Goal: Task Accomplishment & Management: Manage account settings

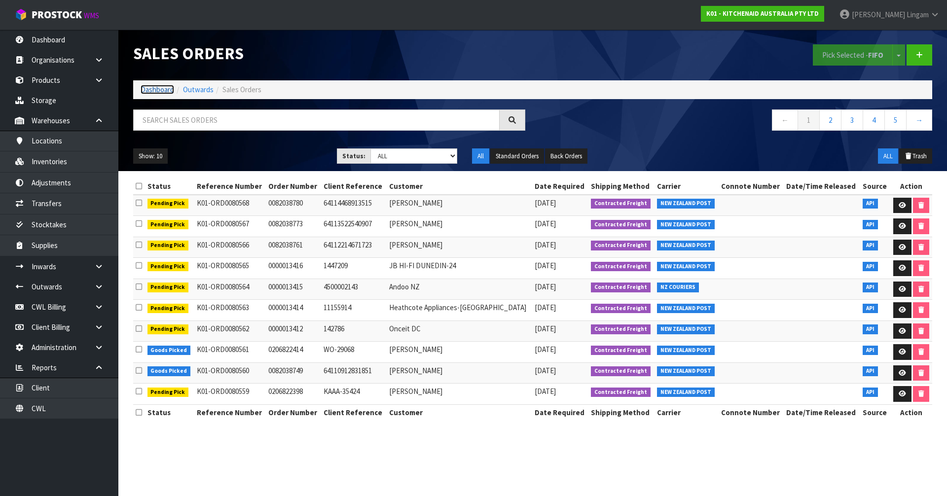
click at [152, 89] on link "Dashboard" at bounding box center [158, 89] width 34 height 9
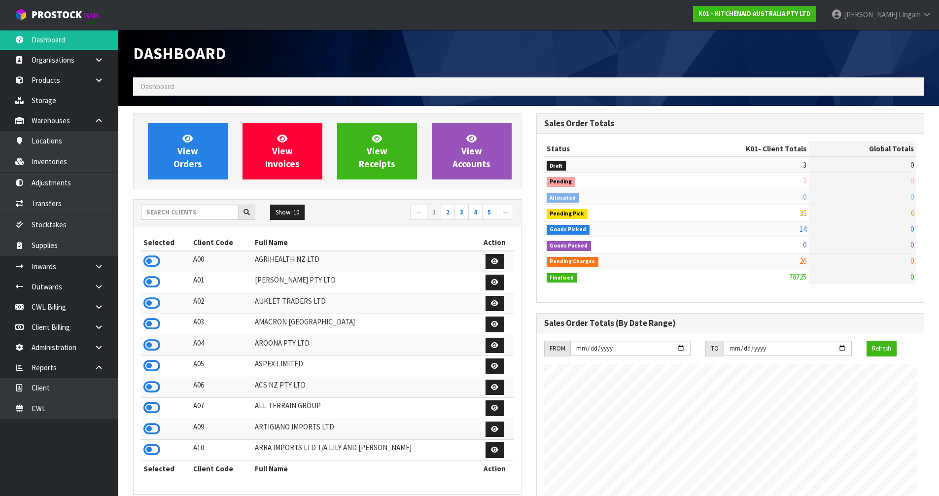
scroll to position [747, 403]
click at [202, 158] on link "View Orders" at bounding box center [188, 151] width 80 height 56
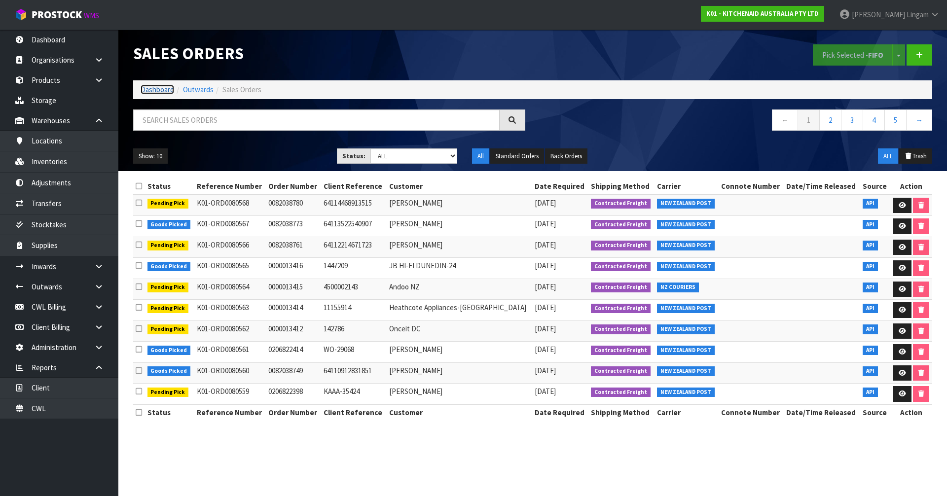
click at [162, 91] on link "Dashboard" at bounding box center [158, 89] width 34 height 9
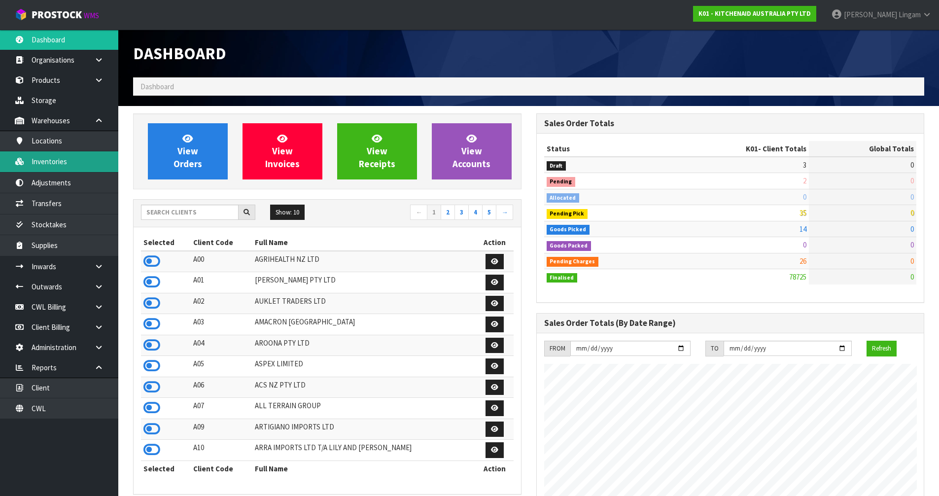
scroll to position [747, 403]
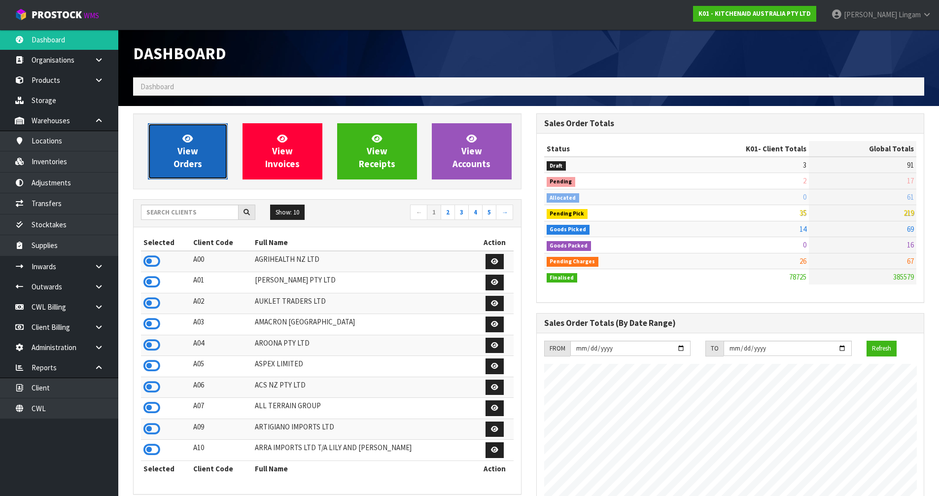
click at [201, 161] on span "View Orders" at bounding box center [188, 151] width 29 height 37
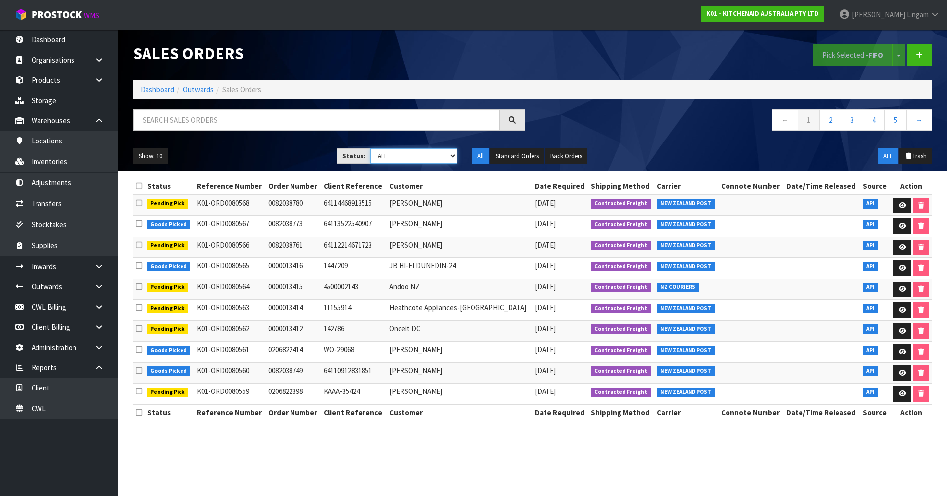
click at [414, 161] on select "Draft Pending Allocated Pending Pick Goods Picked Goods Packed Pending Charges …" at bounding box center [413, 155] width 87 height 15
select select "string:6"
click at [370, 148] on select "Draft Pending Allocated Pending Pick Goods Picked Goods Packed Pending Charges …" at bounding box center [413, 155] width 87 height 15
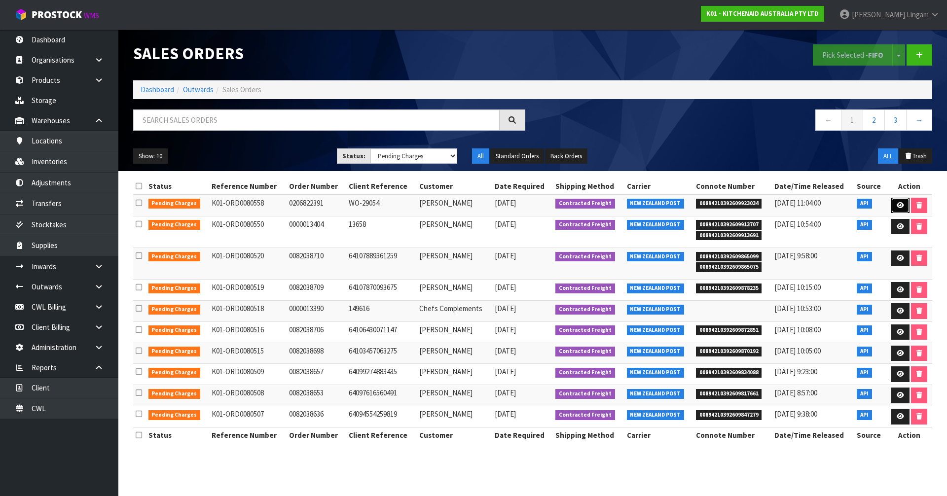
click at [902, 204] on icon at bounding box center [899, 205] width 7 height 6
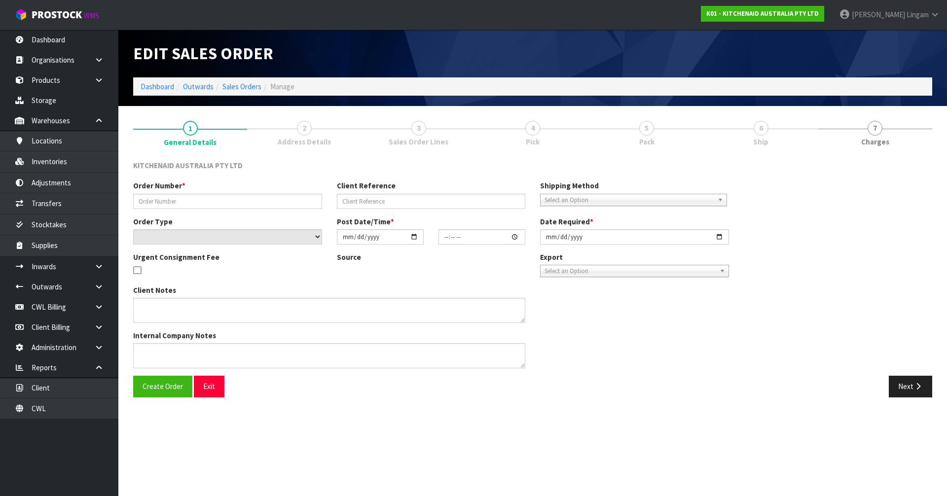
type input "0206822391"
type input "WO-29054"
select select "number:0"
type input "[DATE]"
type input "16:40:56.000"
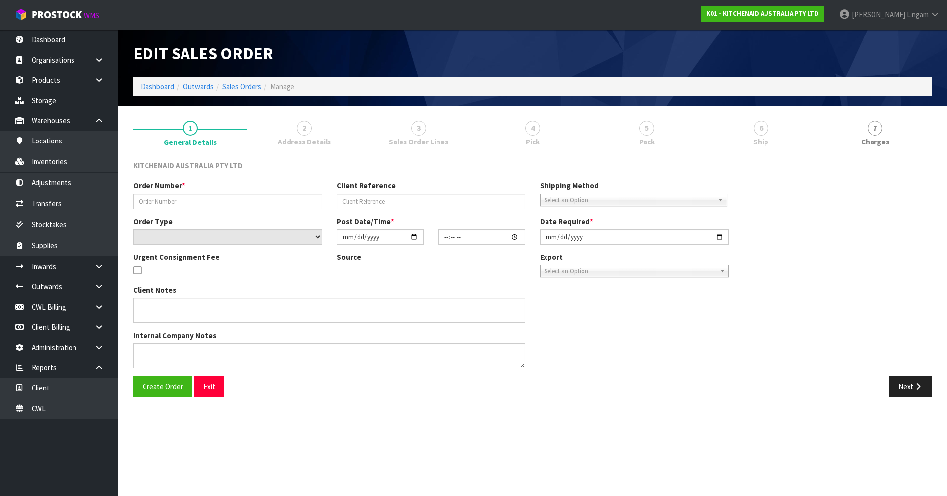
type input "[DATE]"
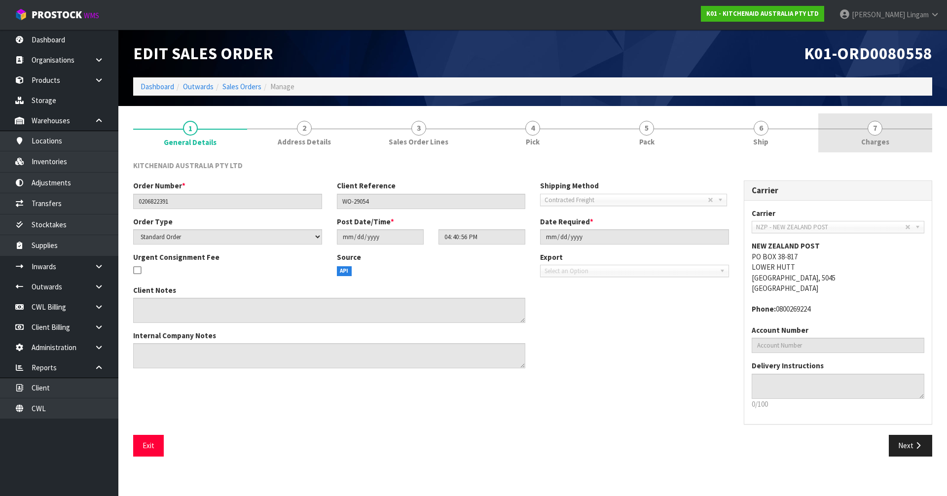
click at [864, 137] on span "Charges" at bounding box center [875, 142] width 28 height 10
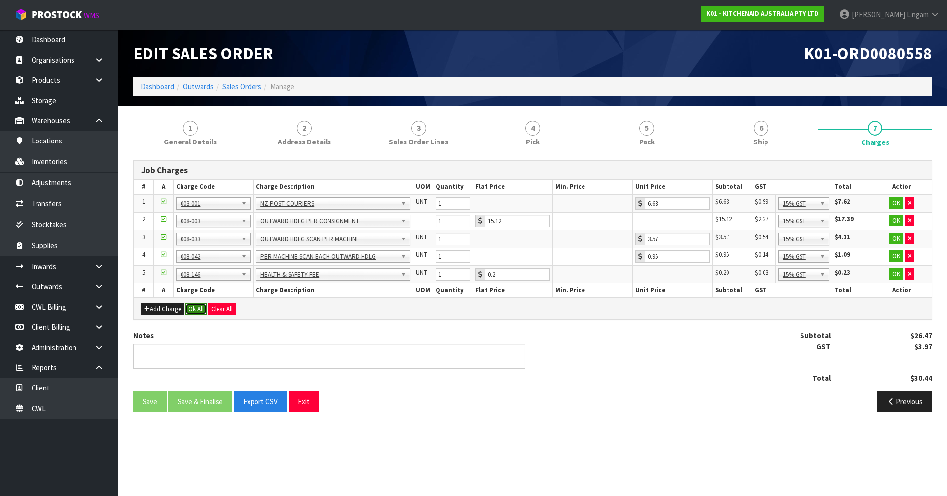
click at [195, 311] on button "Ok All" at bounding box center [195, 309] width 21 height 12
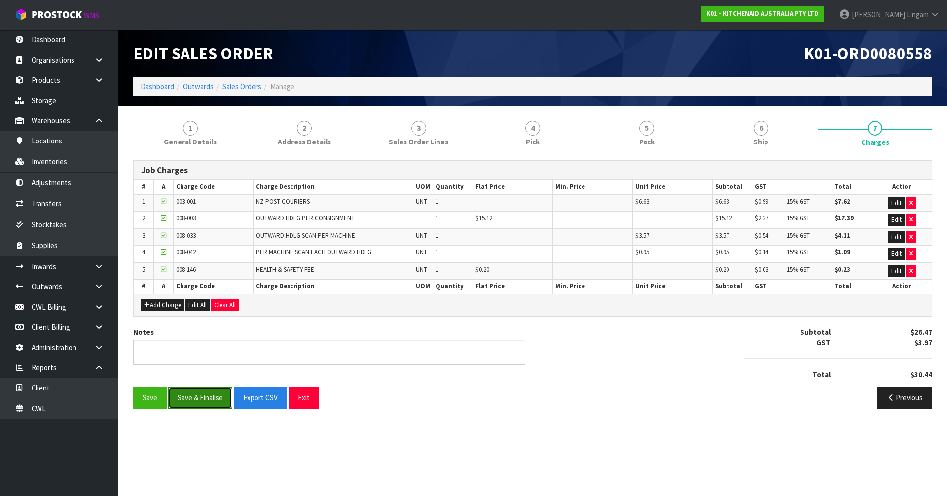
click at [196, 398] on button "Save & Finalise" at bounding box center [200, 397] width 64 height 21
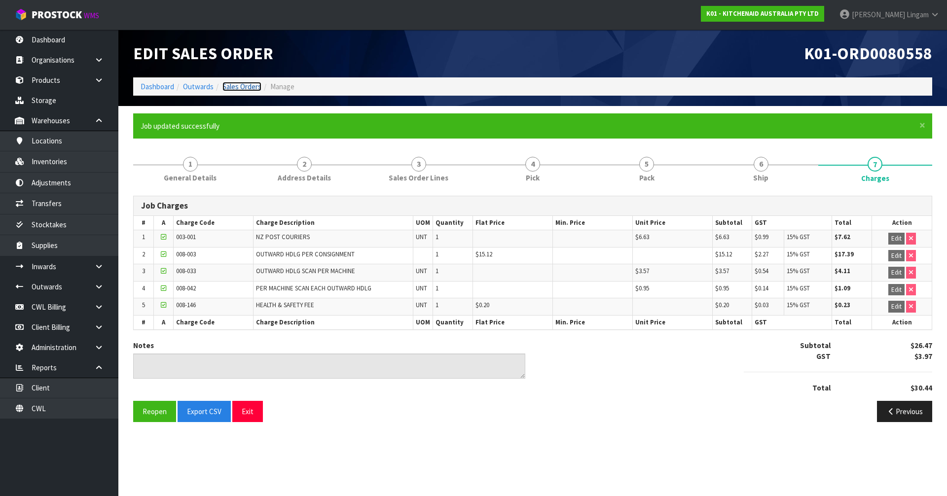
click at [245, 87] on link "Sales Orders" at bounding box center [241, 86] width 39 height 9
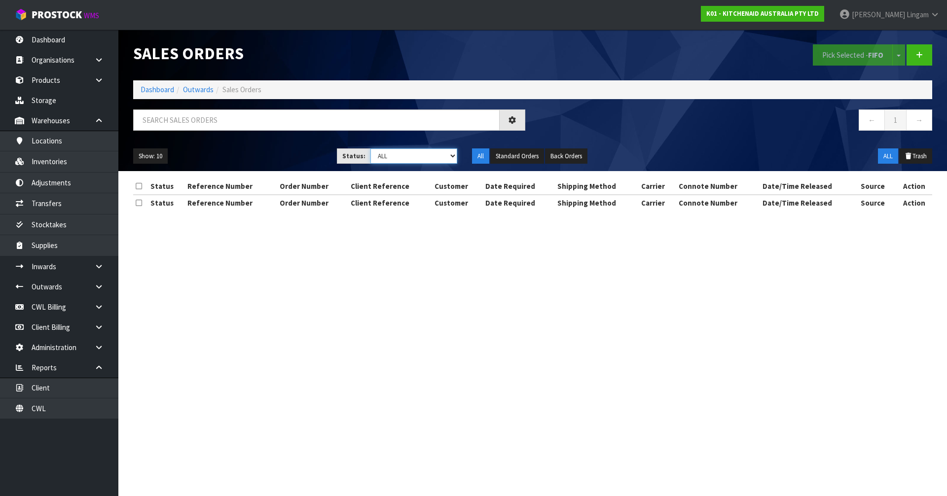
click at [446, 158] on select "Draft Pending Allocated Pending Pick Goods Picked Goods Packed Pending Charges …" at bounding box center [413, 155] width 87 height 15
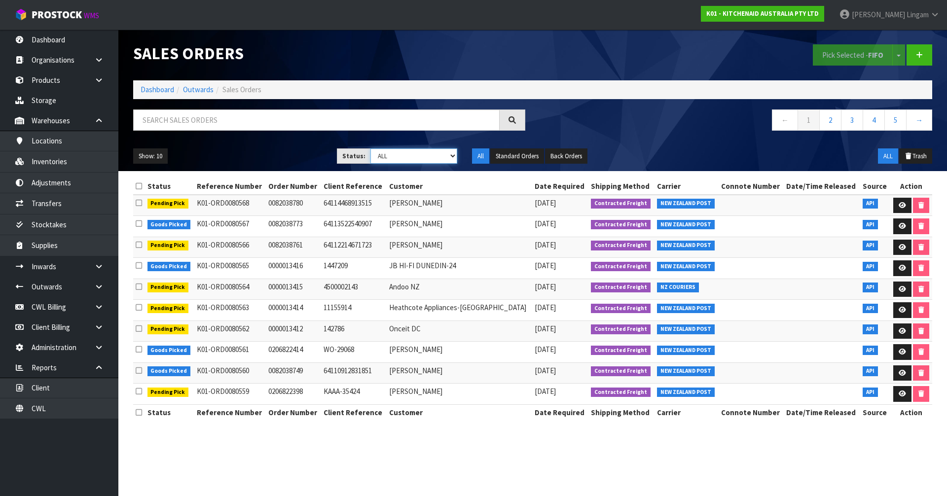
select select "string:6"
click at [370, 148] on select "Draft Pending Allocated Pending Pick Goods Picked Goods Packed Pending Charges …" at bounding box center [413, 155] width 87 height 15
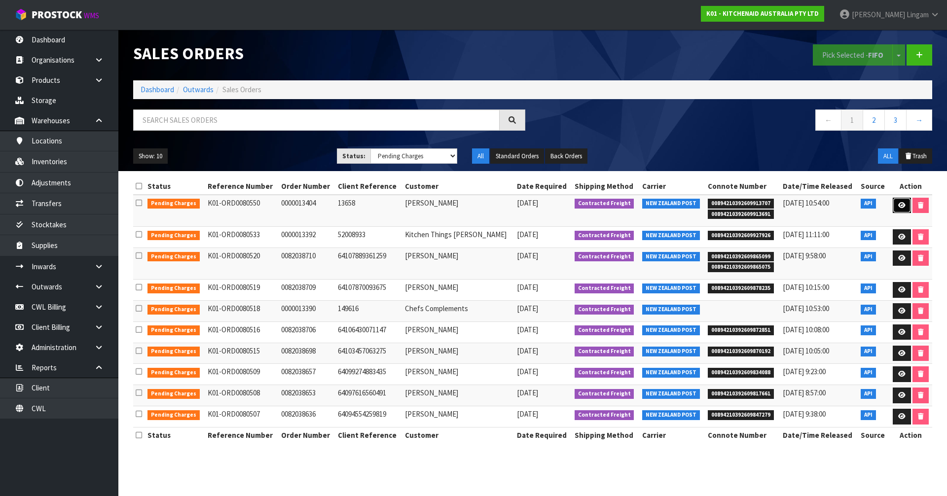
click at [900, 205] on icon at bounding box center [901, 205] width 7 height 6
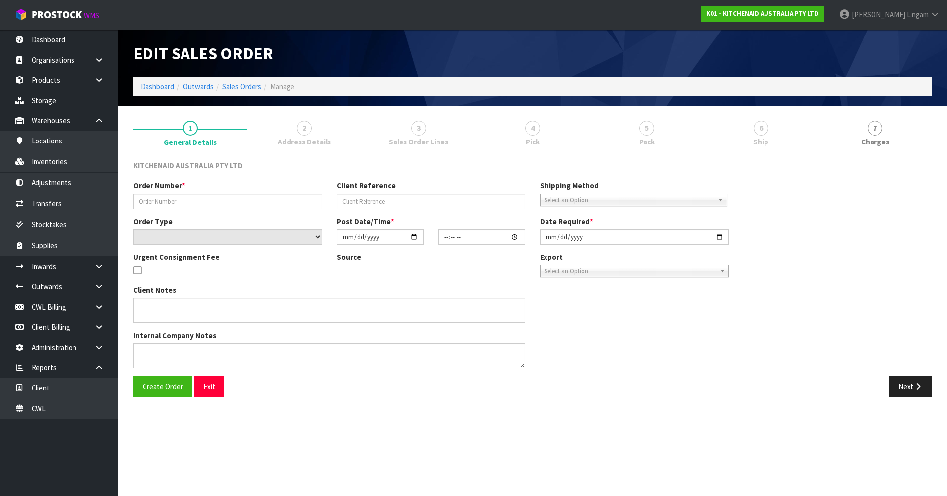
type input "0000013404"
type input "13658"
select select "number:0"
type input "[DATE]"
type input "16:31:58.000"
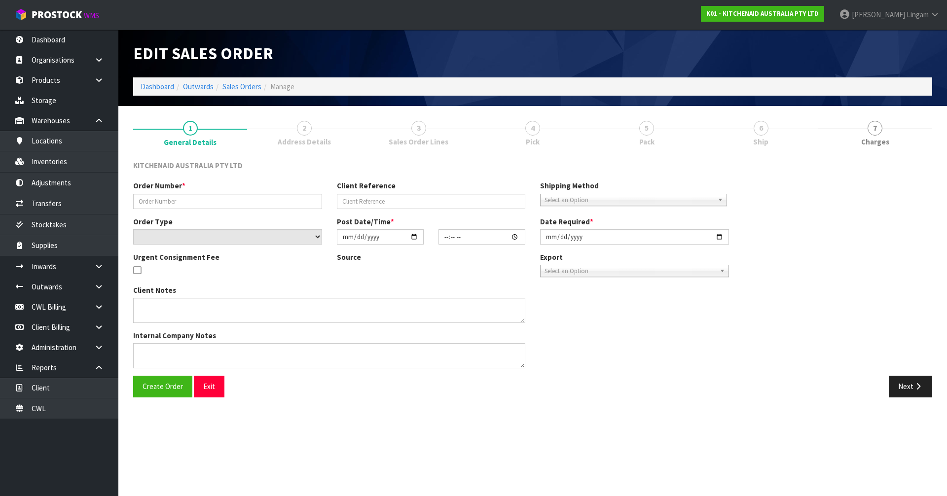
type input "[DATE]"
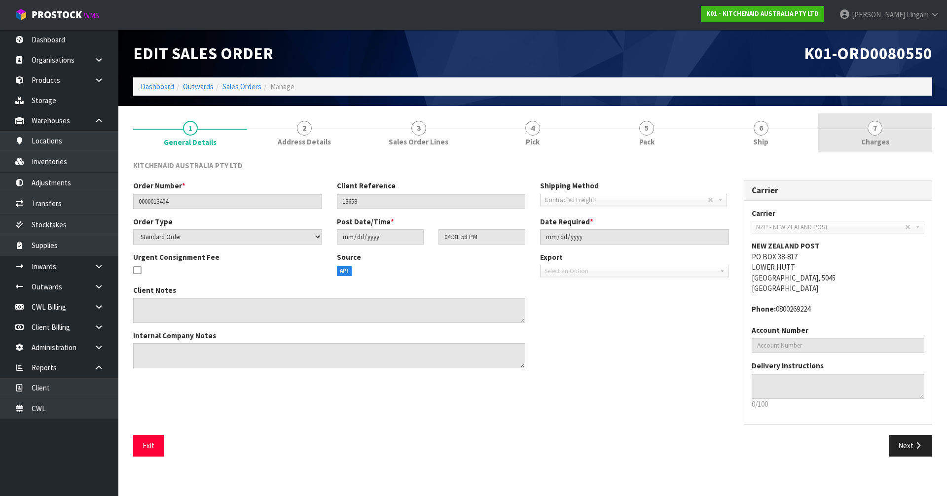
click at [887, 142] on span "Charges" at bounding box center [875, 142] width 28 height 10
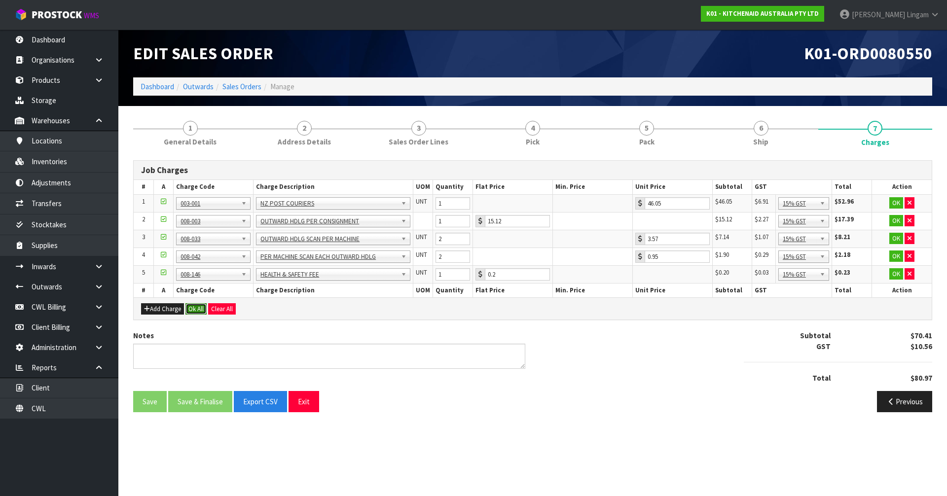
click at [195, 311] on button "Ok All" at bounding box center [195, 309] width 21 height 12
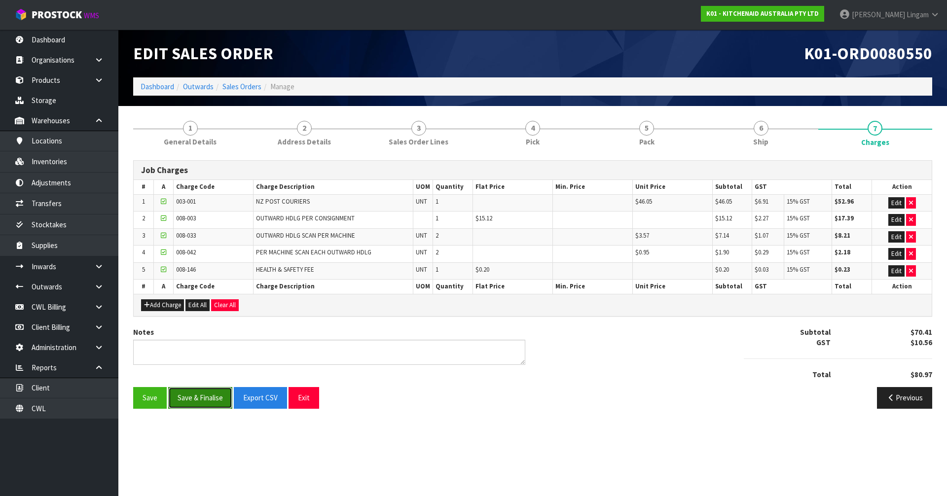
click at [216, 399] on button "Save & Finalise" at bounding box center [200, 397] width 64 height 21
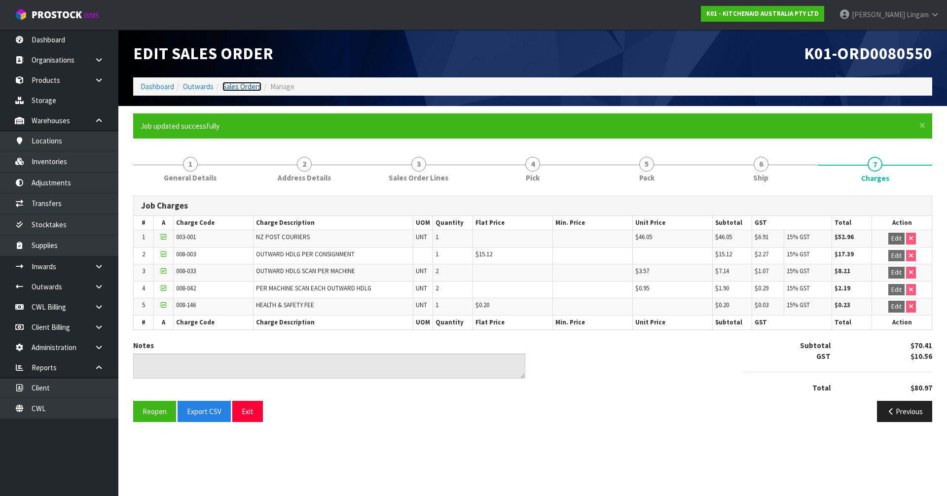
click at [237, 86] on link "Sales Orders" at bounding box center [241, 86] width 39 height 9
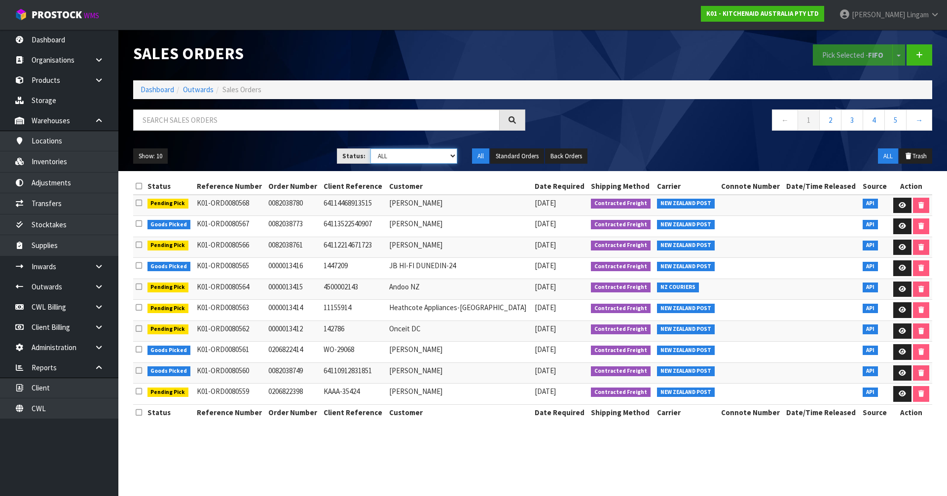
click at [428, 159] on select "Draft Pending Allocated Pending Pick Goods Picked Goods Packed Pending Charges …" at bounding box center [413, 155] width 87 height 15
select select "string:6"
click at [370, 148] on select "Draft Pending Allocated Pending Pick Goods Picked Goods Packed Pending Charges …" at bounding box center [413, 155] width 87 height 15
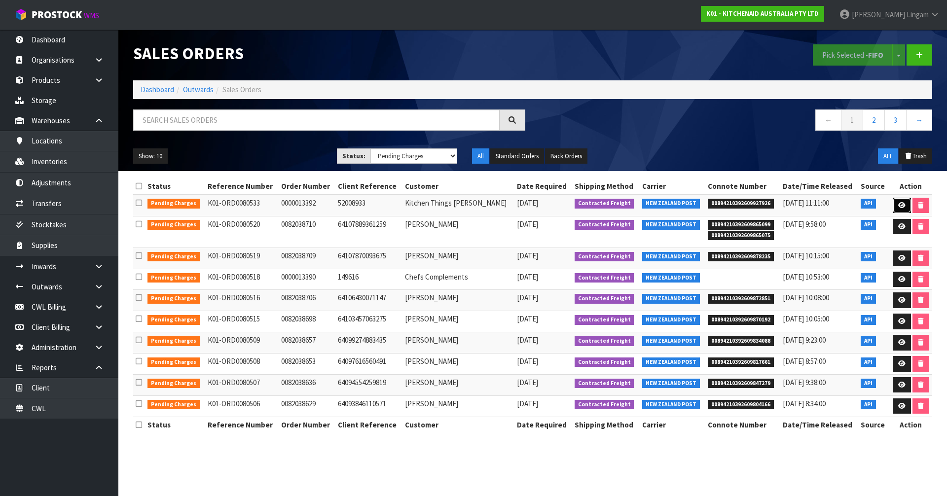
click at [894, 206] on link at bounding box center [901, 206] width 18 height 16
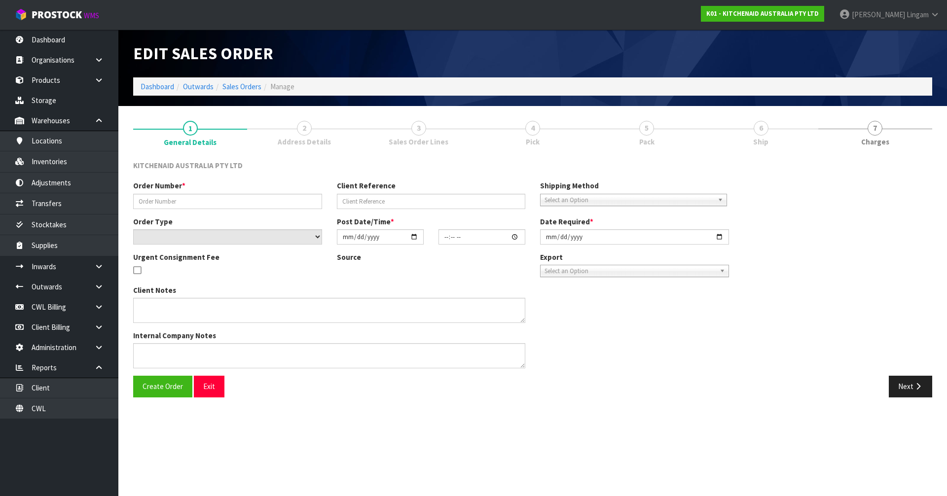
type input "0000013392"
type input "52008933"
select select "number:0"
type input "[DATE]"
type input "12:32:28.000"
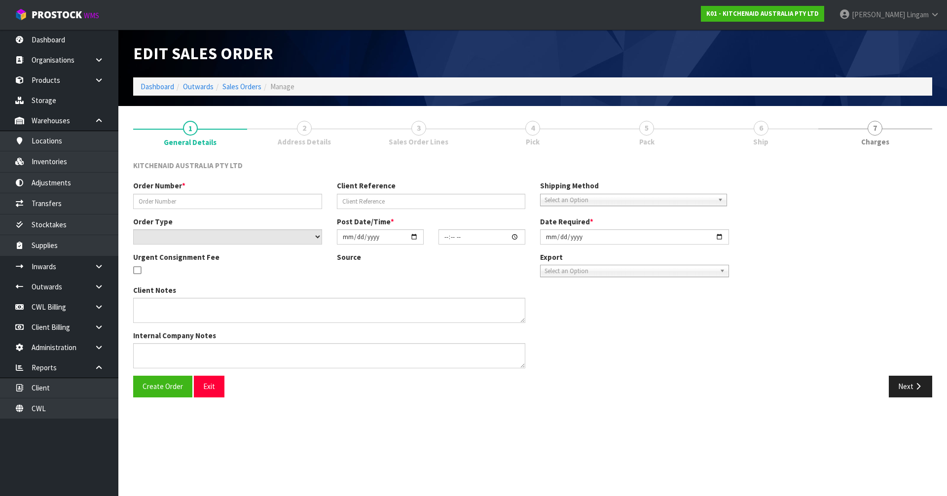
type input "[DATE]"
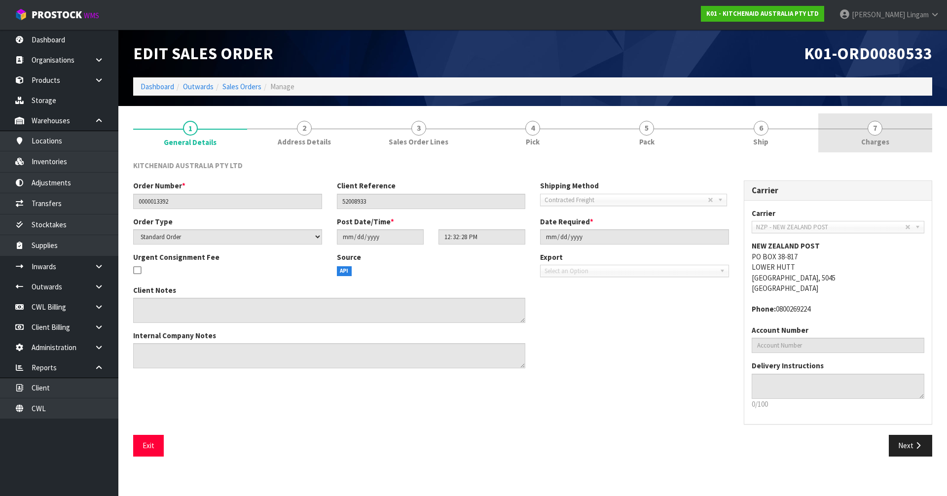
click at [891, 144] on link "7 [GEOGRAPHIC_DATA]" at bounding box center [875, 132] width 114 height 39
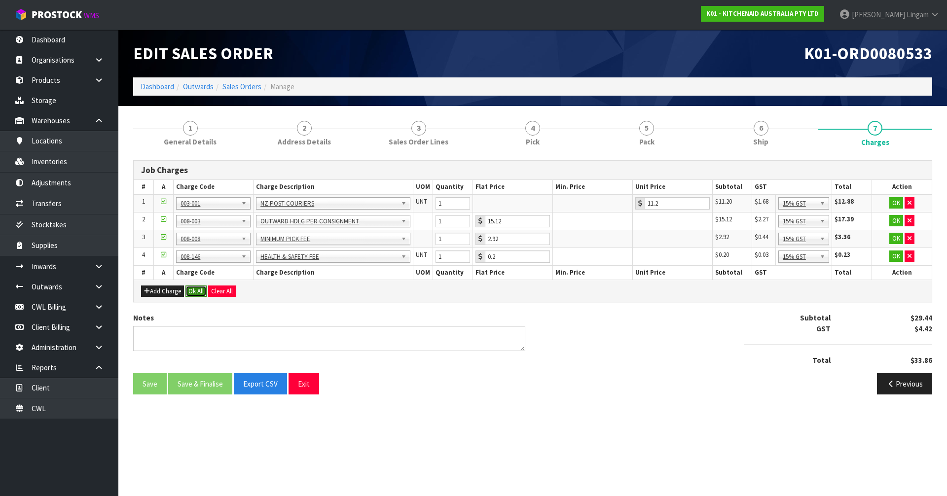
click at [200, 295] on button "Ok All" at bounding box center [195, 291] width 21 height 12
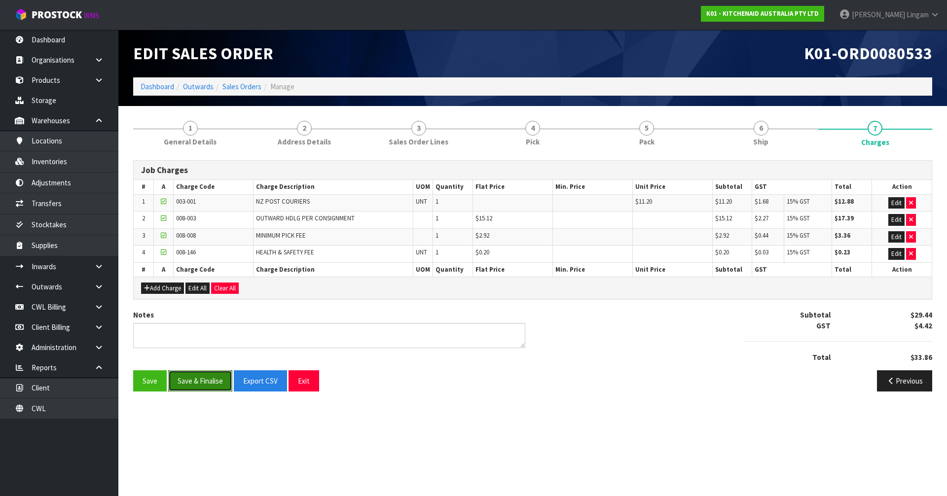
click at [189, 386] on button "Save & Finalise" at bounding box center [200, 380] width 64 height 21
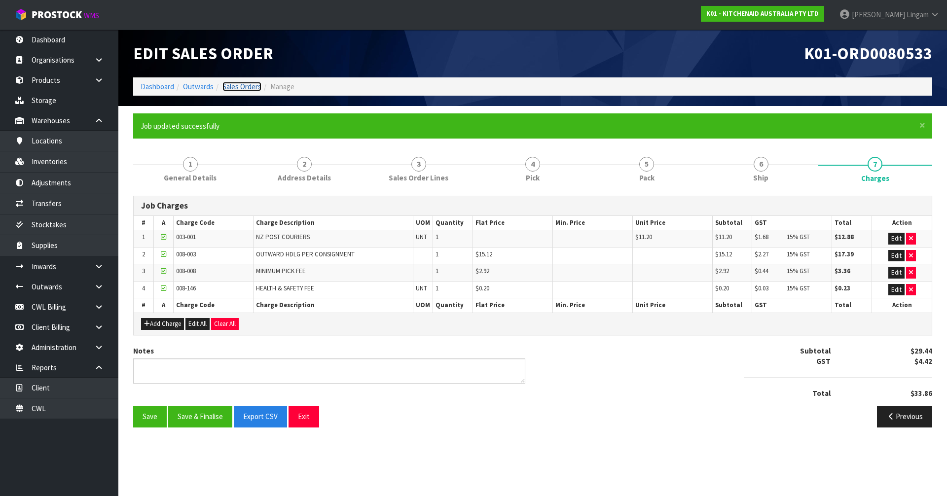
click at [250, 87] on link "Sales Orders" at bounding box center [241, 86] width 39 height 9
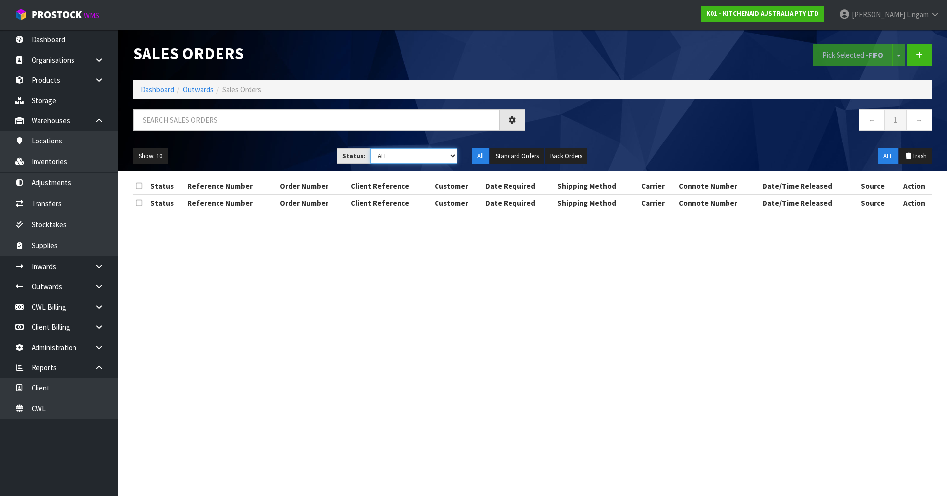
click at [433, 154] on select "Draft Pending Allocated Pending Pick Goods Picked Goods Packed Pending Charges …" at bounding box center [413, 155] width 87 height 15
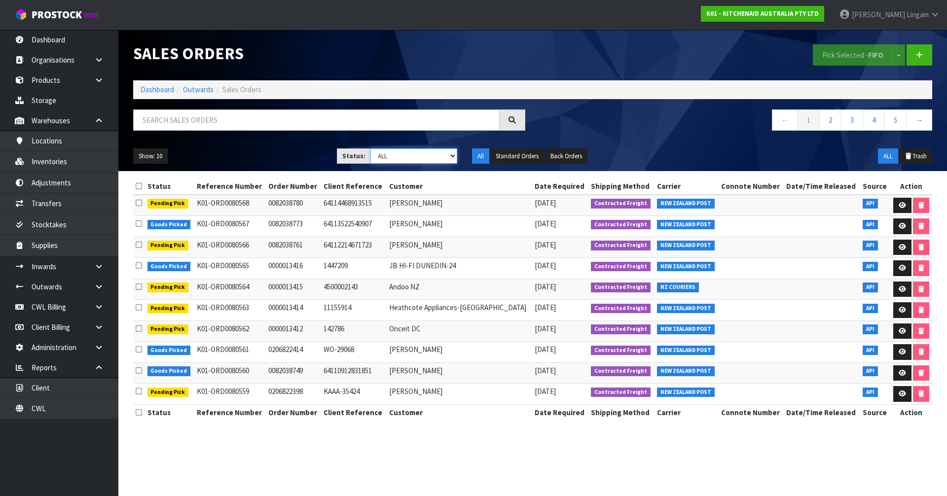
select select "string:6"
click at [370, 148] on select "Draft Pending Allocated Pending Pick Goods Picked Goods Packed Pending Charges …" at bounding box center [413, 155] width 87 height 15
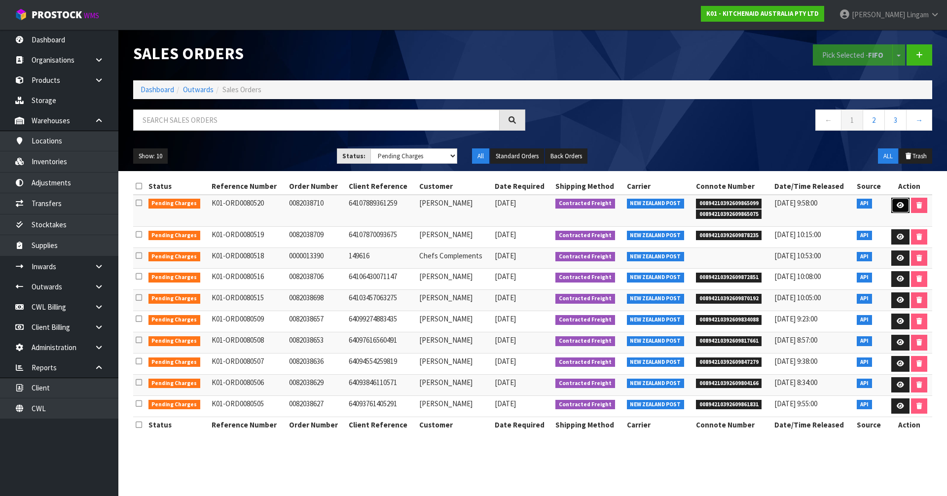
click at [899, 203] on icon at bounding box center [899, 205] width 7 height 6
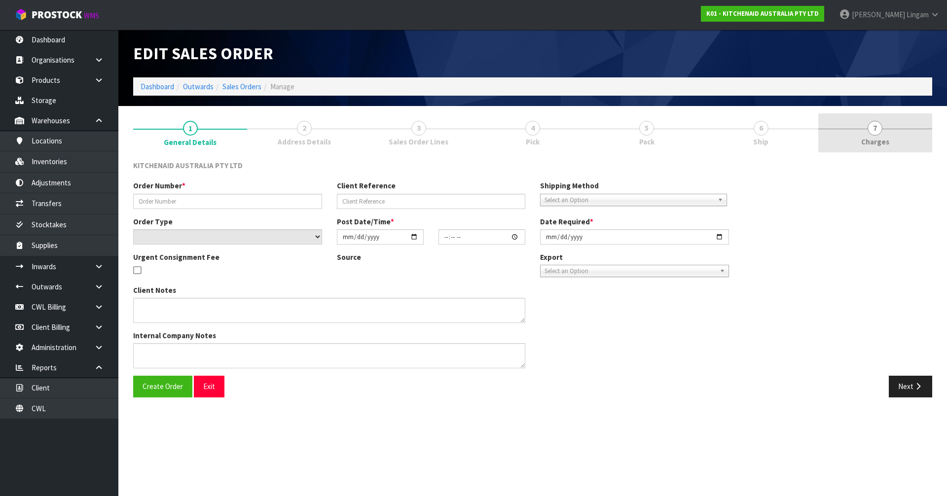
type input "0082038710"
type input "64107889361259"
select select "number:0"
type input "[DATE]"
type input "10:36:49.000"
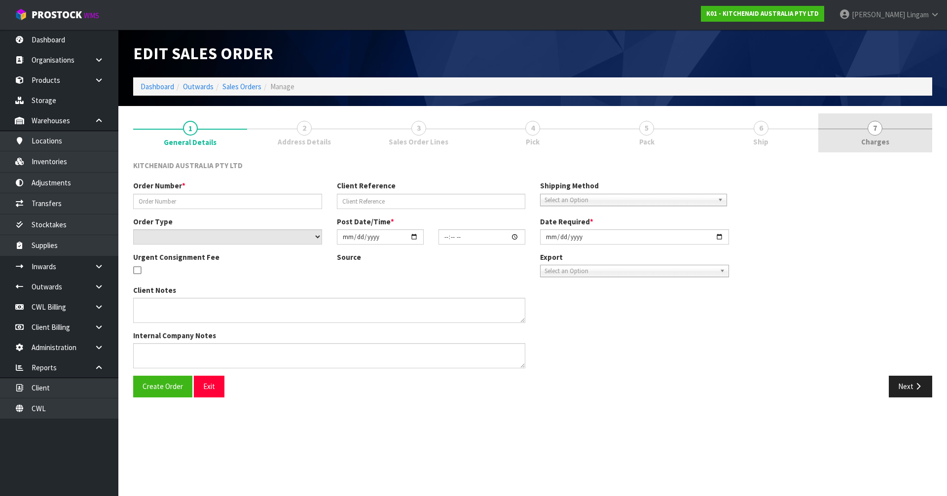
type input "[DATE]"
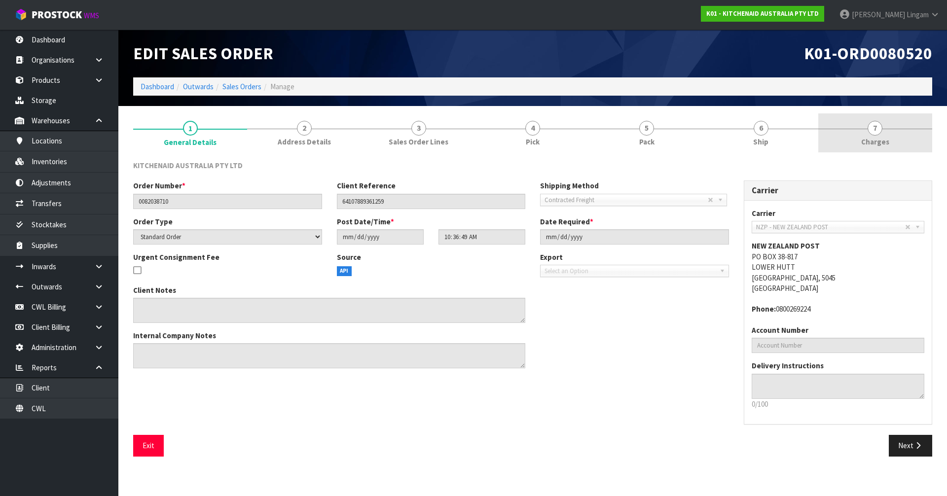
click at [920, 130] on link "7 [GEOGRAPHIC_DATA]" at bounding box center [875, 132] width 114 height 39
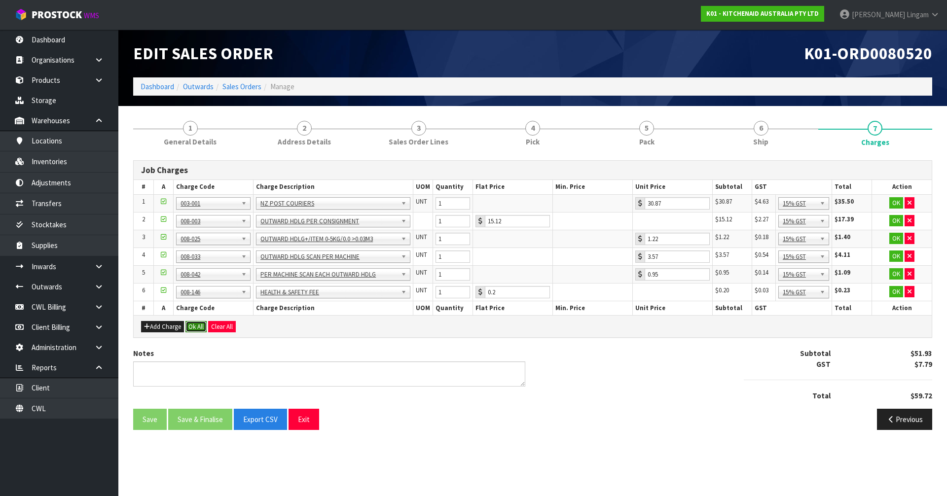
click at [199, 328] on button "Ok All" at bounding box center [195, 327] width 21 height 12
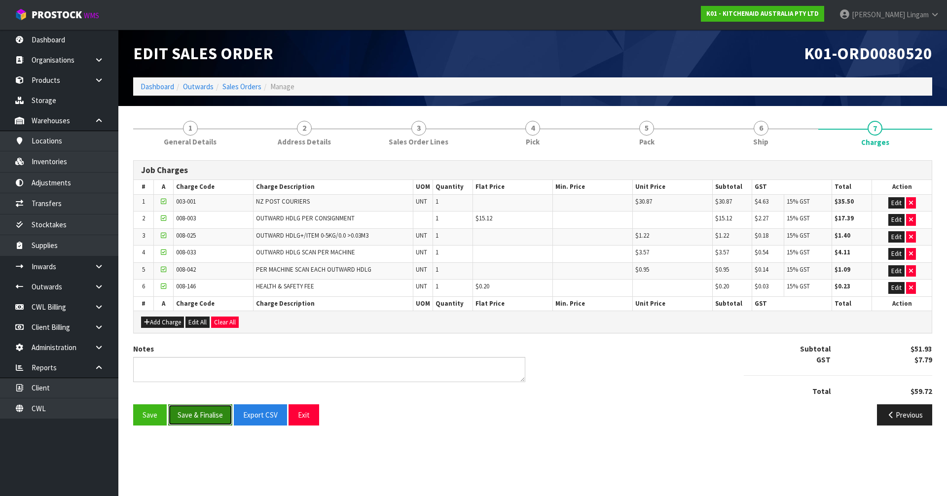
click at [204, 417] on button "Save & Finalise" at bounding box center [200, 414] width 64 height 21
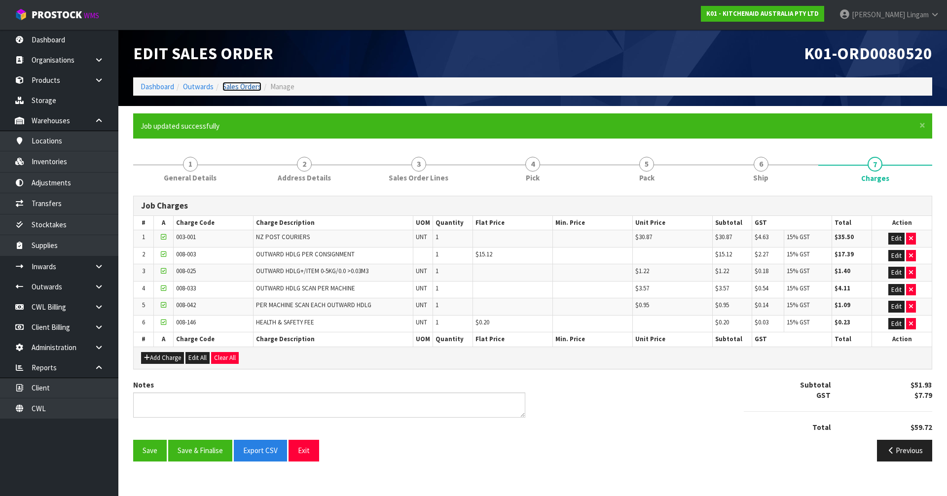
click at [248, 86] on link "Sales Orders" at bounding box center [241, 86] width 39 height 9
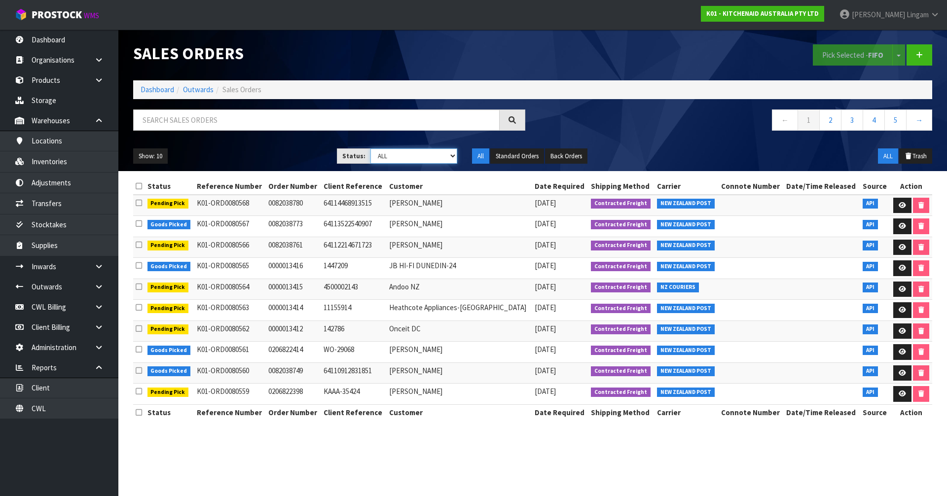
click at [440, 157] on select "Draft Pending Allocated Pending Pick Goods Picked Goods Packed Pending Charges …" at bounding box center [413, 155] width 87 height 15
select select "string:6"
click at [370, 148] on select "Draft Pending Allocated Pending Pick Goods Picked Goods Packed Pending Charges …" at bounding box center [413, 155] width 87 height 15
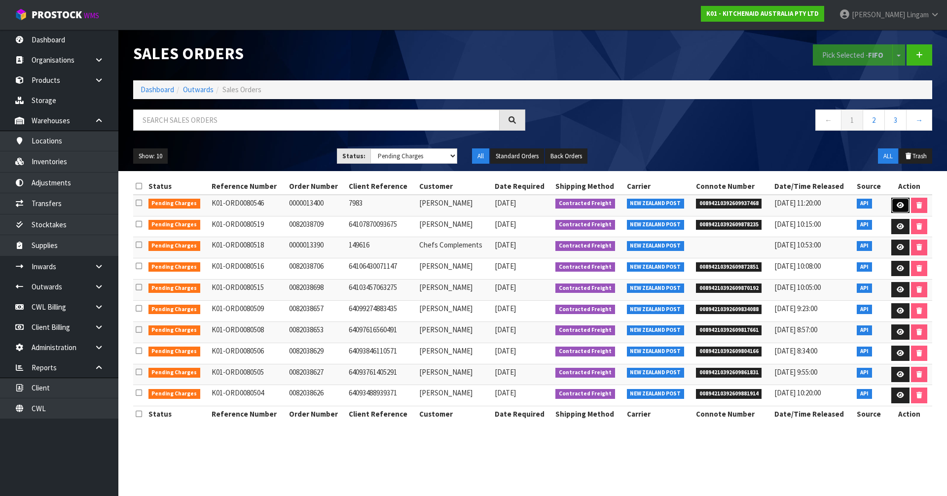
click at [897, 201] on link at bounding box center [900, 206] width 18 height 16
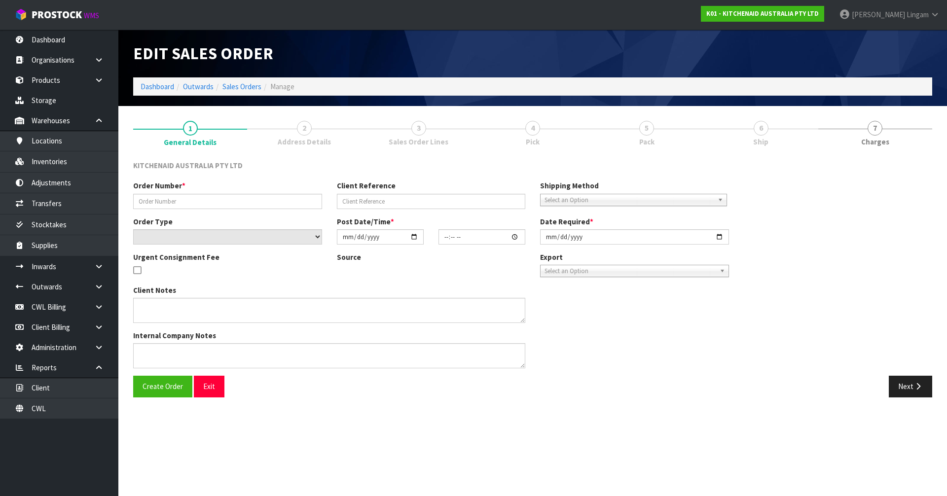
type input "0000013400"
type input "7983"
select select "number:0"
type input "[DATE]"
type input "16:31:50.000"
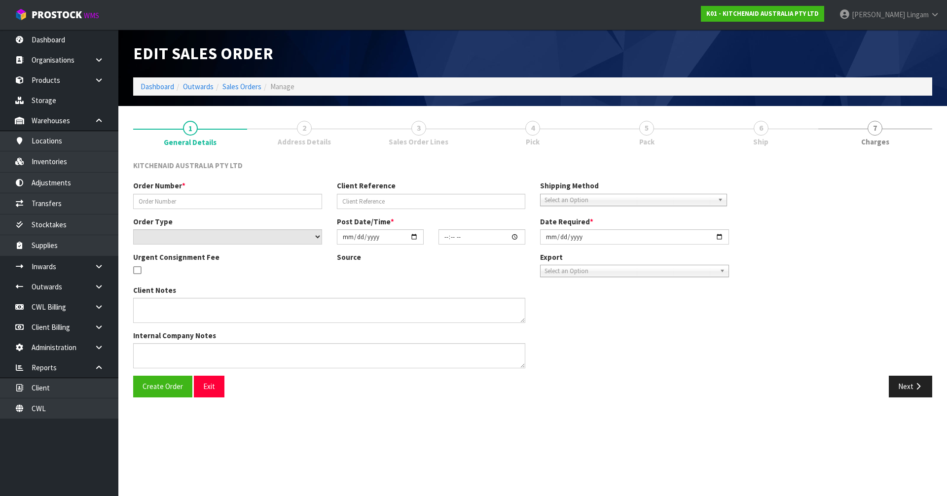
type input "[DATE]"
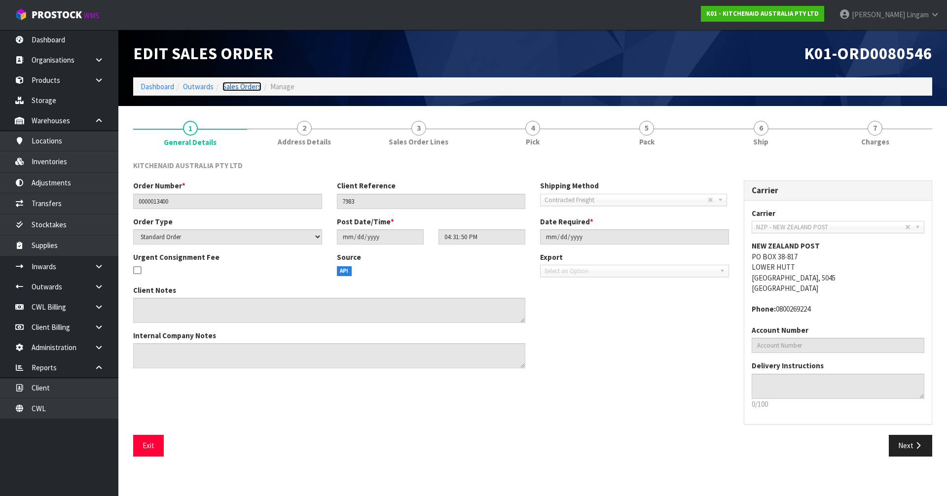
click at [245, 86] on link "Sales Orders" at bounding box center [241, 86] width 39 height 9
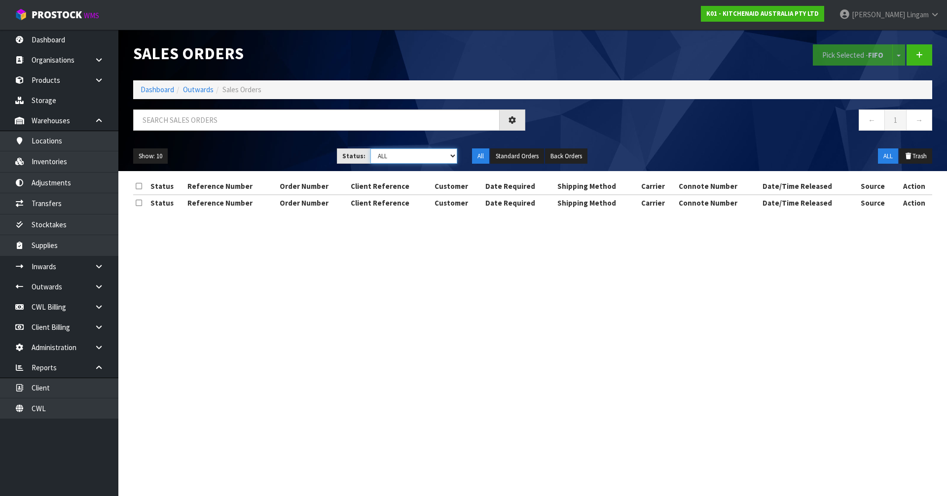
click at [440, 156] on select "Draft Pending Allocated Pending Pick Goods Picked Goods Packed Pending Charges …" at bounding box center [413, 155] width 87 height 15
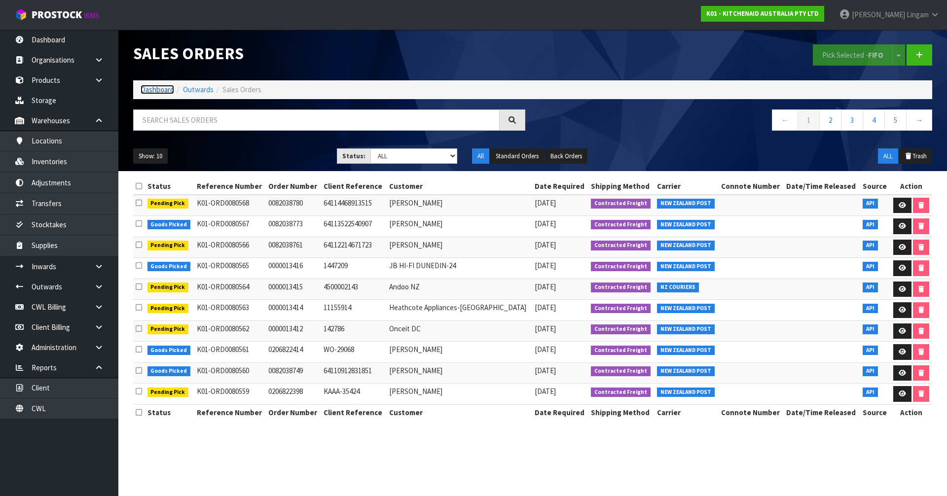
click at [161, 88] on link "Dashboard" at bounding box center [158, 89] width 34 height 9
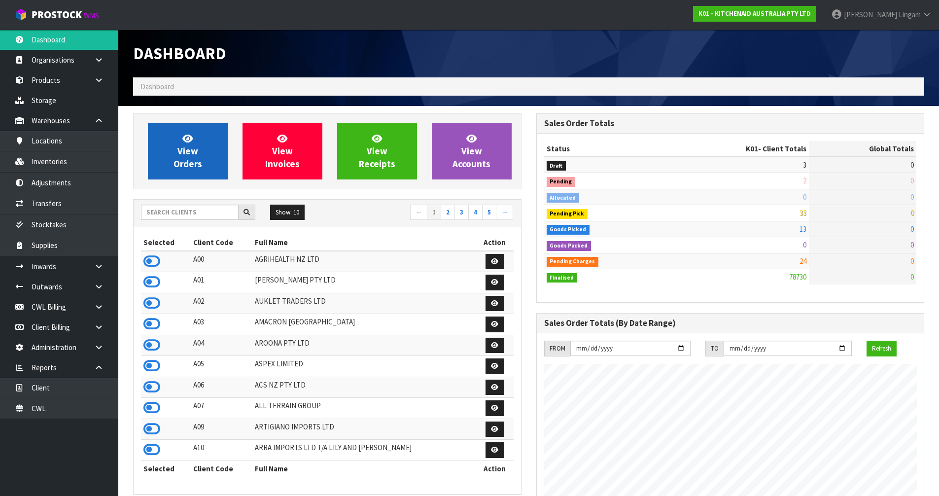
scroll to position [747, 403]
click at [188, 154] on span "View Orders" at bounding box center [188, 151] width 29 height 37
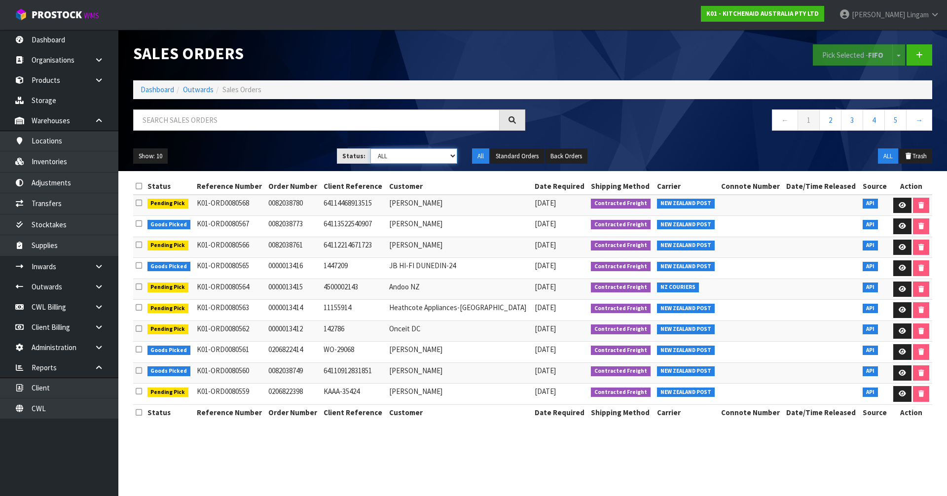
click at [438, 159] on select "Draft Pending Allocated Pending Pick Goods Picked Goods Packed Pending Charges …" at bounding box center [413, 155] width 87 height 15
select select "string:6"
click at [370, 148] on select "Draft Pending Allocated Pending Pick Goods Picked Goods Packed Pending Charges …" at bounding box center [413, 155] width 87 height 15
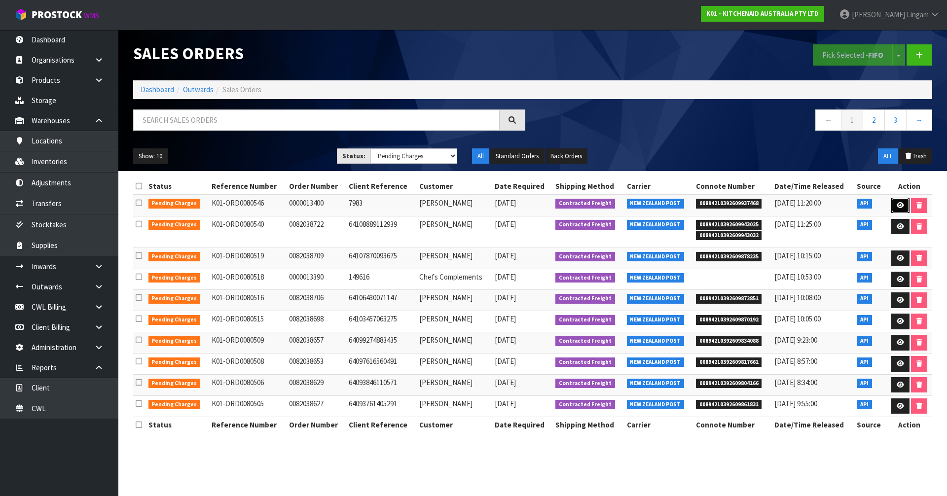
click at [901, 207] on icon at bounding box center [899, 205] width 7 height 6
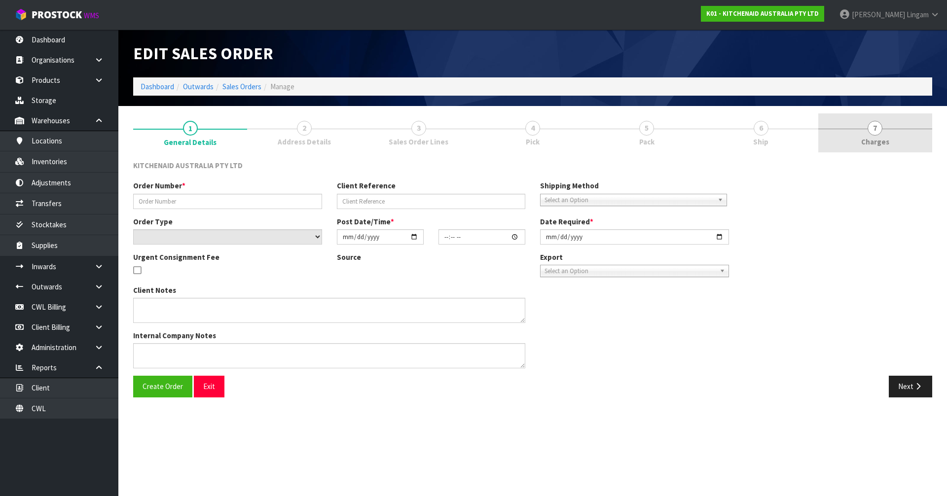
type input "0000013400"
type input "7983"
select select "number:0"
type input "[DATE]"
type input "16:31:50.000"
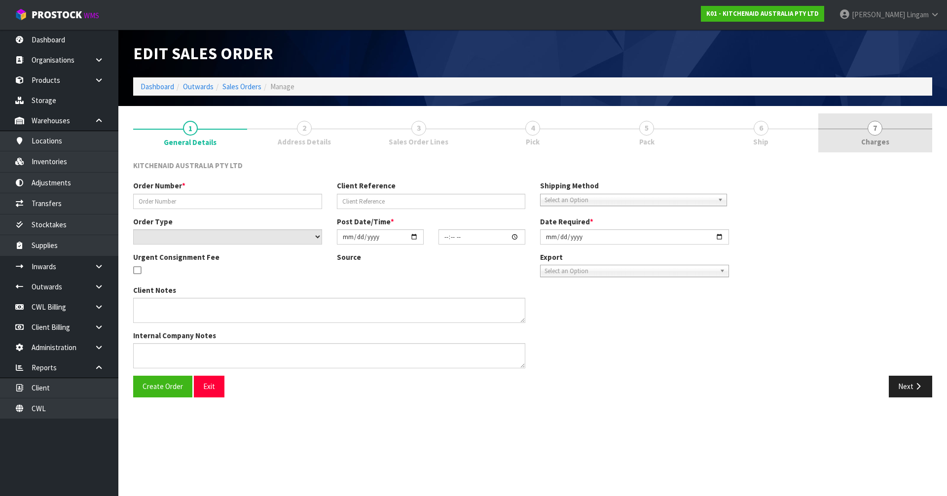
type input "[DATE]"
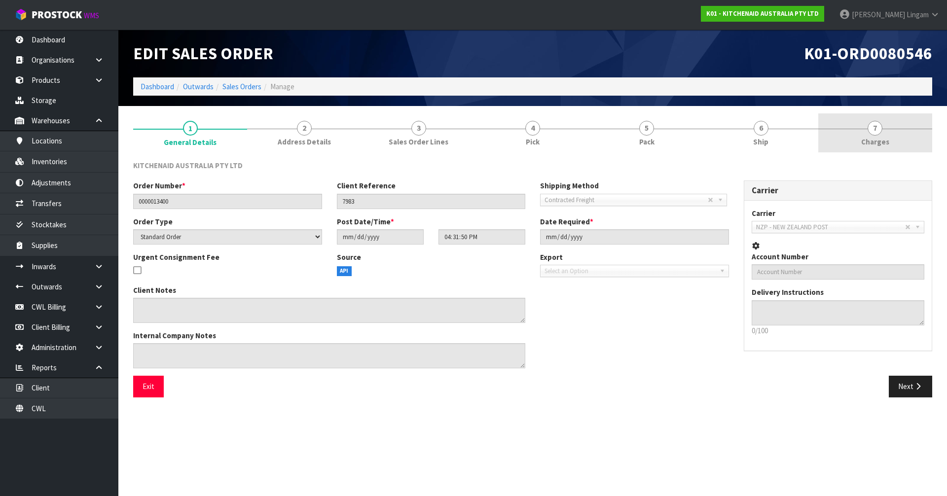
click at [892, 142] on link "7 [GEOGRAPHIC_DATA]" at bounding box center [875, 132] width 114 height 39
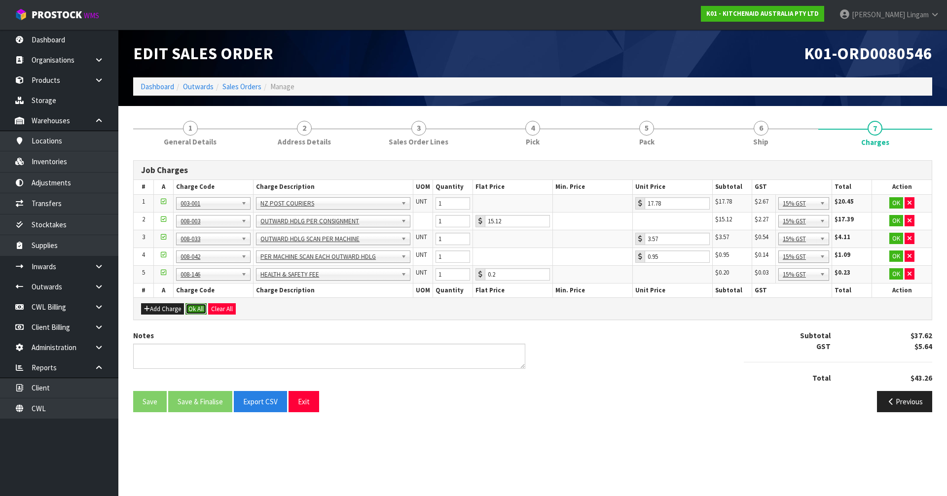
click at [195, 308] on button "Ok All" at bounding box center [195, 309] width 21 height 12
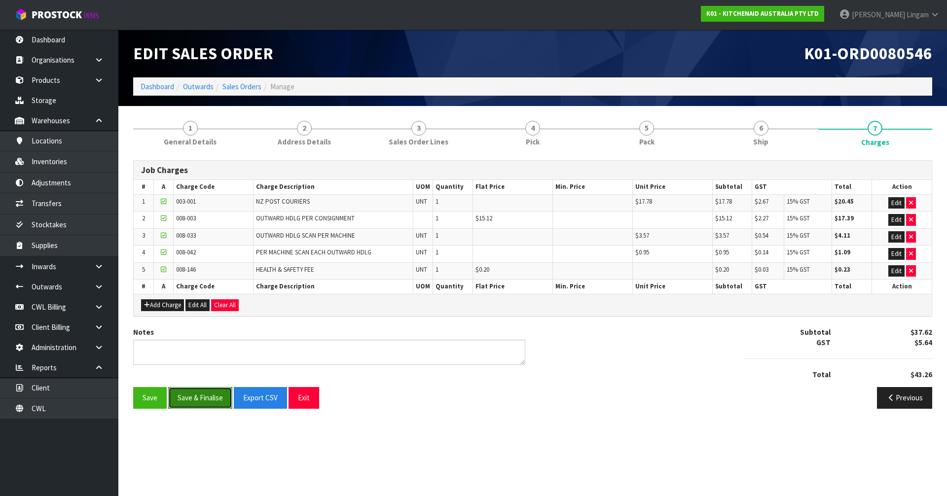
click at [205, 391] on button "Save & Finalise" at bounding box center [200, 397] width 64 height 21
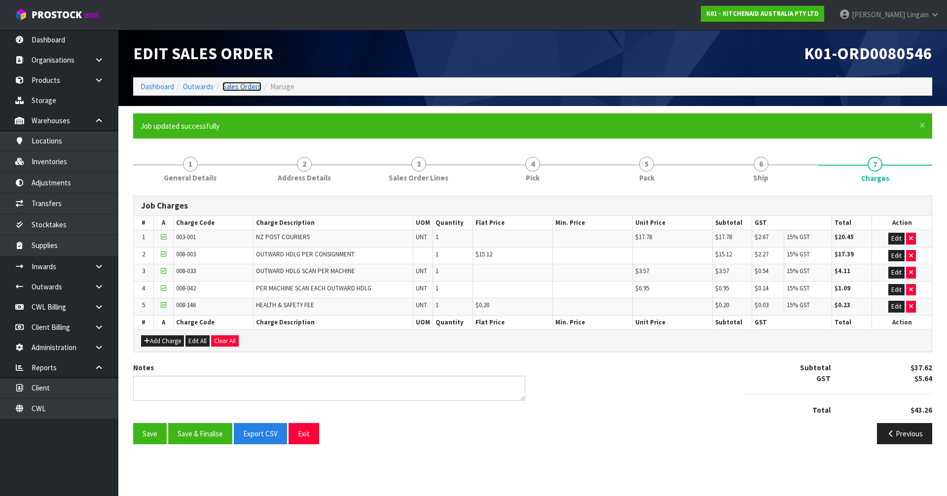
click at [249, 83] on link "Sales Orders" at bounding box center [241, 86] width 39 height 9
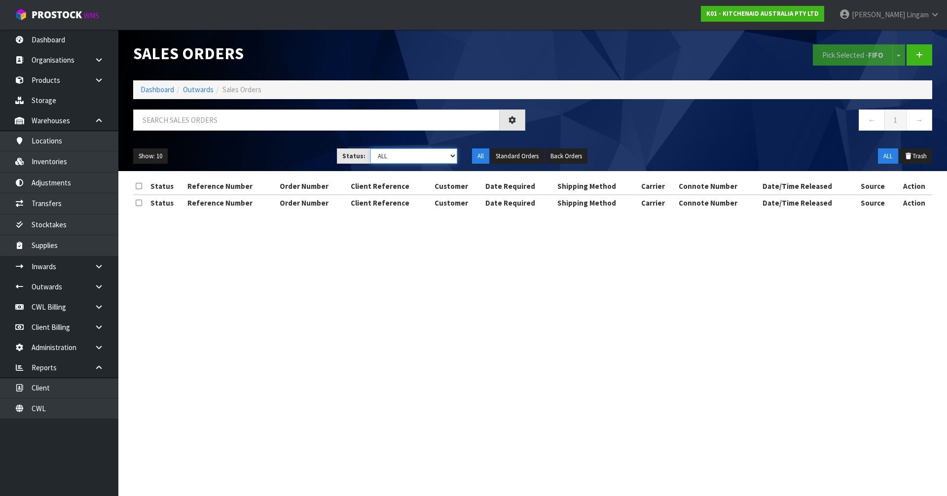
click at [452, 154] on select "Draft Pending Allocated Pending Pick Goods Picked Goods Packed Pending Charges …" at bounding box center [413, 155] width 87 height 15
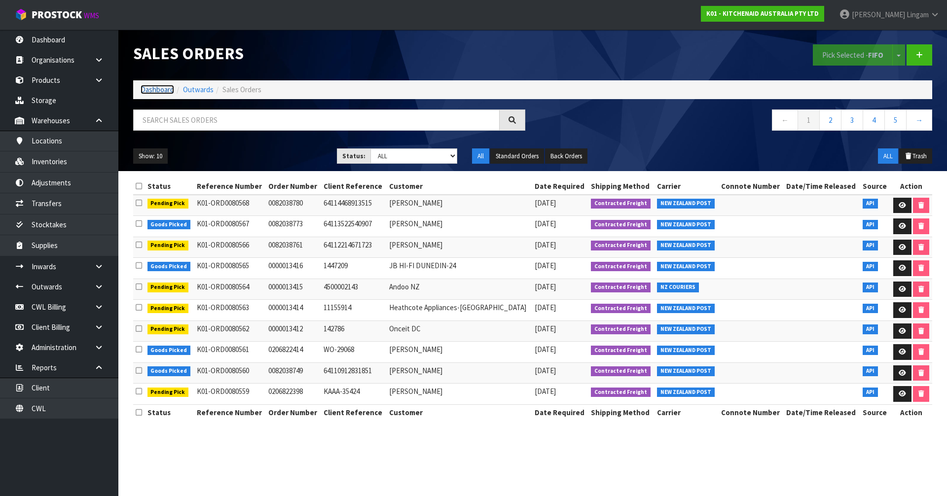
click at [153, 88] on link "Dashboard" at bounding box center [158, 89] width 34 height 9
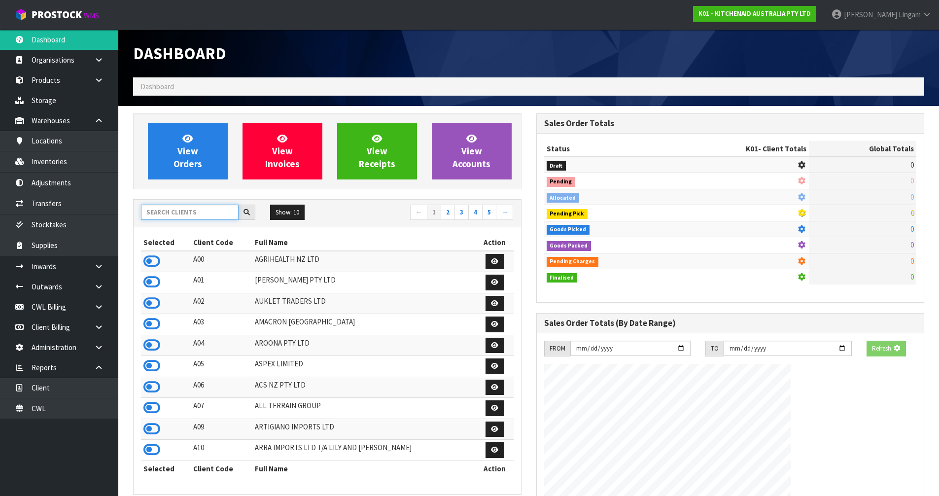
click at [189, 213] on input "text" at bounding box center [190, 212] width 98 height 15
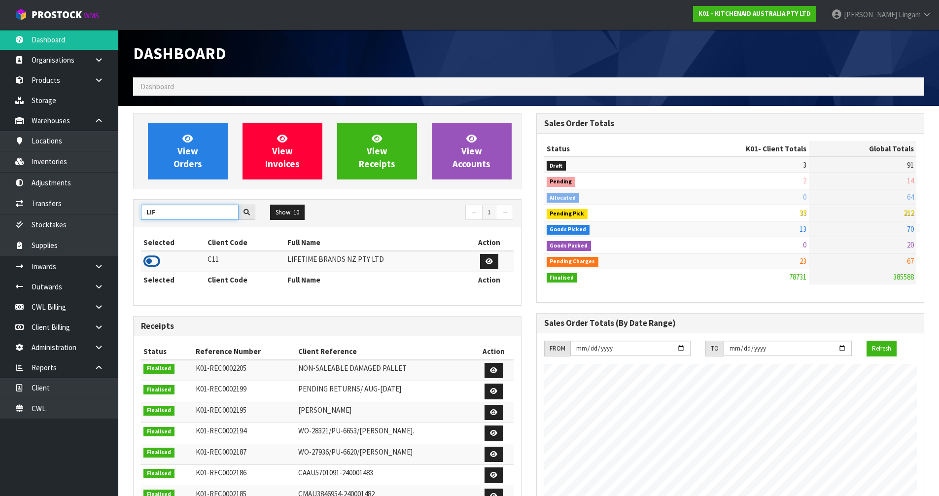
type input "LIF"
click at [151, 258] on icon at bounding box center [151, 261] width 17 height 15
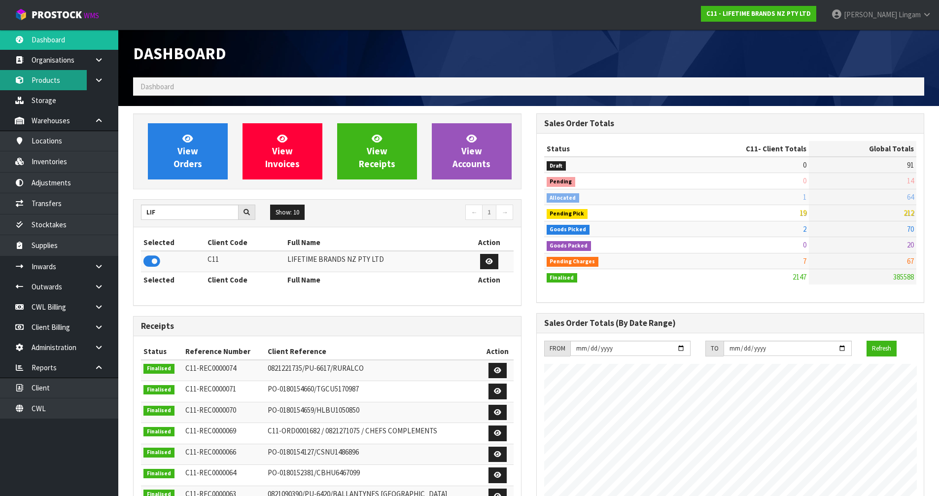
click at [39, 81] on link "Products" at bounding box center [59, 80] width 118 height 20
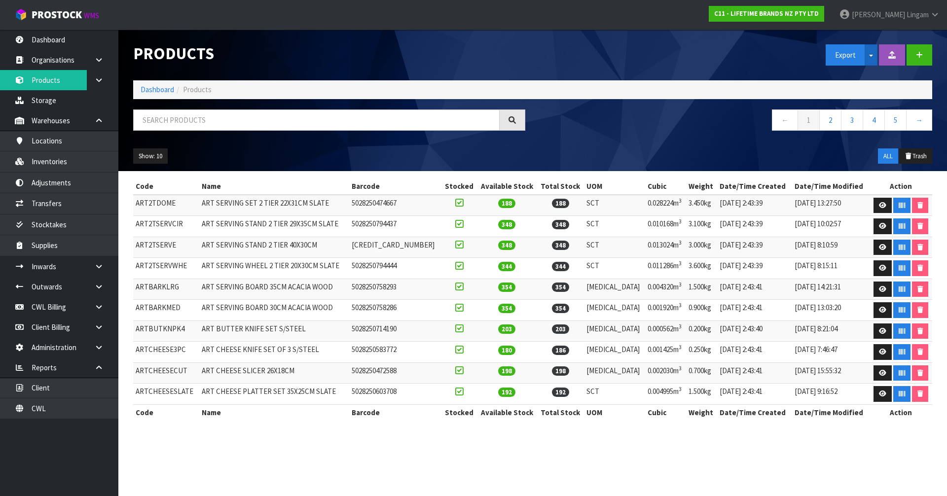
click at [869, 56] on span "button" at bounding box center [871, 56] width 4 height 2
click at [859, 93] on link "Measurements" at bounding box center [865, 89] width 78 height 13
click at [197, 121] on input "text" at bounding box center [316, 119] width 366 height 21
paste input "5284616"
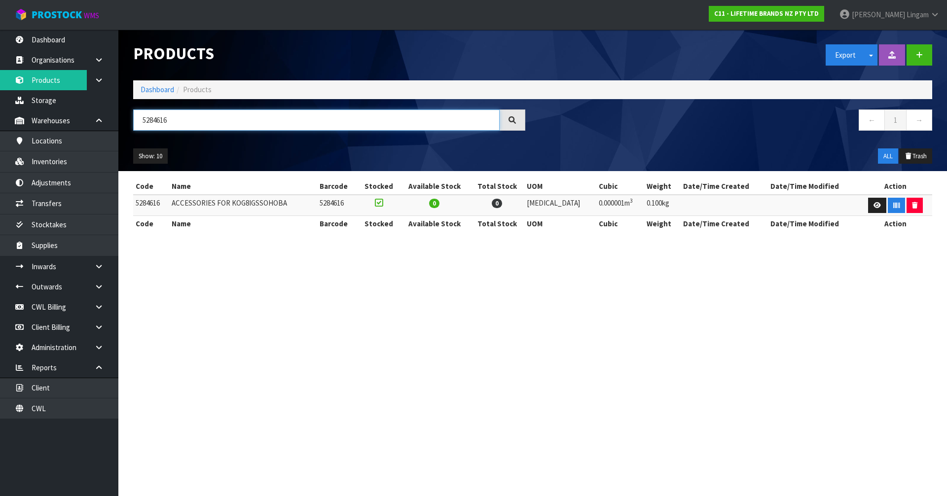
type input "5284616"
click at [872, 59] on button "Split button!" at bounding box center [870, 54] width 13 height 21
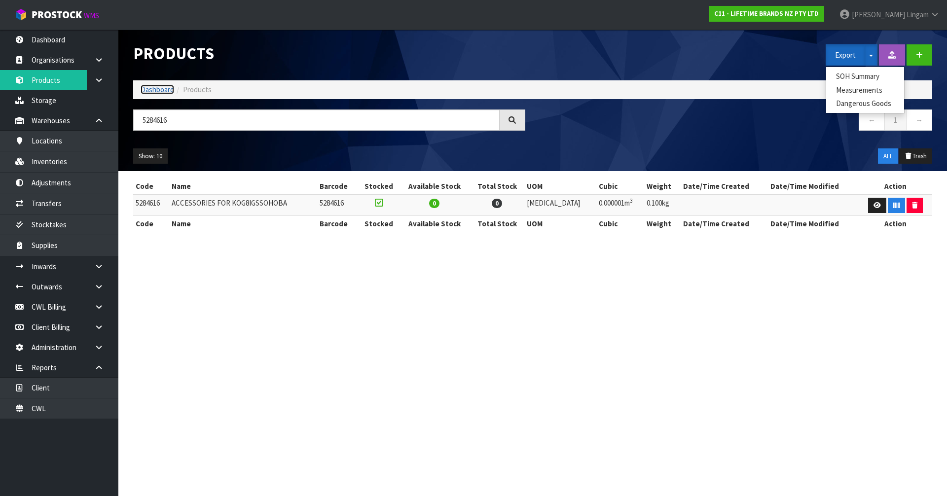
click at [154, 91] on link "Dashboard" at bounding box center [158, 89] width 34 height 9
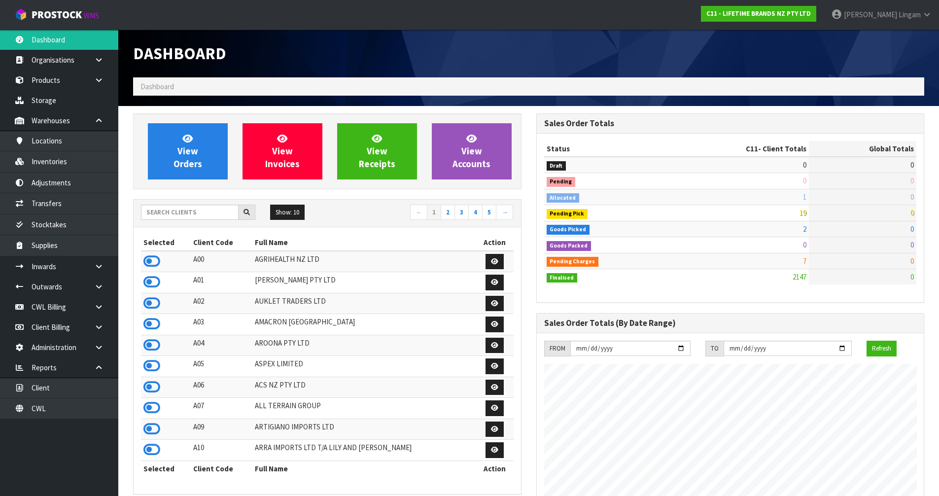
scroll to position [747, 403]
click at [200, 150] on link "View Orders" at bounding box center [188, 151] width 80 height 56
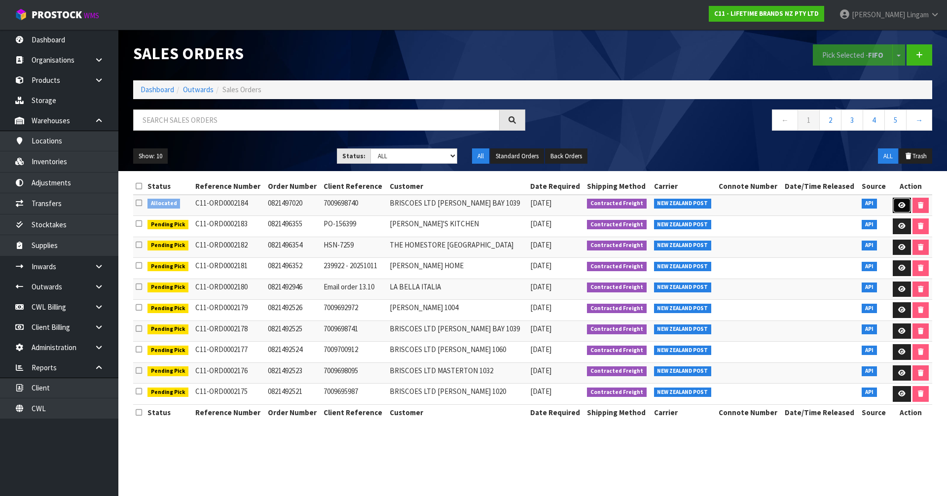
click at [901, 203] on icon at bounding box center [901, 205] width 7 height 6
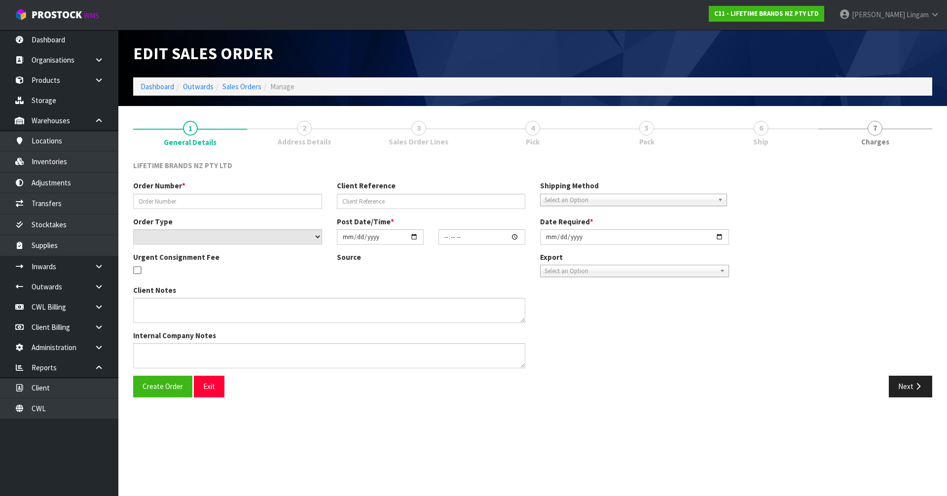
type input "0821497020"
type input "7009698740"
select select "number:0"
type input "[DATE]"
type input "10:59:54.000"
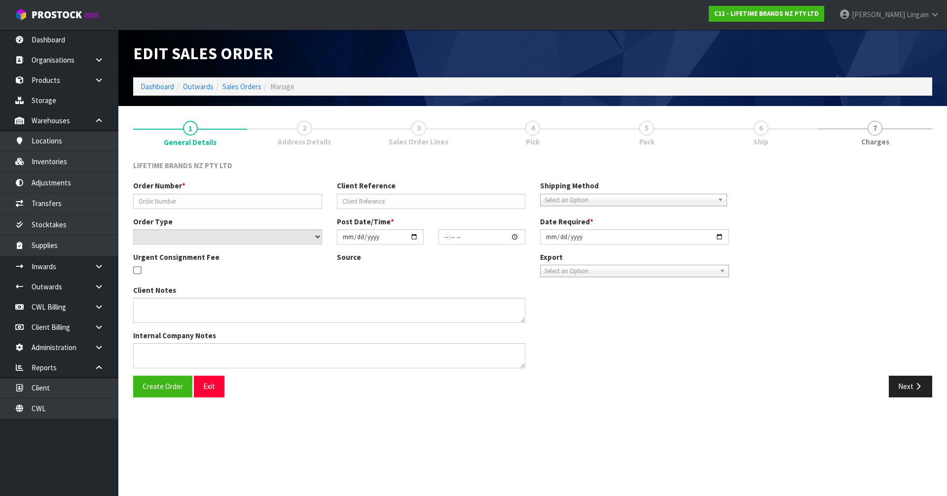
type input "[DATE]"
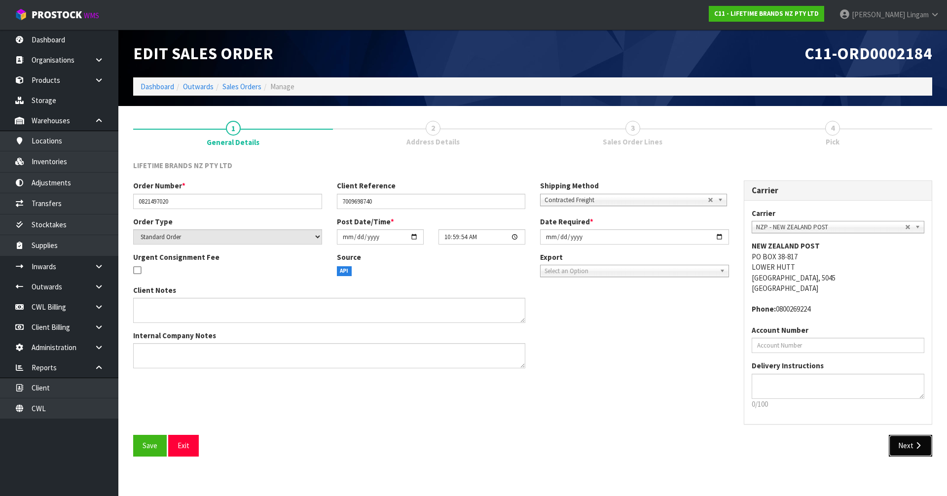
click at [904, 448] on button "Next" at bounding box center [909, 445] width 43 height 21
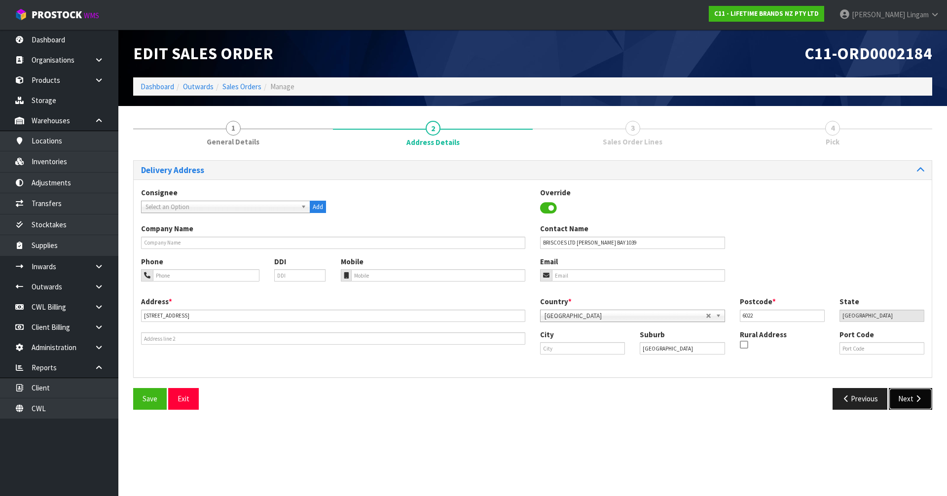
click at [908, 407] on button "Next" at bounding box center [909, 398] width 43 height 21
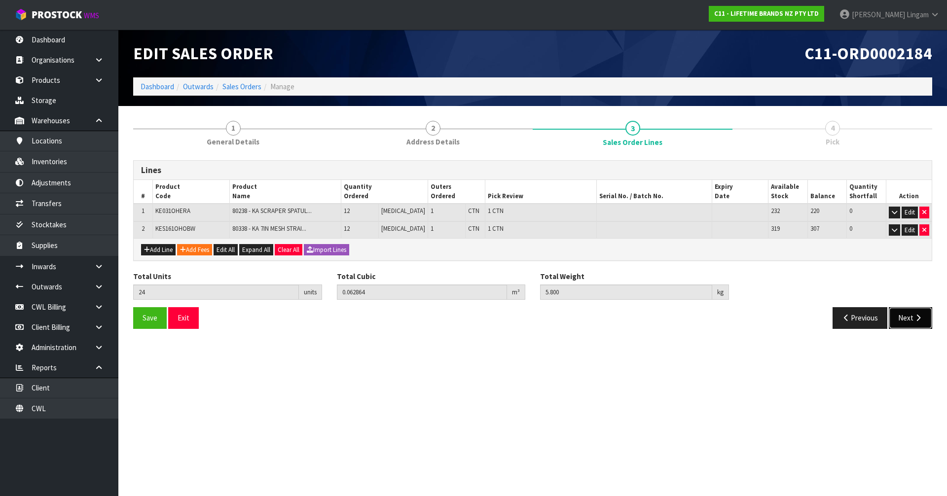
click at [907, 320] on button "Next" at bounding box center [909, 317] width 43 height 21
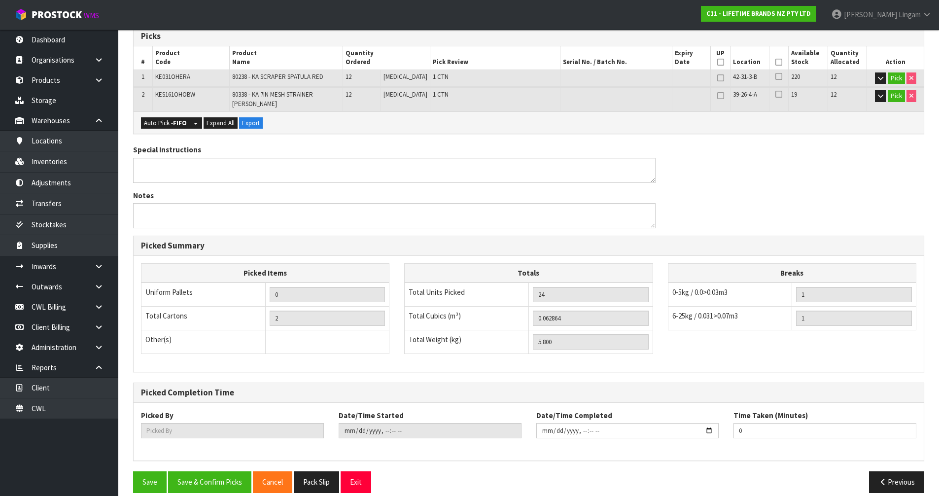
scroll to position [175, 0]
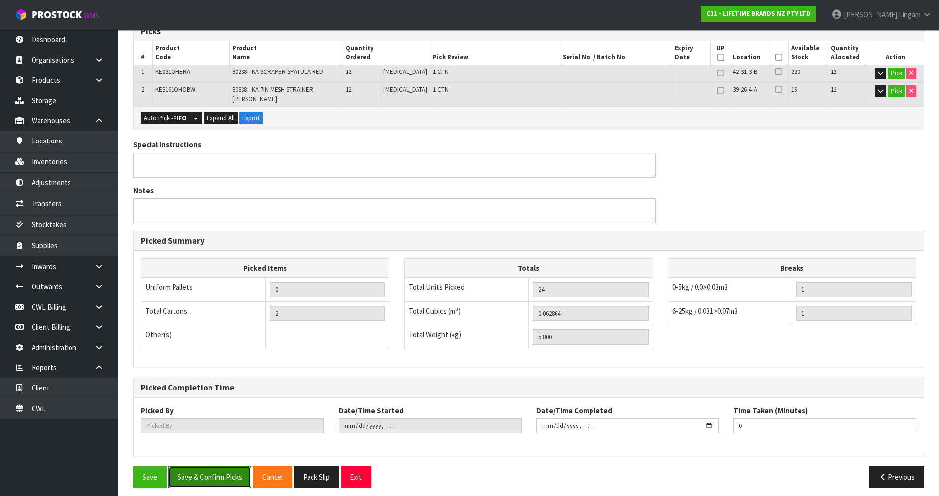
drag, startPoint x: 225, startPoint y: 476, endPoint x: 230, endPoint y: 474, distance: 5.1
click at [226, 475] on button "Save & Confirm Picks" at bounding box center [209, 476] width 83 height 21
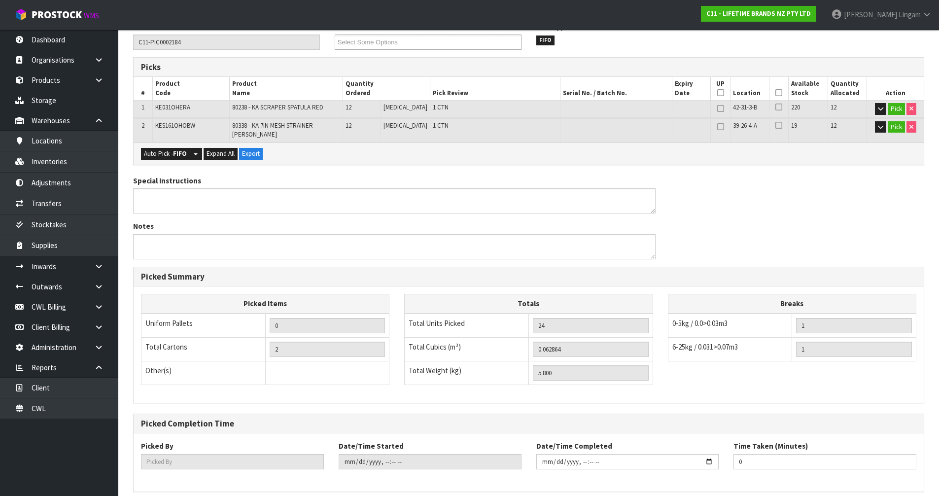
scroll to position [0, 0]
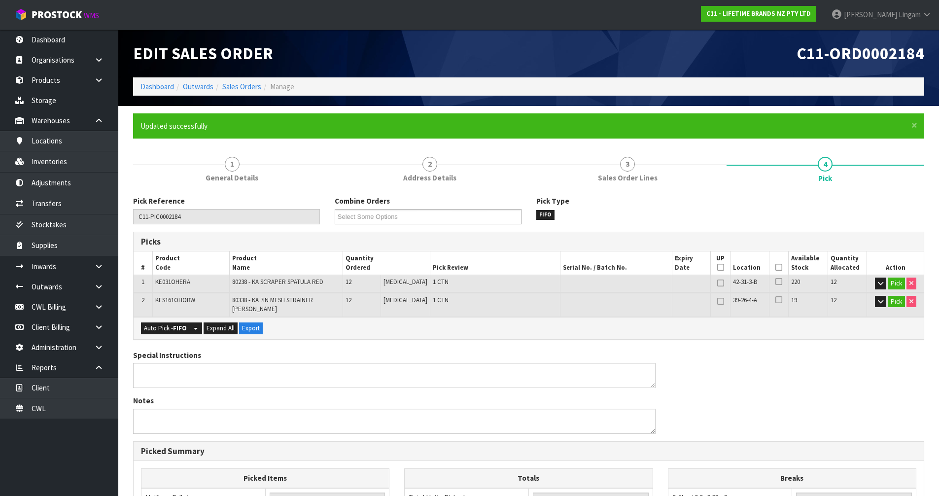
type input "[PERSON_NAME]"
type input "[DATE]T11:37:03"
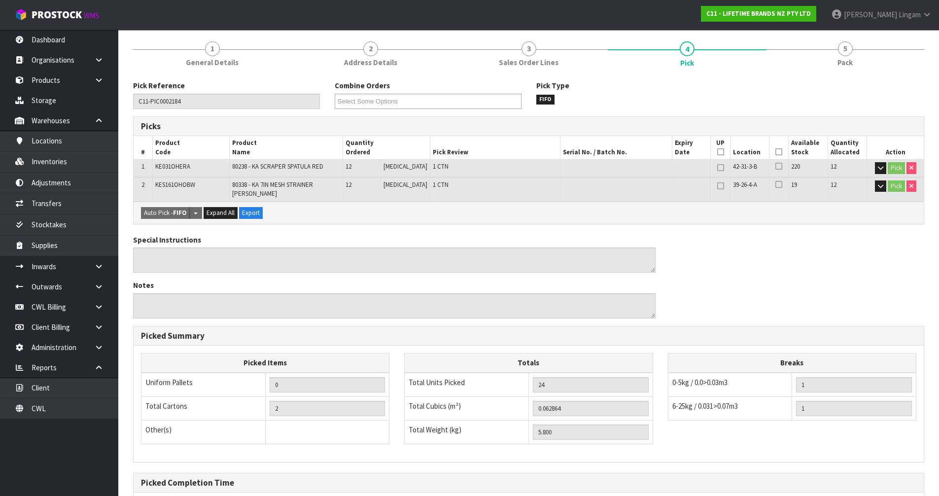
scroll to position [211, 0]
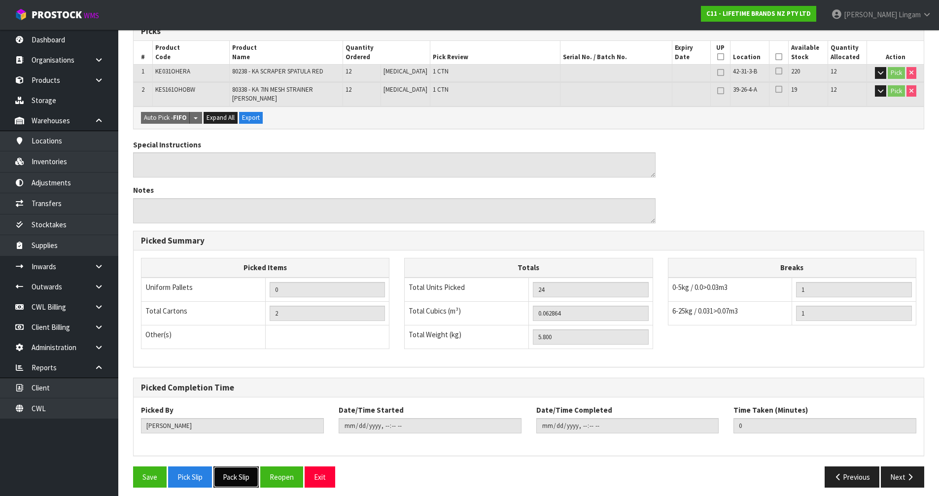
drag, startPoint x: 238, startPoint y: 468, endPoint x: 243, endPoint y: 466, distance: 5.8
click at [238, 468] on button "Pack Slip" at bounding box center [235, 476] width 45 height 21
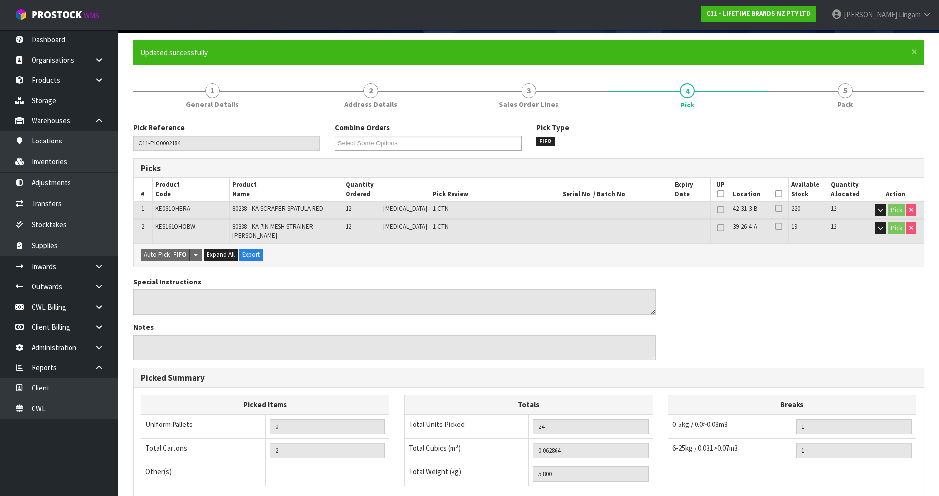
scroll to position [0, 0]
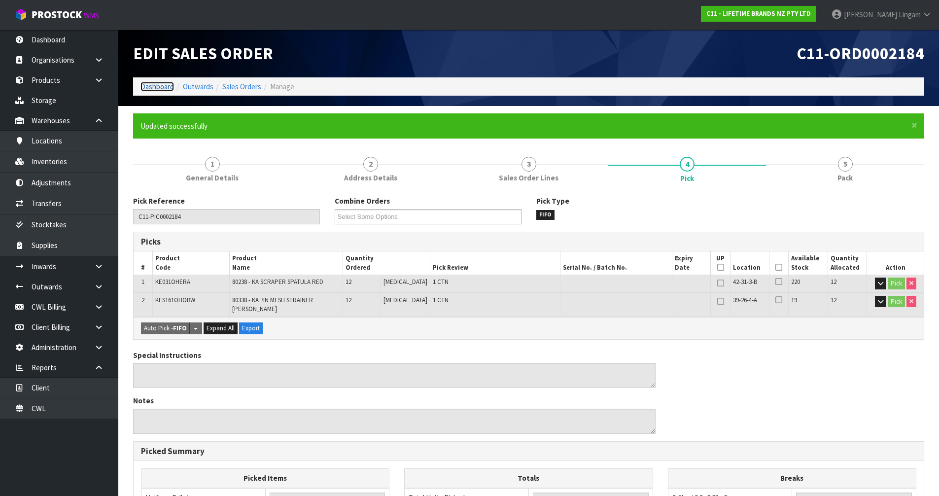
click at [155, 84] on link "Dashboard" at bounding box center [158, 86] width 34 height 9
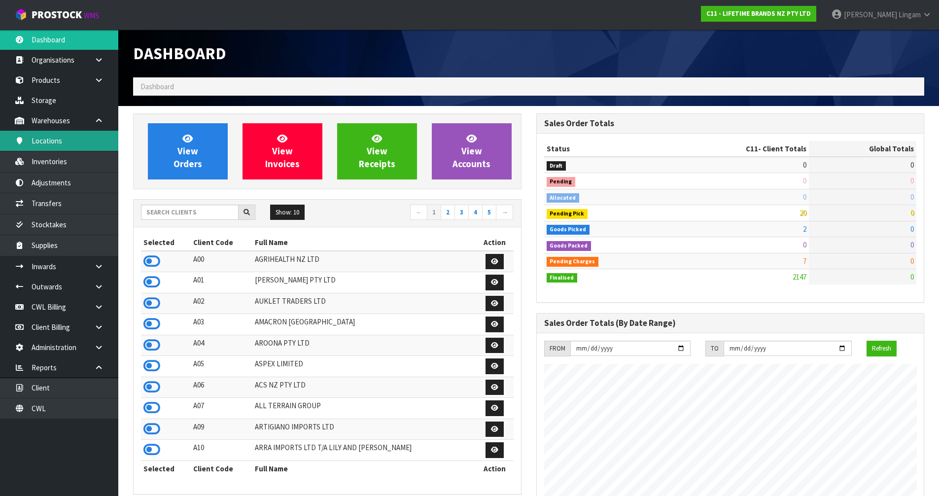
scroll to position [747, 403]
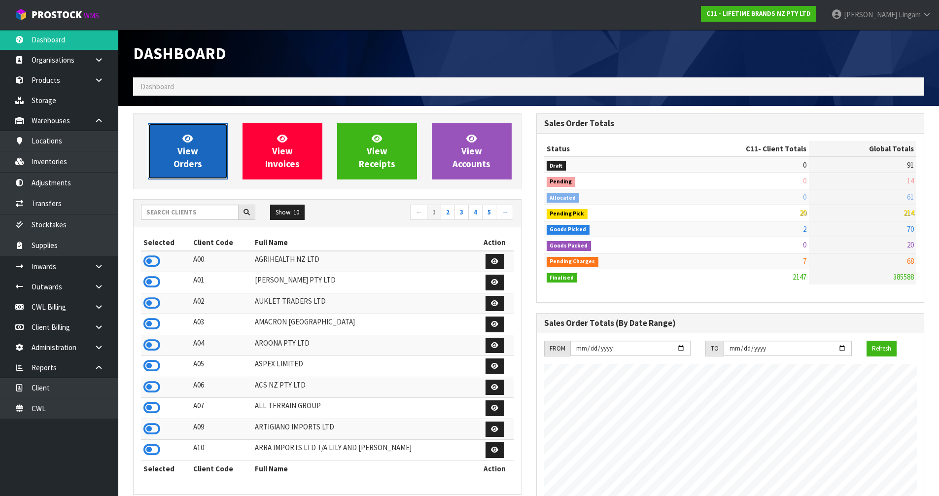
click at [188, 145] on span "View Orders" at bounding box center [188, 151] width 29 height 37
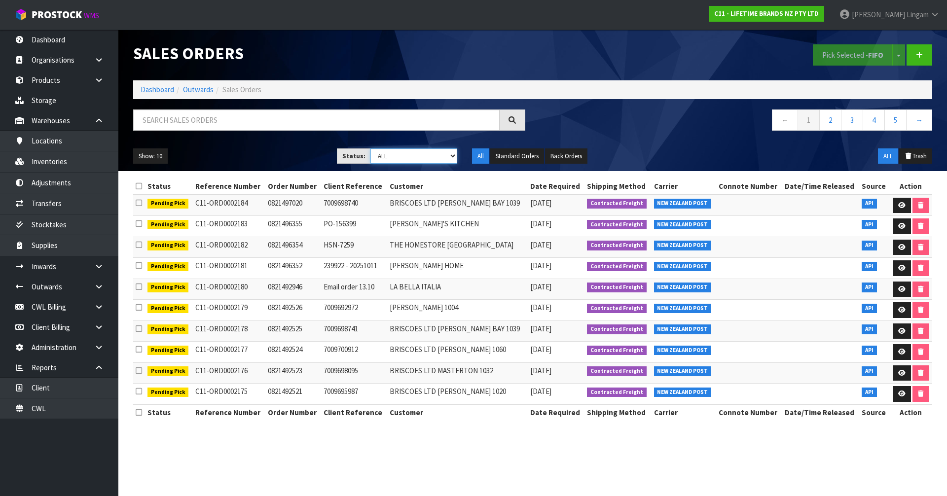
drag, startPoint x: 432, startPoint y: 154, endPoint x: 432, endPoint y: 163, distance: 8.4
click at [432, 154] on select "Draft Pending Allocated Pending Pick Goods Picked Goods Packed Pending Charges …" at bounding box center [413, 155] width 87 height 15
select select "string:6"
click at [370, 148] on select "Draft Pending Allocated Pending Pick Goods Picked Goods Packed Pending Charges …" at bounding box center [413, 155] width 87 height 15
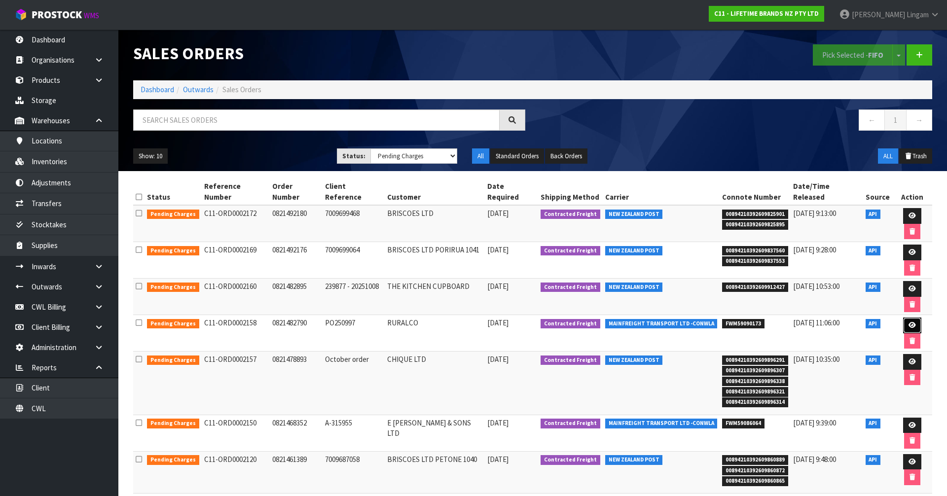
click at [903, 318] on link at bounding box center [912, 326] width 18 height 16
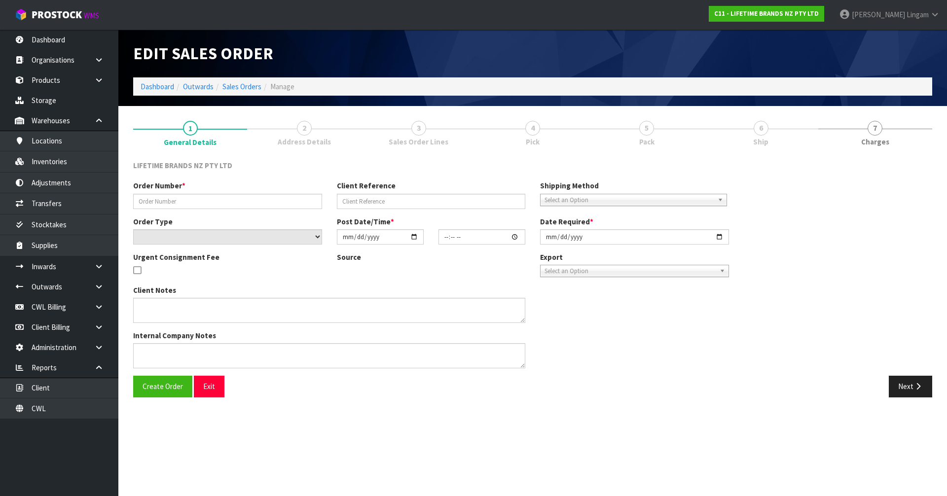
type input "0821482790"
type input "PO250997"
select select "number:0"
type input "[DATE]"
type input "08:54:44.000"
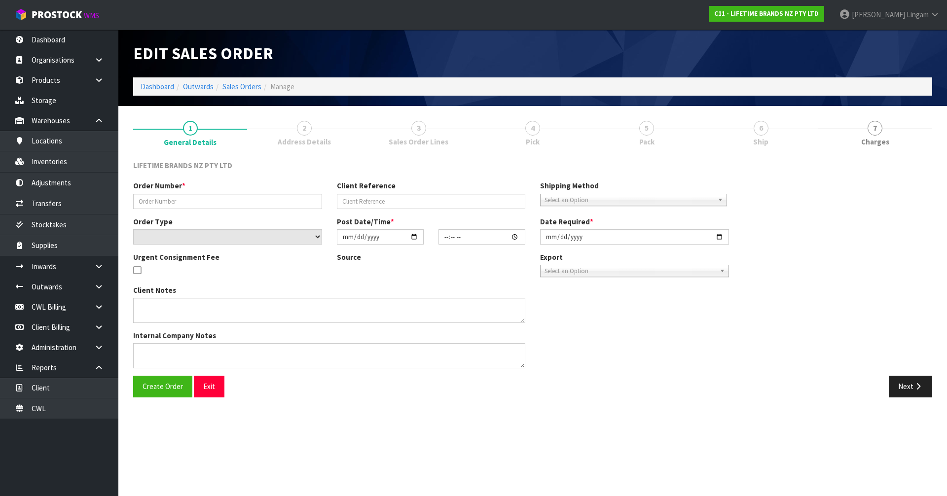
type input "[DATE]"
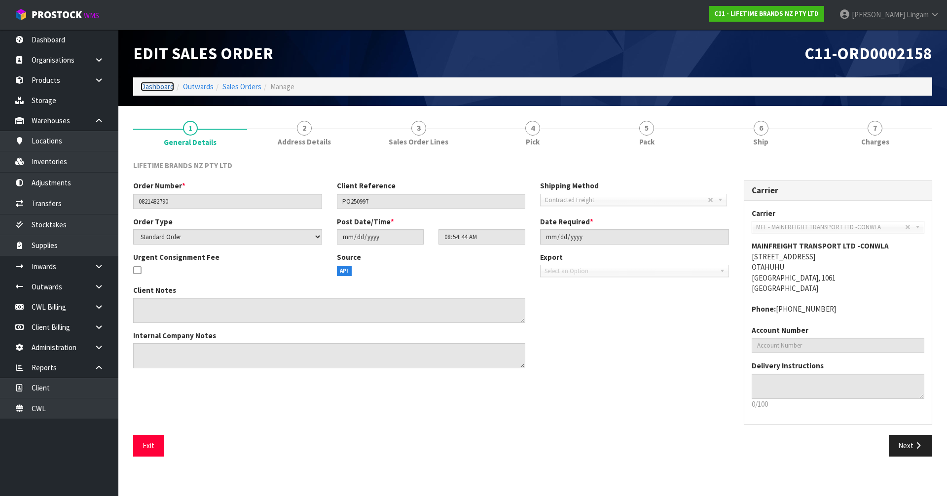
click at [164, 87] on link "Dashboard" at bounding box center [158, 86] width 34 height 9
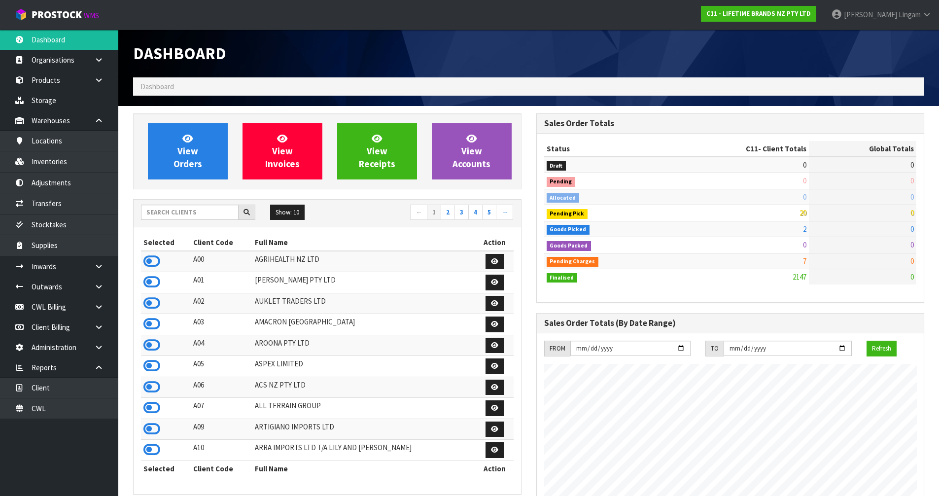
scroll to position [747, 403]
click at [177, 213] on input "text" at bounding box center [190, 212] width 98 height 15
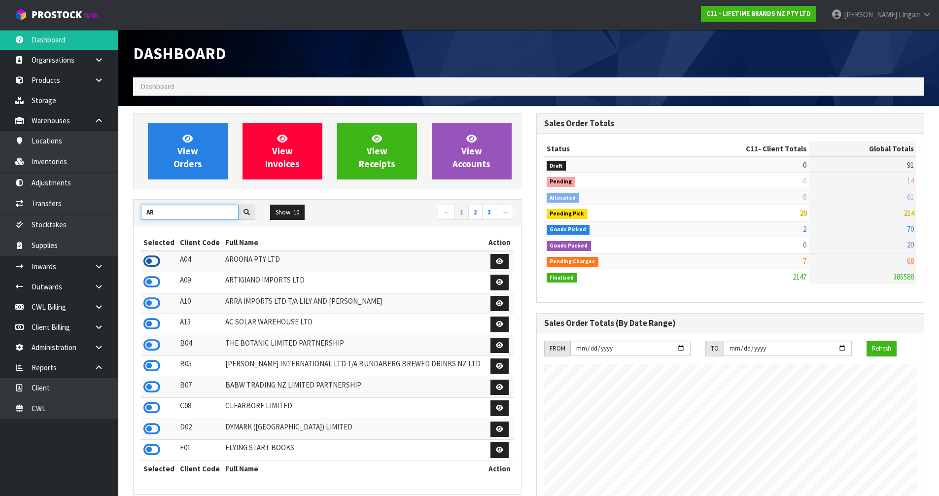
type input "AR"
click at [154, 260] on icon at bounding box center [151, 261] width 17 height 15
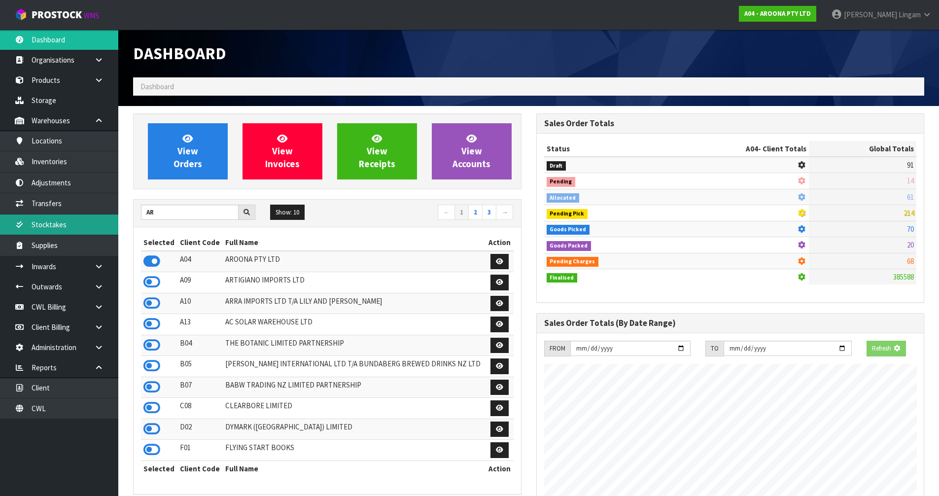
scroll to position [615, 403]
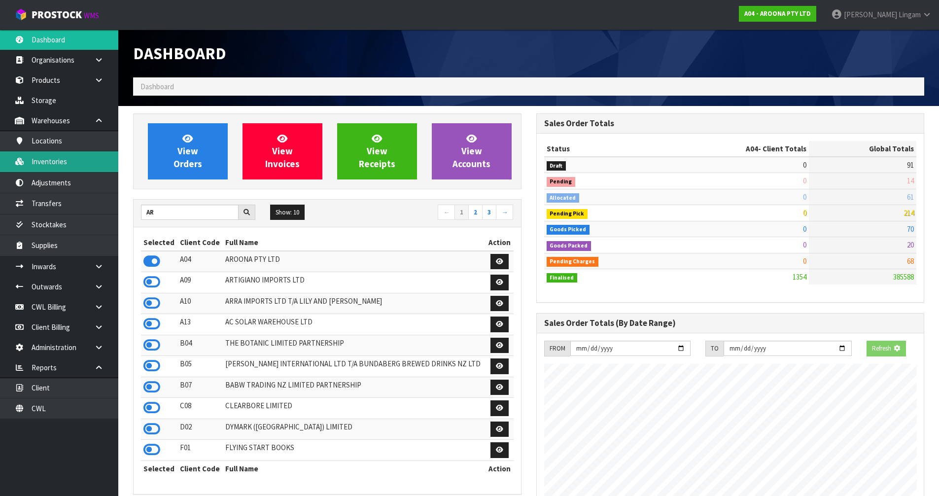
click at [73, 166] on link "Inventories" at bounding box center [59, 161] width 118 height 20
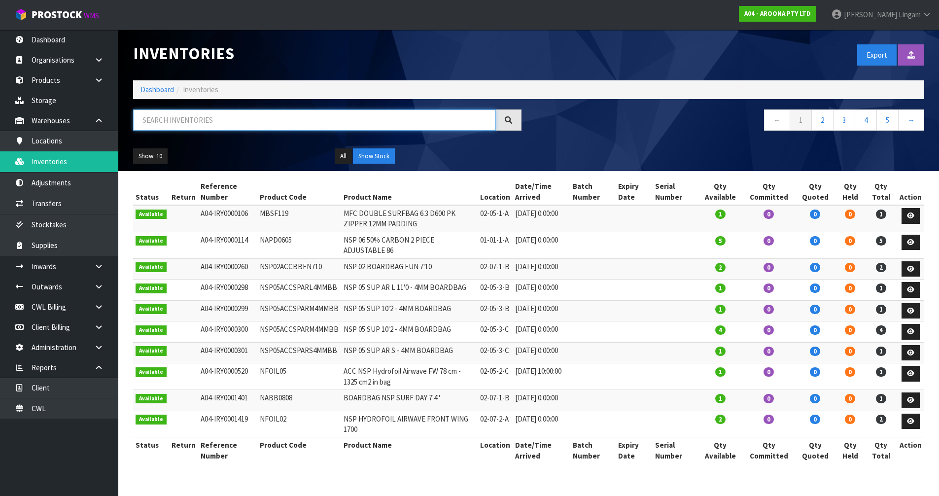
click at [277, 122] on input "text" at bounding box center [314, 119] width 363 height 21
paste input "WRNF-CM0902-241"
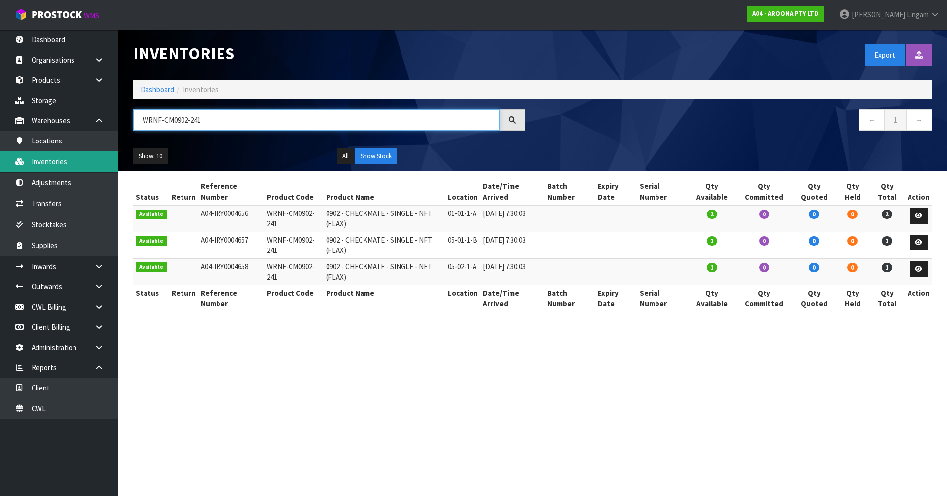
type input "WRNF-CM0902-241"
click at [157, 87] on link "Dashboard" at bounding box center [158, 89] width 34 height 9
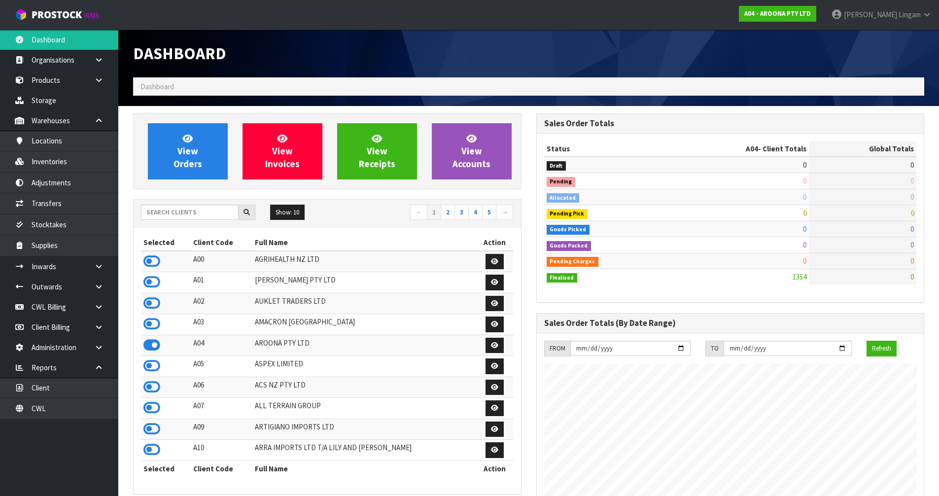
scroll to position [635, 403]
click at [207, 215] on input "text" at bounding box center [190, 212] width 98 height 15
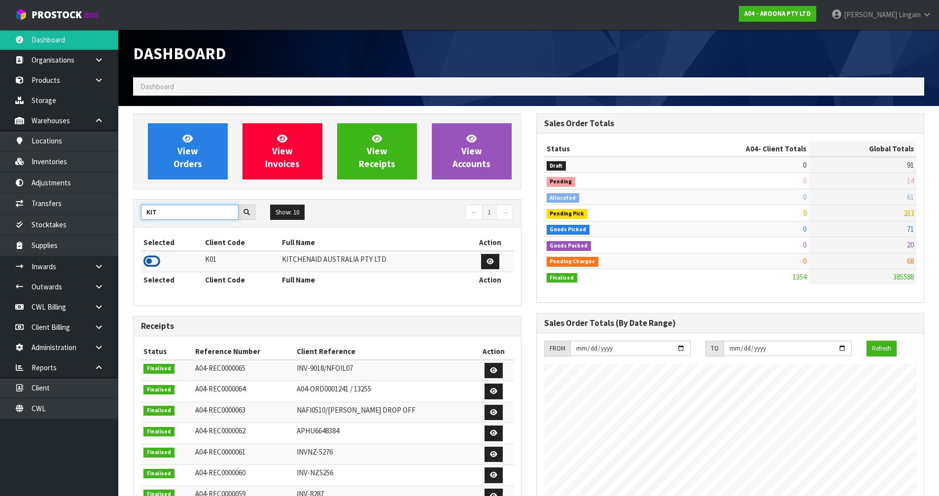
type input "KIT"
click at [153, 260] on icon at bounding box center [151, 261] width 17 height 15
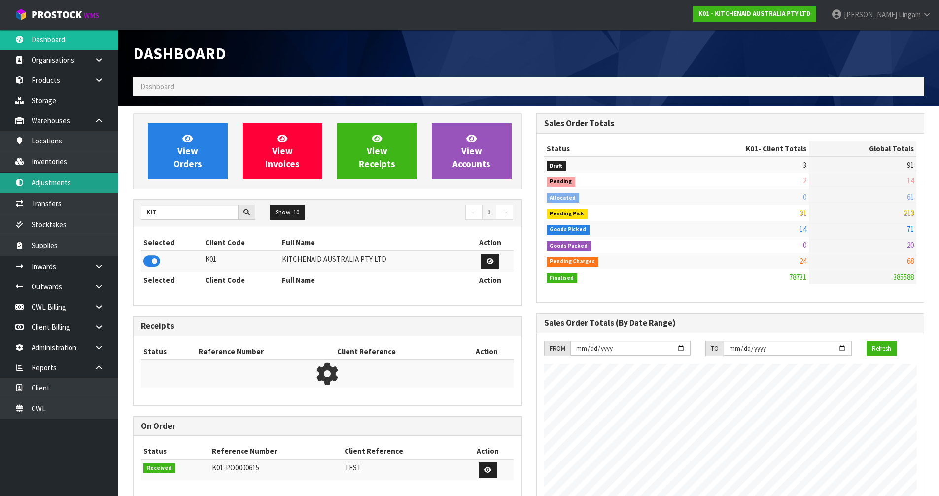
scroll to position [747, 403]
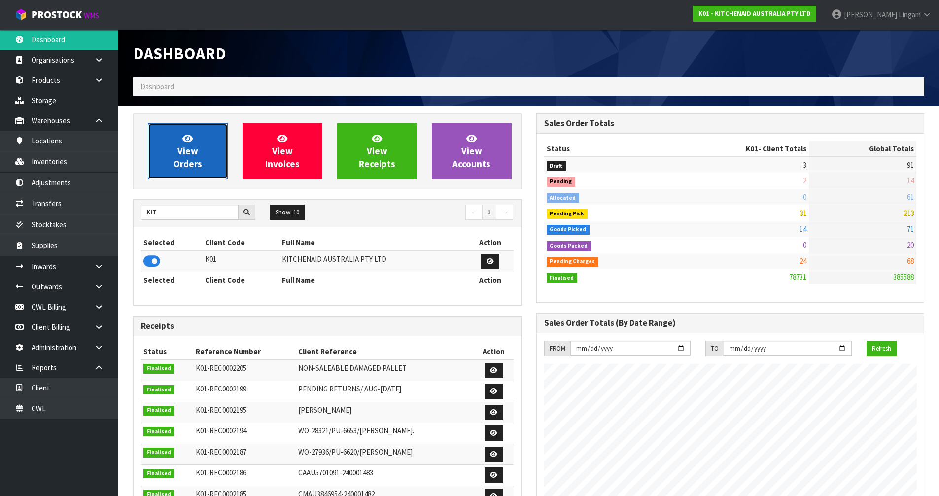
click at [191, 163] on span "View Orders" at bounding box center [188, 151] width 29 height 37
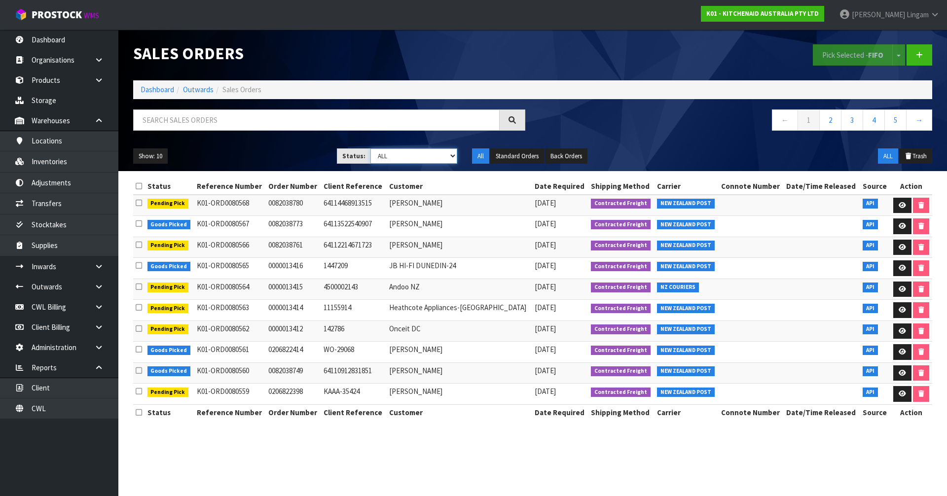
click at [441, 155] on select "Draft Pending Allocated Pending Pick Goods Picked Goods Packed Pending Charges …" at bounding box center [413, 155] width 87 height 15
select select "string:6"
click at [370, 148] on select "Draft Pending Allocated Pending Pick Goods Picked Goods Packed Pending Charges …" at bounding box center [413, 155] width 87 height 15
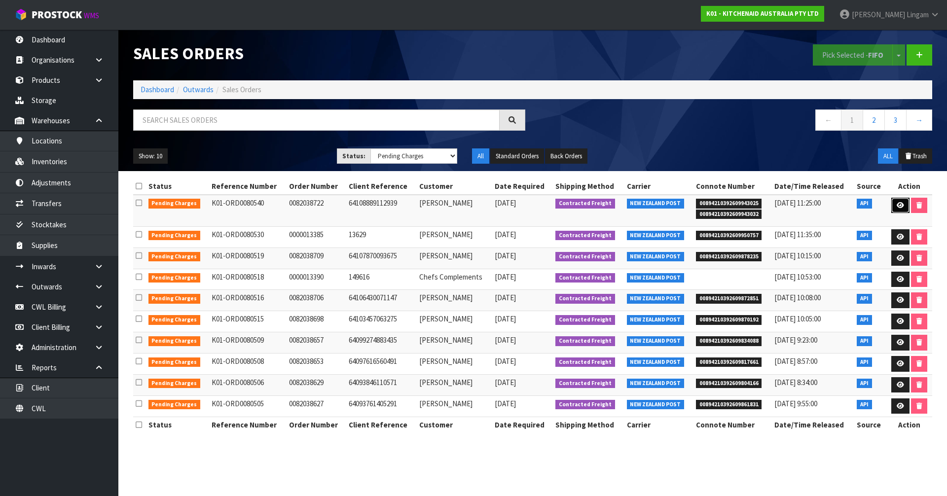
click at [896, 205] on icon at bounding box center [899, 205] width 7 height 6
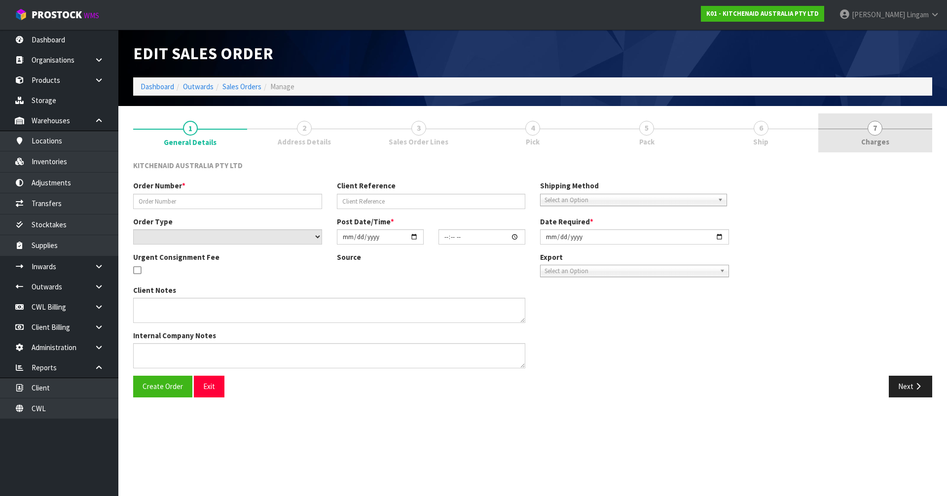
click at [893, 139] on link "7 [GEOGRAPHIC_DATA]" at bounding box center [875, 132] width 114 height 39
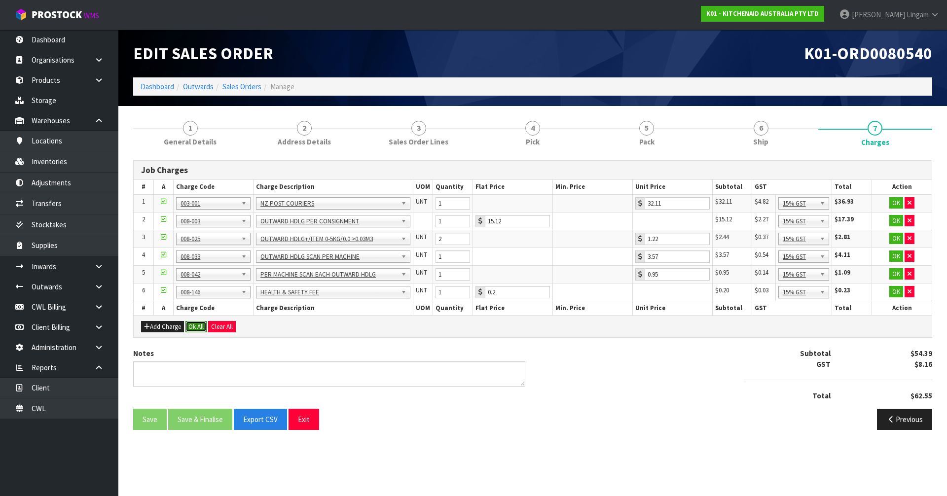
click at [198, 330] on button "Ok All" at bounding box center [195, 327] width 21 height 12
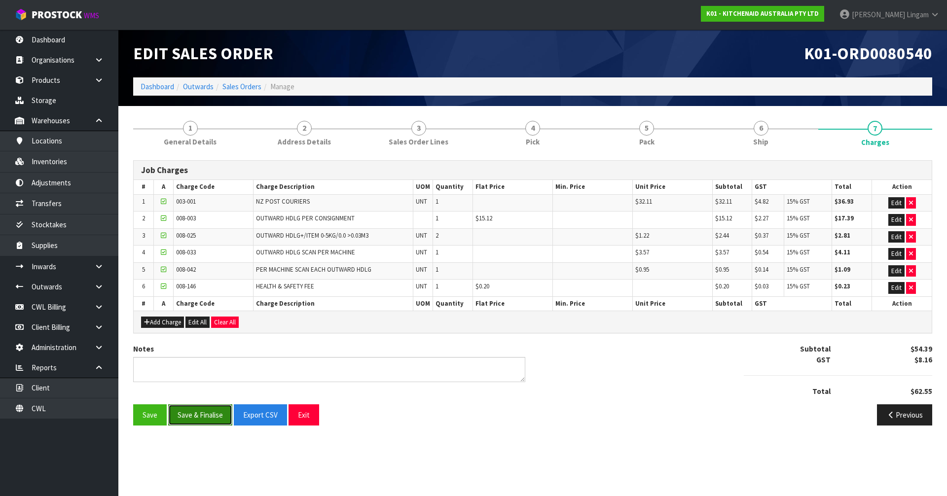
click at [212, 415] on button "Save & Finalise" at bounding box center [200, 414] width 64 height 21
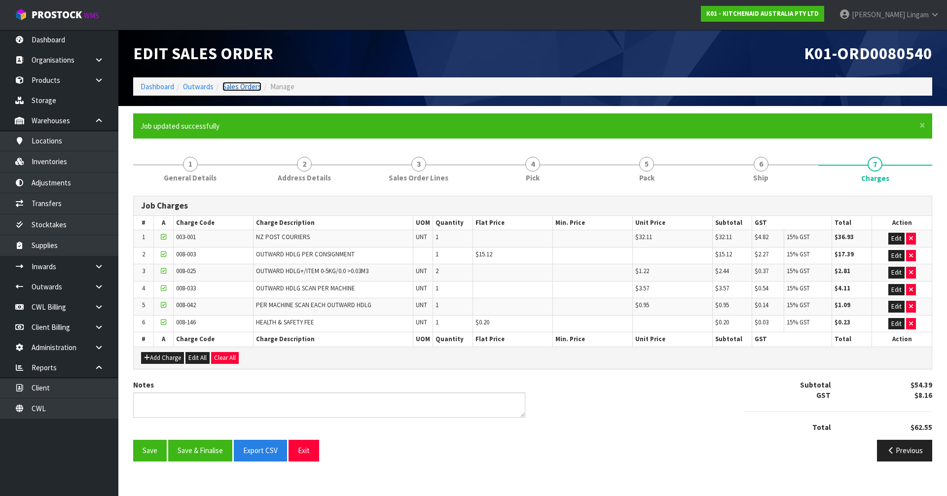
click at [238, 87] on link "Sales Orders" at bounding box center [241, 86] width 39 height 9
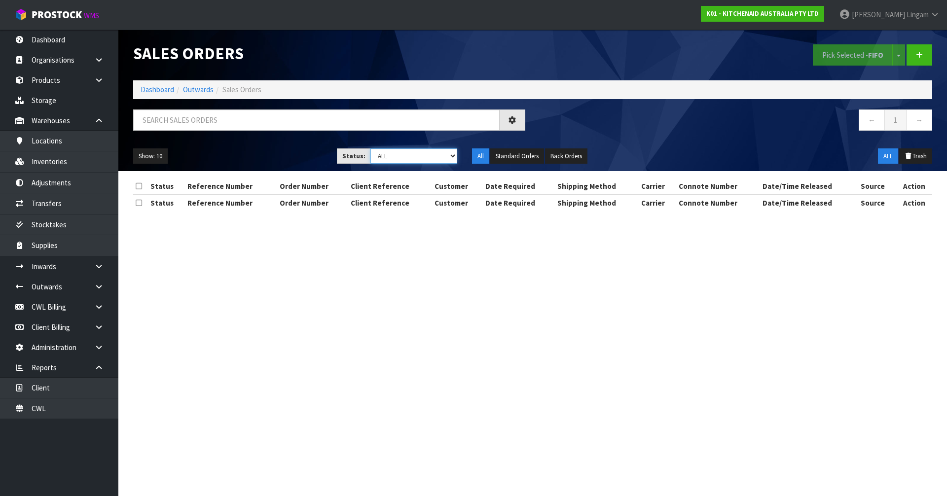
click at [443, 158] on select "Draft Pending Allocated Pending Pick Goods Picked Goods Packed Pending Charges …" at bounding box center [413, 155] width 87 height 15
click at [370, 148] on select "Draft Pending Allocated Pending Pick Goods Picked Goods Packed Pending Charges …" at bounding box center [413, 155] width 87 height 15
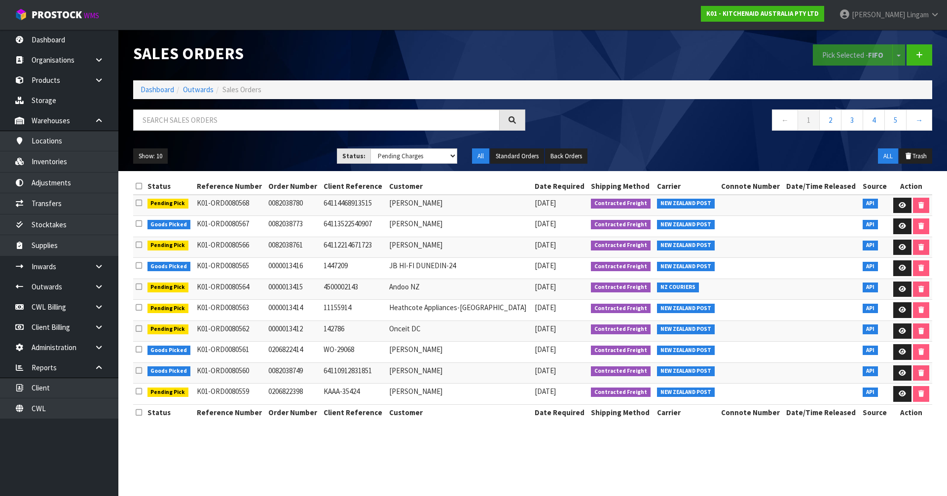
click at [432, 164] on div "Status: Draft Pending Allocated Pending Pick Goods Picked Goods Packed Pending …" at bounding box center [397, 156] width 121 height 16
drag, startPoint x: 438, startPoint y: 155, endPoint x: 437, endPoint y: 162, distance: 7.1
click at [438, 155] on select "Draft Pending Allocated Pending Pick Goods Picked Goods Packed Pending Charges …" at bounding box center [413, 155] width 87 height 15
click at [370, 148] on select "Draft Pending Allocated Pending Pick Goods Picked Goods Packed Pending Charges …" at bounding box center [413, 155] width 87 height 15
click at [434, 153] on select "Draft Pending Allocated Pending Pick Goods Picked Goods Packed Pending Charges …" at bounding box center [413, 155] width 87 height 15
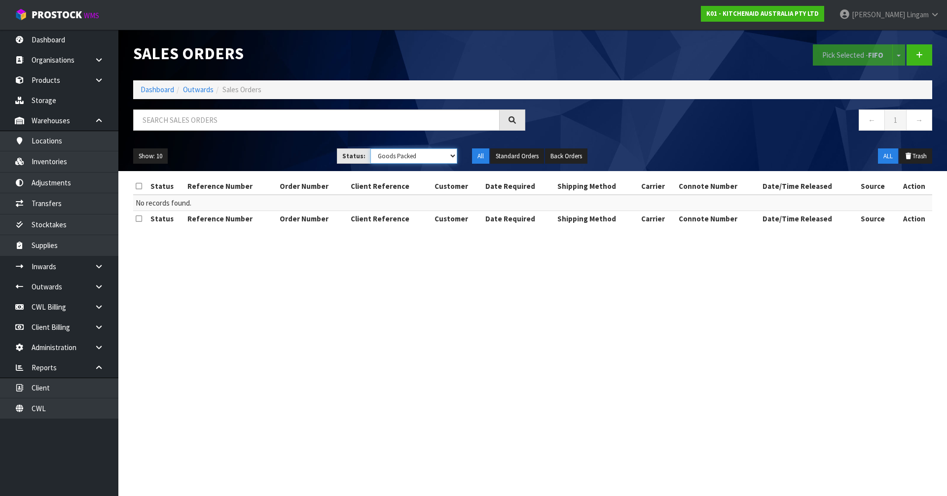
select select "string:6"
click at [370, 148] on select "Draft Pending Allocated Pending Pick Goods Picked Goods Packed Pending Charges …" at bounding box center [413, 155] width 87 height 15
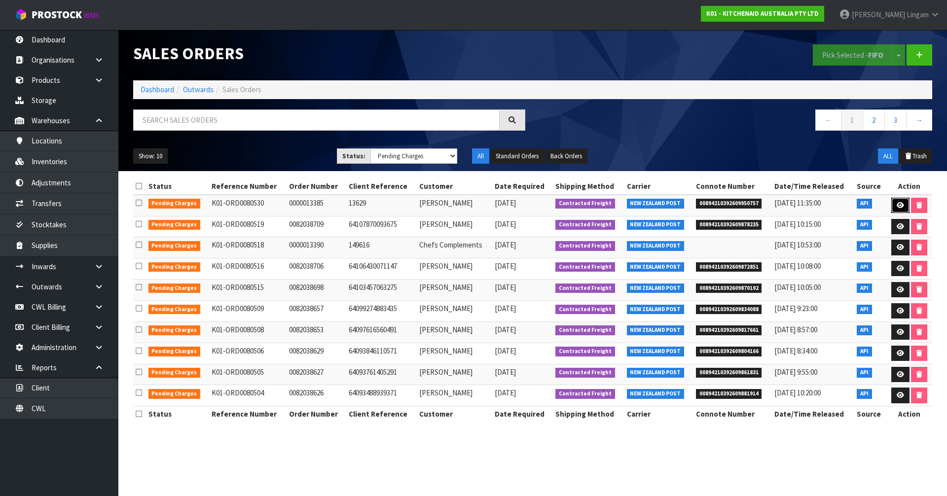
click at [897, 204] on icon at bounding box center [899, 205] width 7 height 6
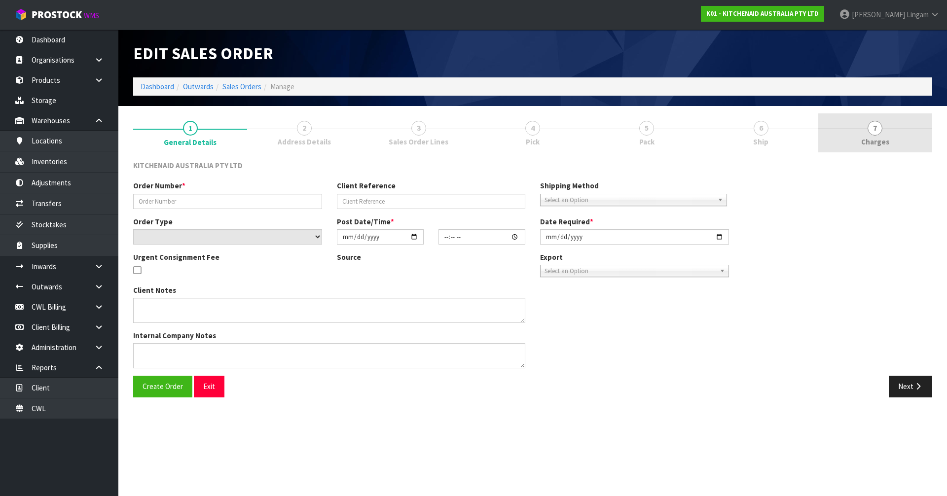
click at [899, 142] on link "7 [GEOGRAPHIC_DATA]" at bounding box center [875, 132] width 114 height 39
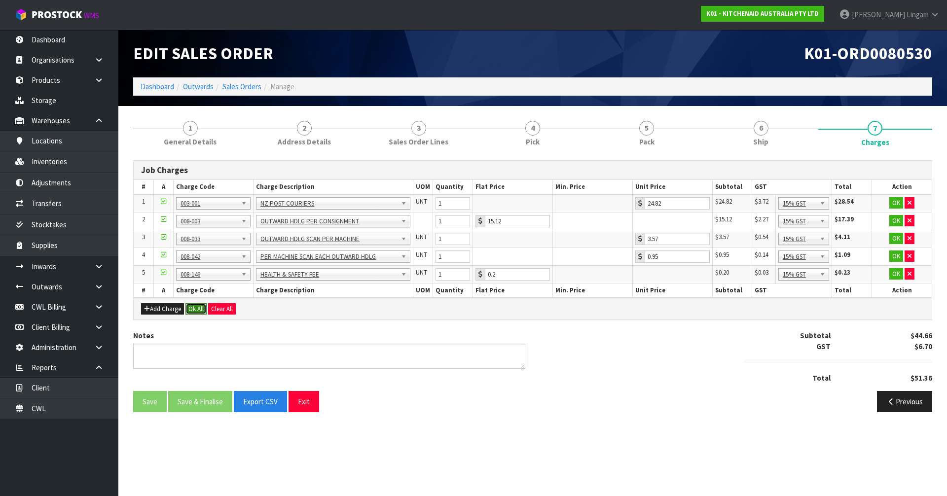
click at [201, 310] on button "Ok All" at bounding box center [195, 309] width 21 height 12
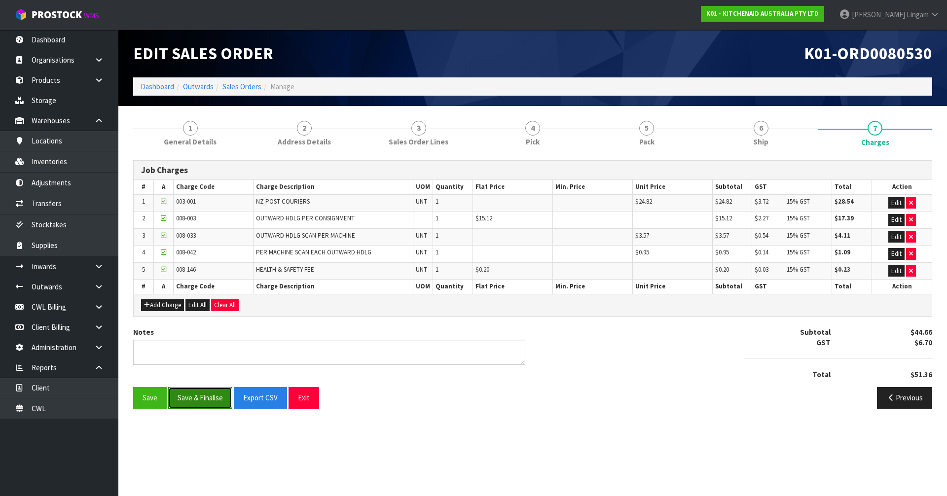
click at [197, 397] on button "Save & Finalise" at bounding box center [200, 397] width 64 height 21
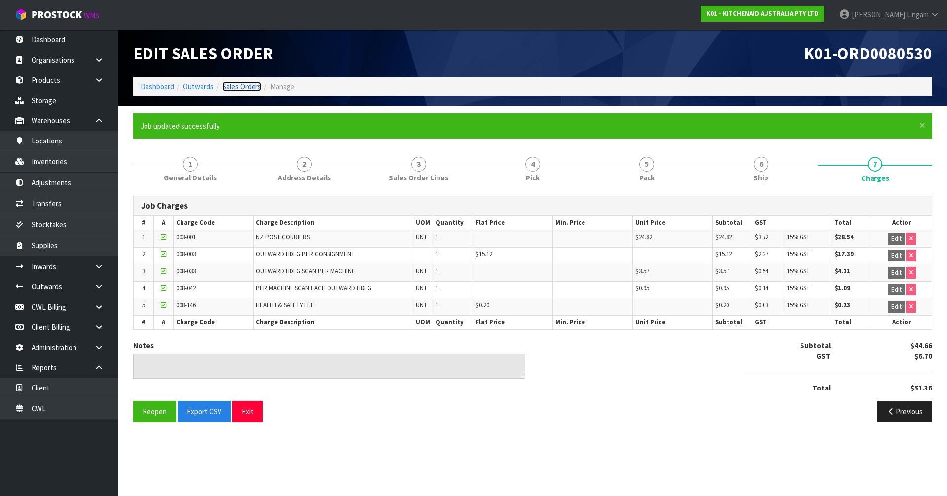
click at [249, 87] on link "Sales Orders" at bounding box center [241, 86] width 39 height 9
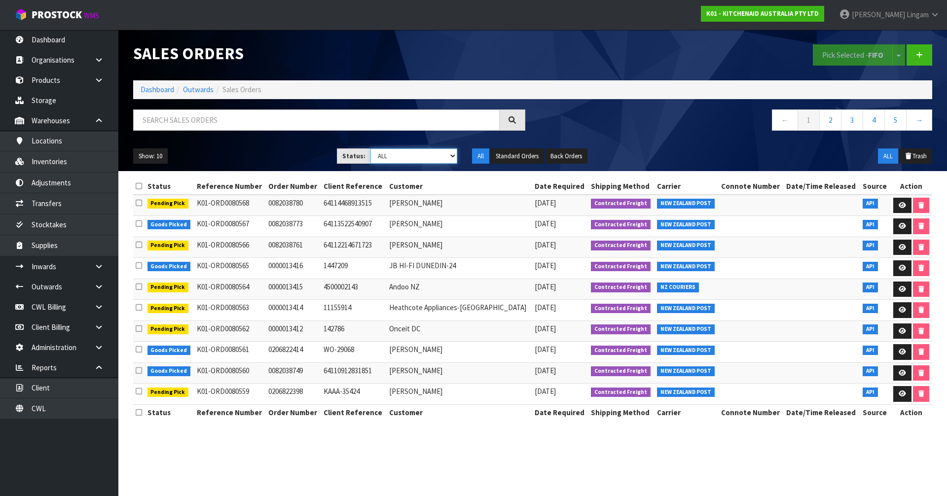
click at [436, 156] on select "Draft Pending Allocated Pending Pick Goods Picked Goods Packed Pending Charges …" at bounding box center [413, 155] width 87 height 15
select select "string:6"
click at [370, 148] on select "Draft Pending Allocated Pending Pick Goods Picked Goods Packed Pending Charges …" at bounding box center [413, 155] width 87 height 15
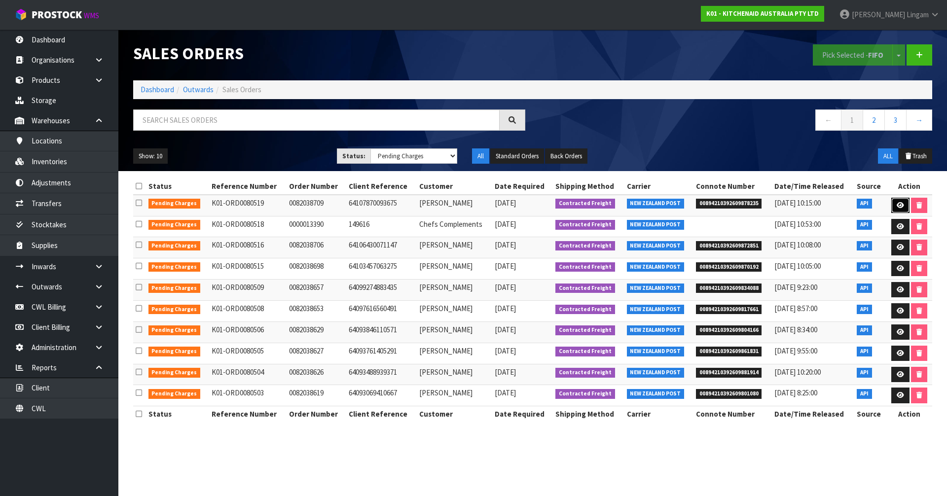
click at [898, 204] on icon at bounding box center [899, 205] width 7 height 6
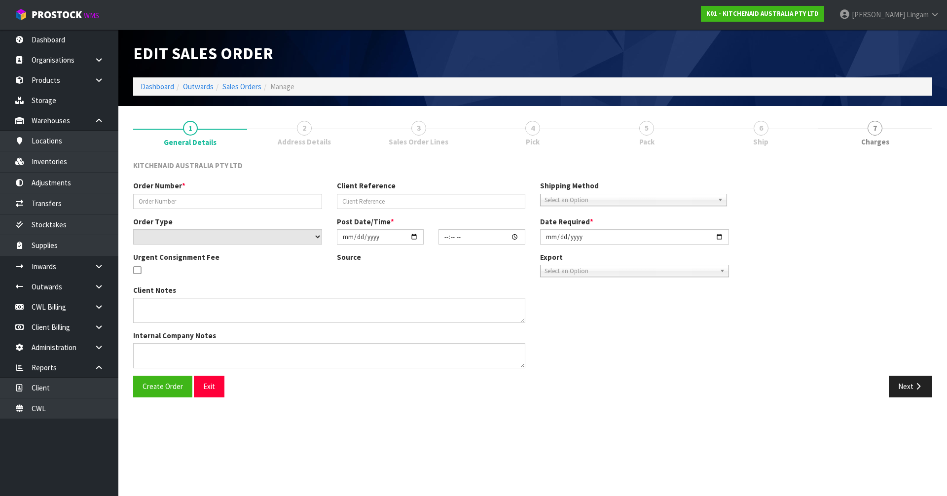
type input "0082038709"
type input "64107870093675"
select select "number:0"
type input "[DATE]"
type input "10:36:47.000"
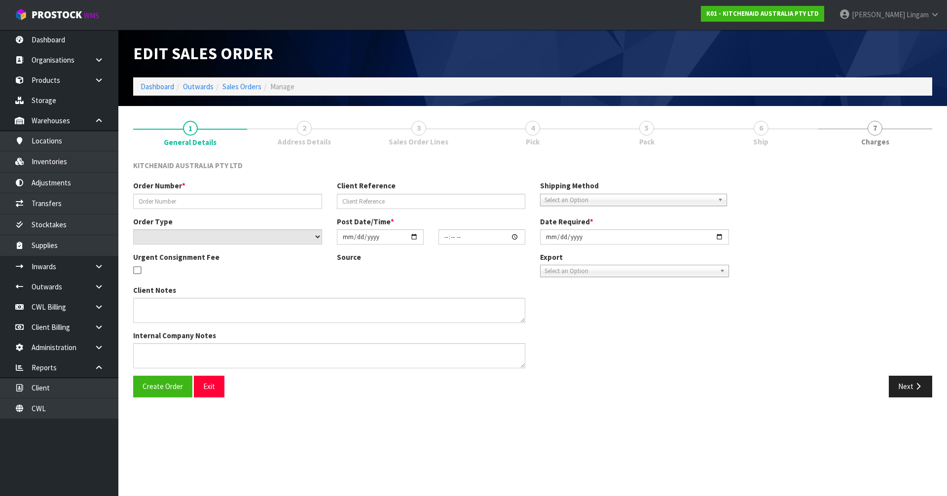
type input "[DATE]"
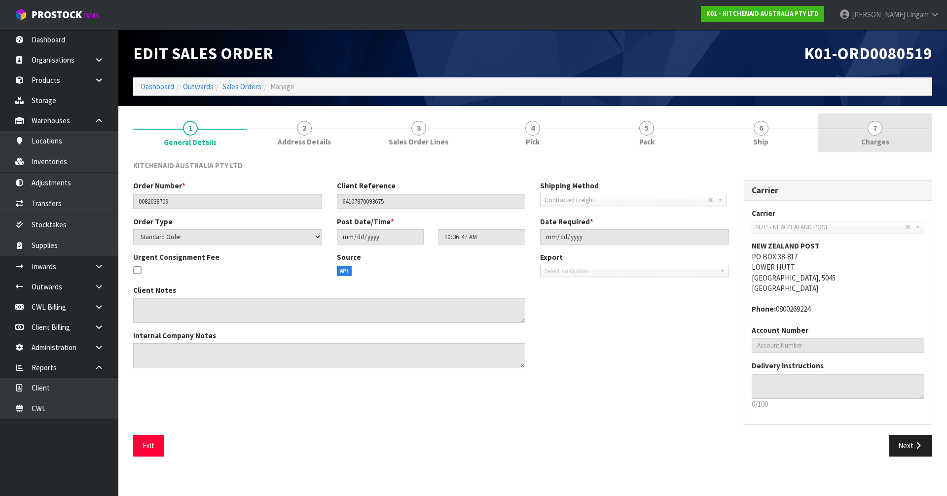
click at [880, 140] on span "Charges" at bounding box center [875, 142] width 28 height 10
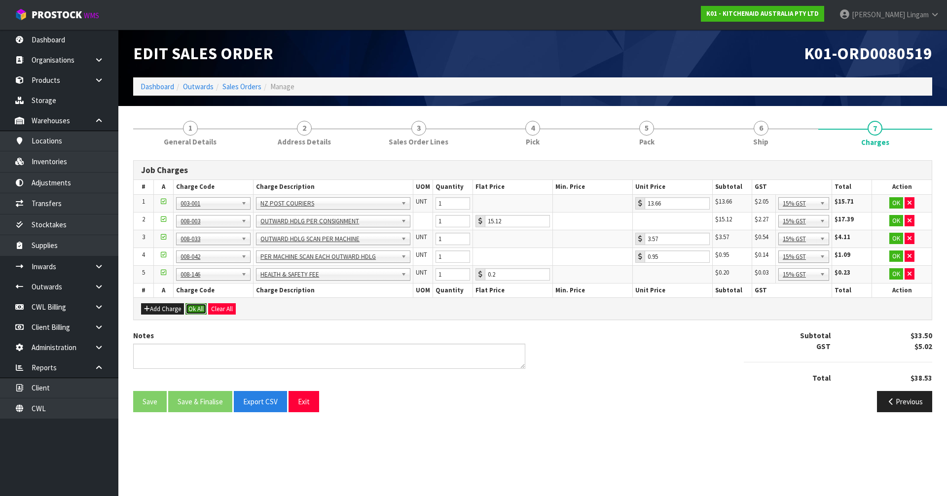
click at [197, 304] on button "Ok All" at bounding box center [195, 309] width 21 height 12
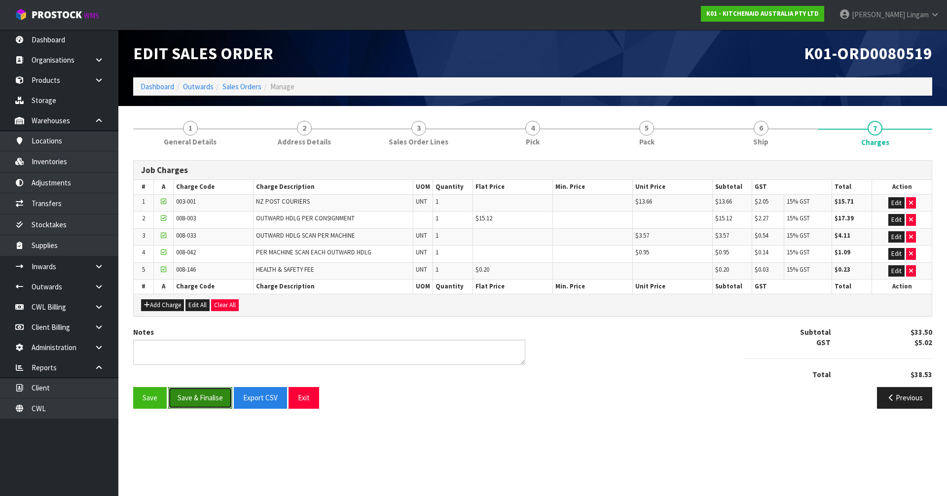
click at [192, 392] on button "Save & Finalise" at bounding box center [200, 397] width 64 height 21
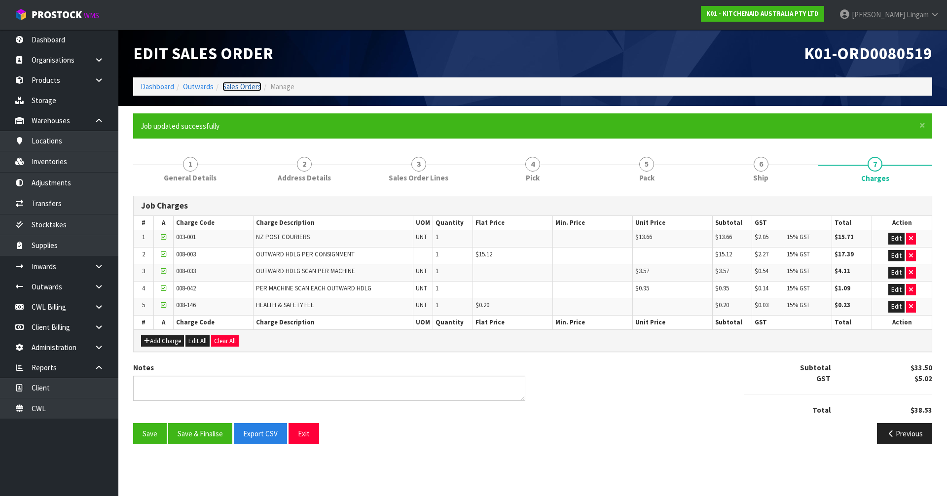
click at [249, 84] on link "Sales Orders" at bounding box center [241, 86] width 39 height 9
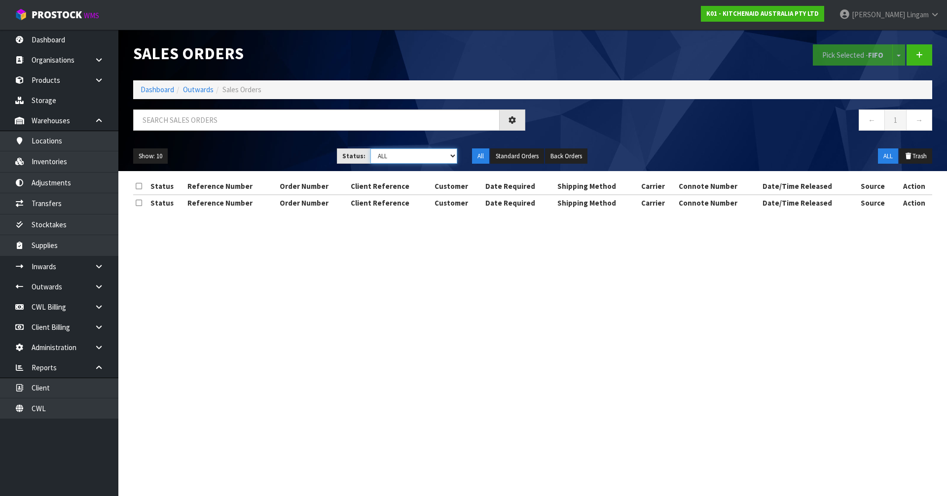
click at [442, 158] on select "Draft Pending Allocated Pending Pick Goods Picked Goods Packed Pending Charges …" at bounding box center [413, 155] width 87 height 15
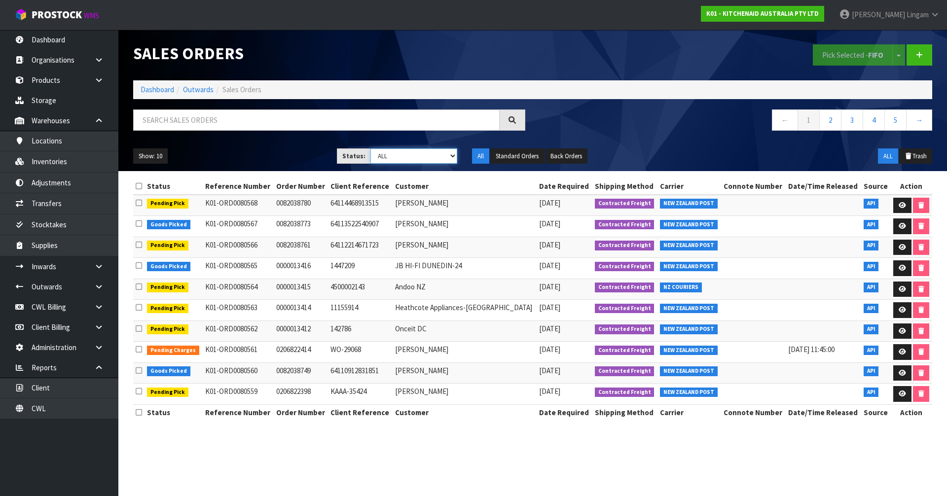
select select "string:6"
click at [370, 148] on select "Draft Pending Allocated Pending Pick Goods Picked Goods Packed Pending Charges …" at bounding box center [413, 155] width 87 height 15
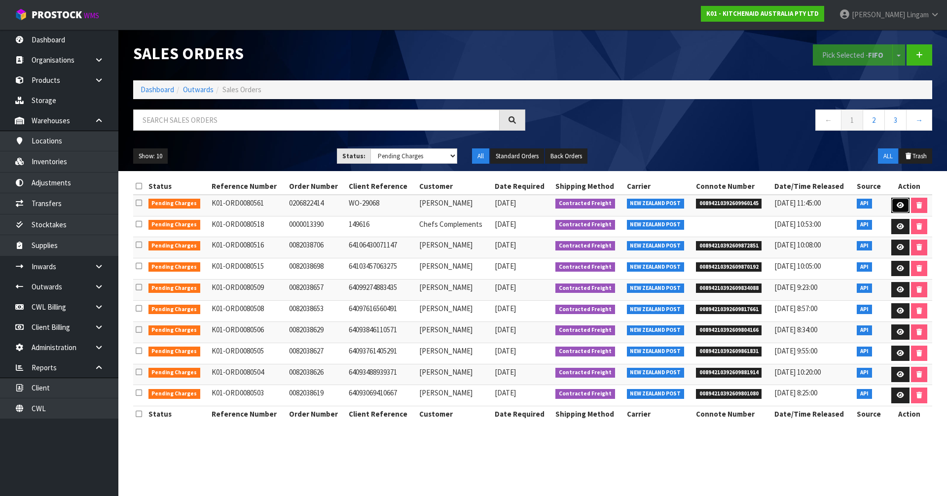
click at [901, 205] on icon at bounding box center [899, 205] width 7 height 6
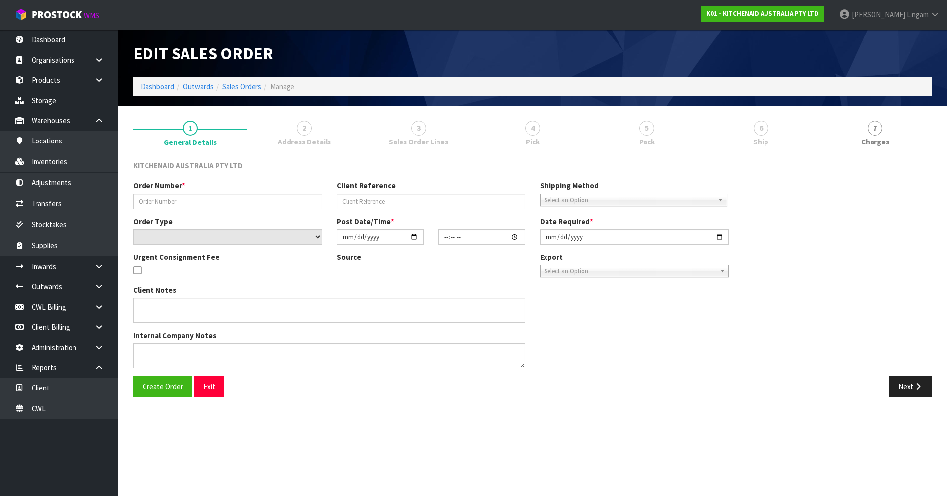
type input "0206822414"
type input "WO-29068"
select select "number:0"
type input "[DATE]"
type input "18:40:51.000"
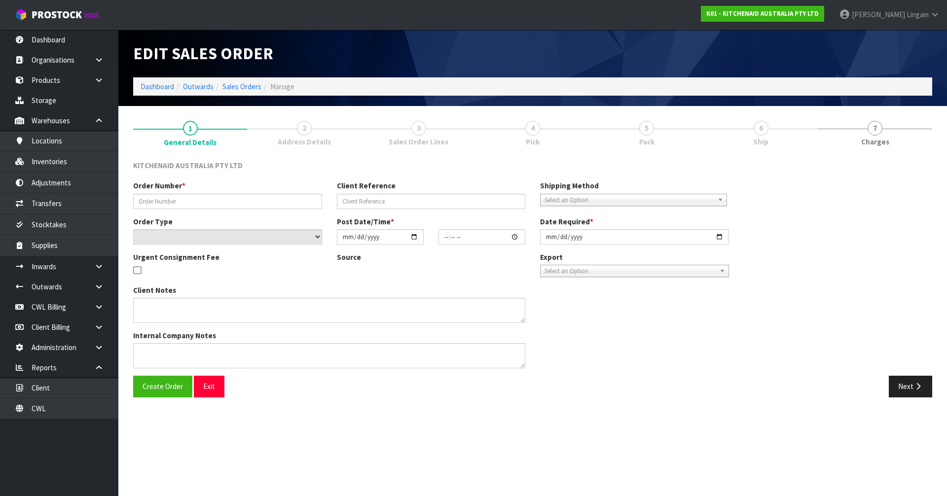
type input "[DATE]"
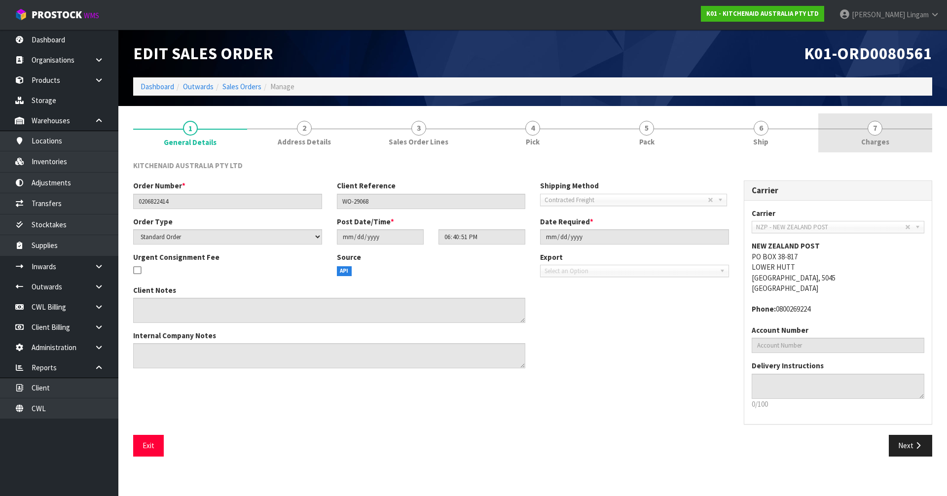
click at [901, 142] on link "7 [GEOGRAPHIC_DATA]" at bounding box center [875, 132] width 114 height 39
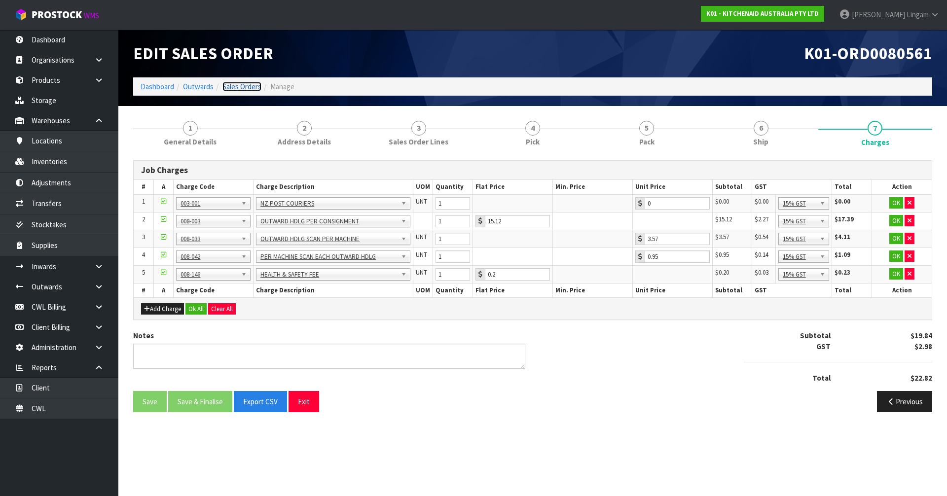
click at [250, 87] on link "Sales Orders" at bounding box center [241, 86] width 39 height 9
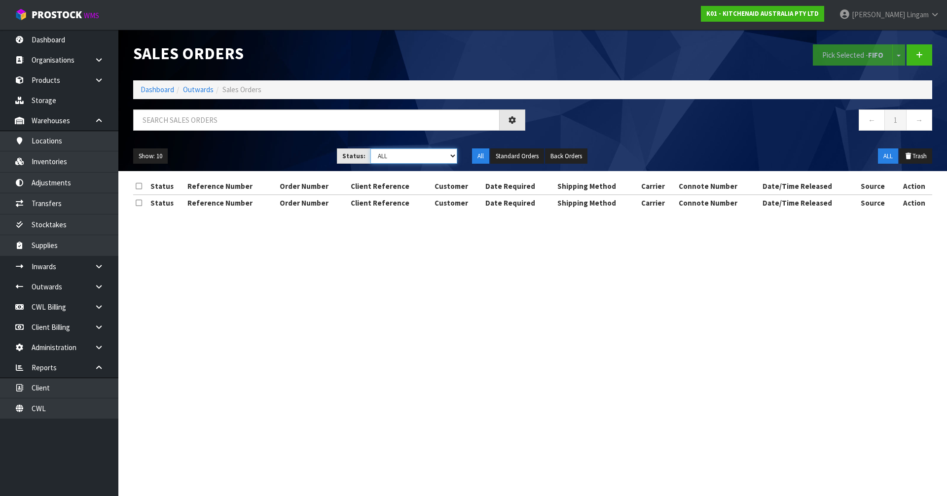
click at [434, 155] on select "Draft Pending Allocated Pending Pick Goods Picked Goods Packed Pending Charges …" at bounding box center [413, 155] width 87 height 15
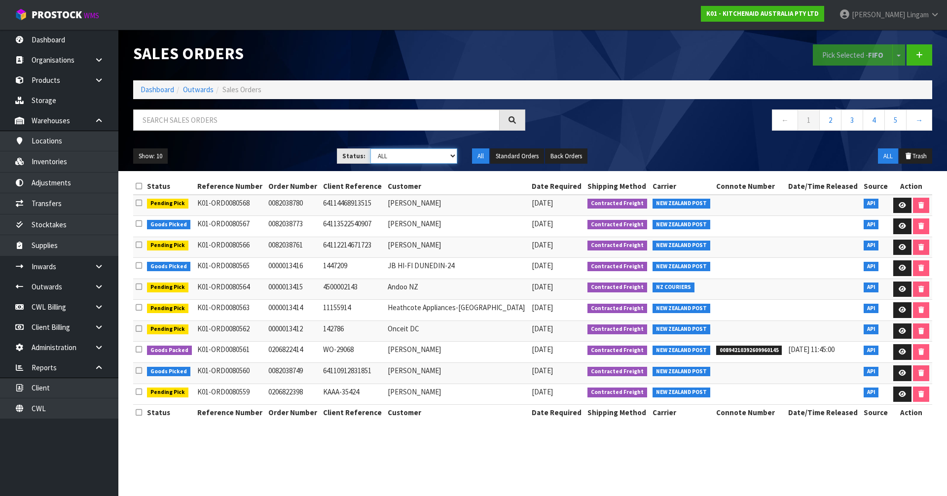
select select "string:6"
click at [370, 148] on select "Draft Pending Allocated Pending Pick Goods Picked Goods Packed Pending Charges …" at bounding box center [413, 155] width 87 height 15
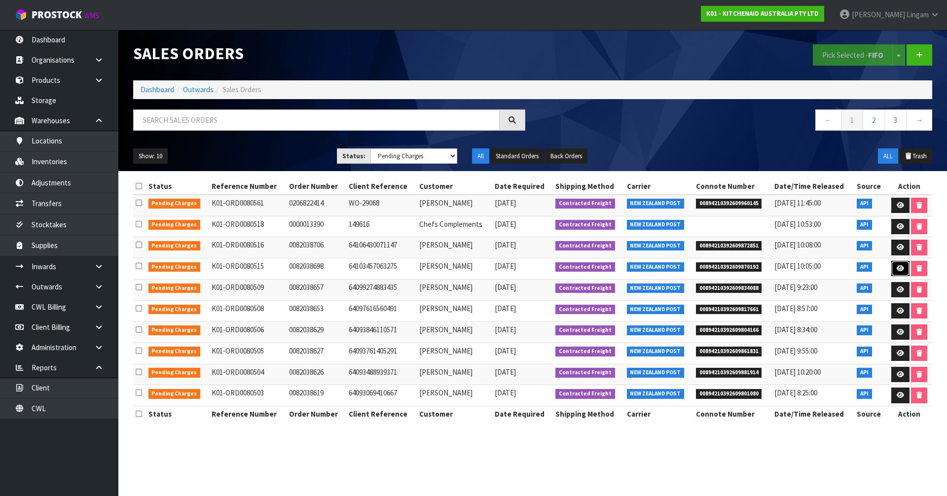
click at [896, 266] on icon at bounding box center [899, 268] width 7 height 6
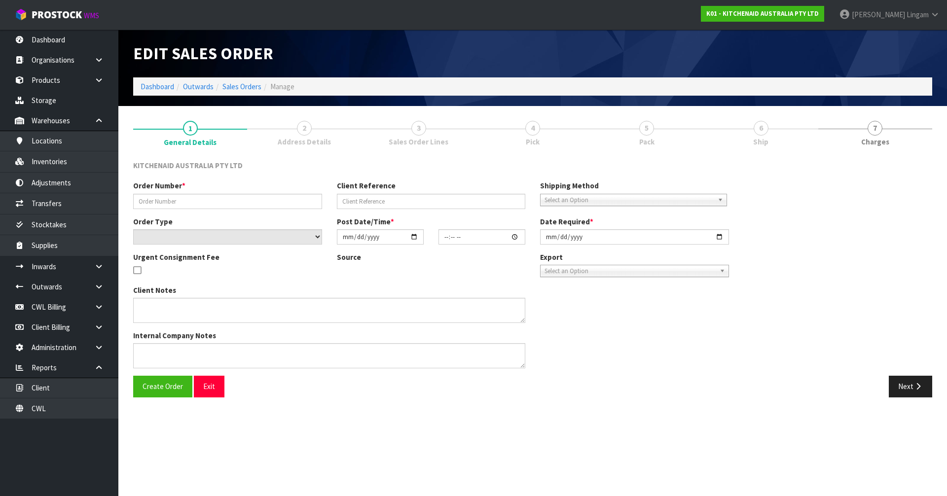
type input "0082038698"
type input "64103457063275"
select select "number:0"
type input "[DATE]"
type input "06:36:38.000"
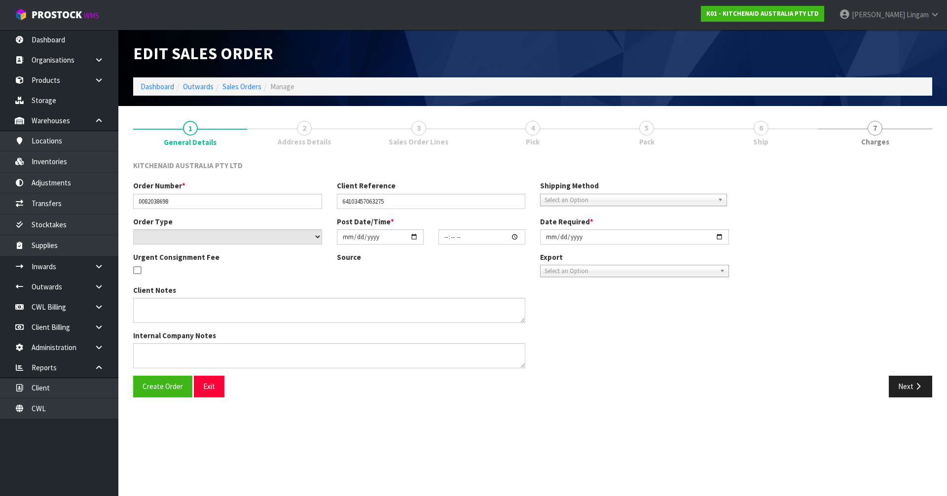
type input "[DATE]"
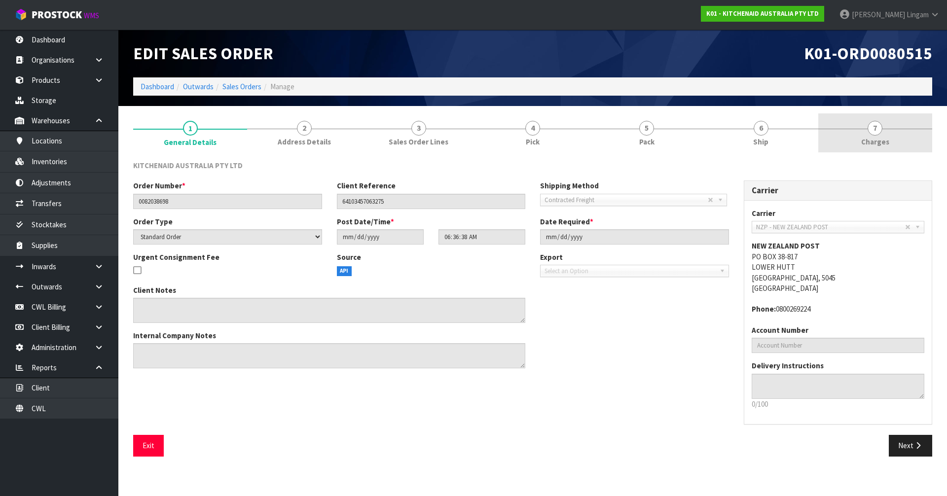
click at [905, 138] on link "7 [GEOGRAPHIC_DATA]" at bounding box center [875, 132] width 114 height 39
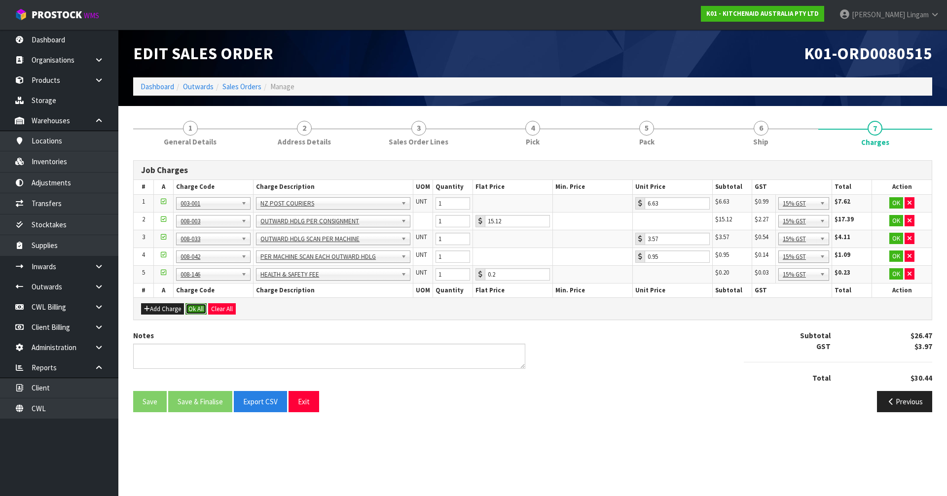
click at [197, 309] on button "Ok All" at bounding box center [195, 309] width 21 height 12
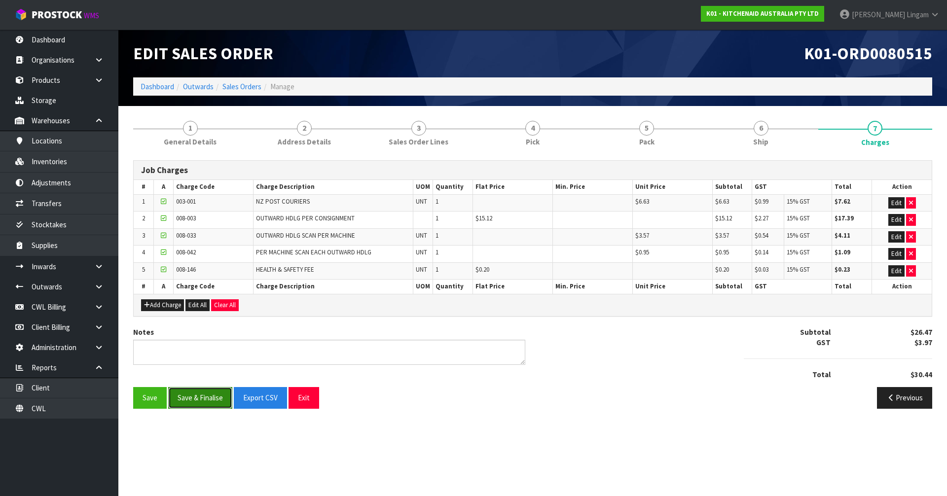
click at [194, 400] on button "Save & Finalise" at bounding box center [200, 397] width 64 height 21
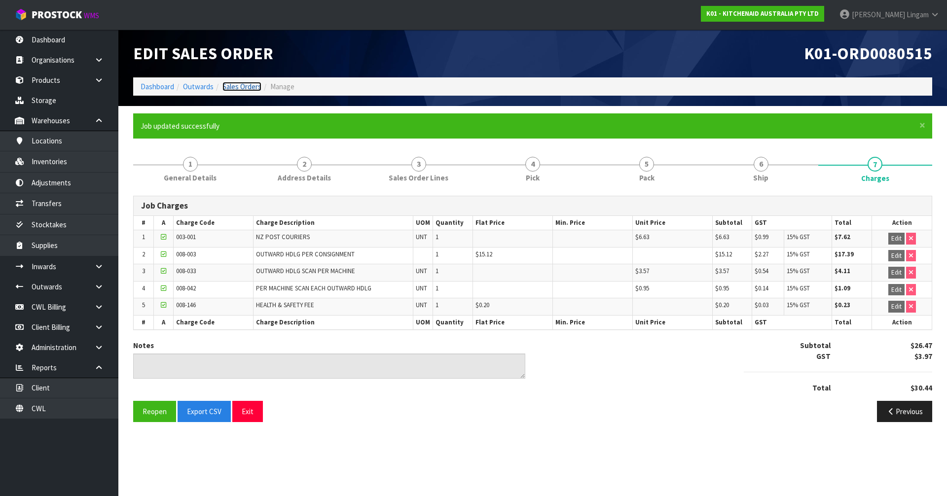
click at [254, 87] on link "Sales Orders" at bounding box center [241, 86] width 39 height 9
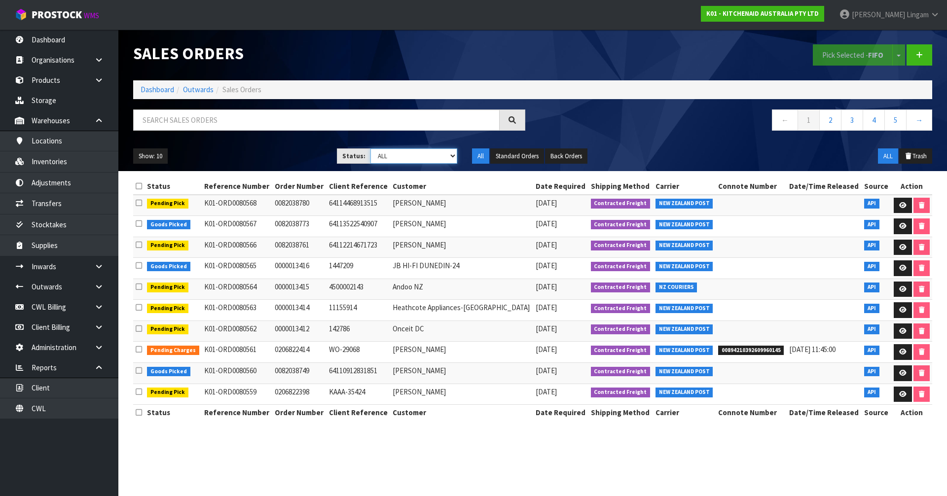
click at [429, 155] on select "Draft Pending Allocated Pending Pick Goods Picked Goods Packed Pending Charges …" at bounding box center [413, 155] width 87 height 15
select select "string:6"
click at [370, 148] on select "Draft Pending Allocated Pending Pick Goods Picked Goods Packed Pending Charges …" at bounding box center [413, 155] width 87 height 15
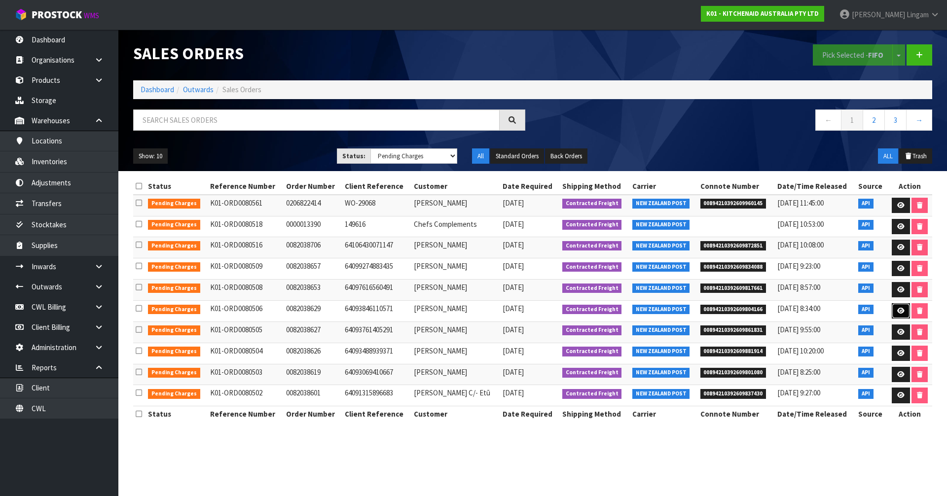
click at [900, 313] on icon at bounding box center [900, 311] width 7 height 6
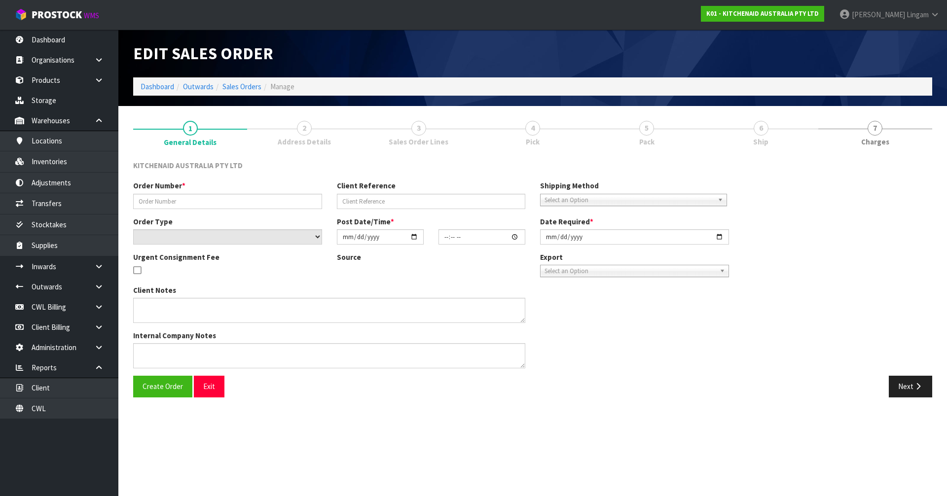
type input "0082038629"
type input "64093846110571"
select select "number:0"
type input "[DATE]"
type input "20:39:09.000"
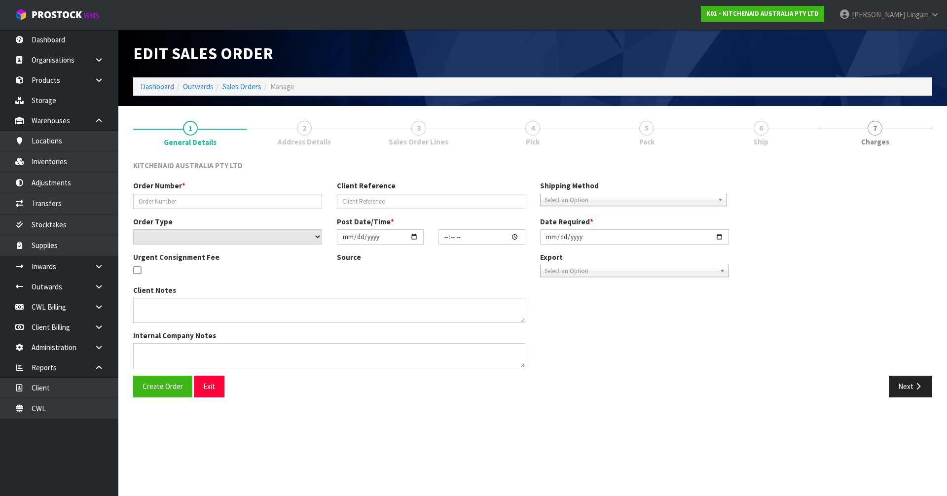
type input "[DATE]"
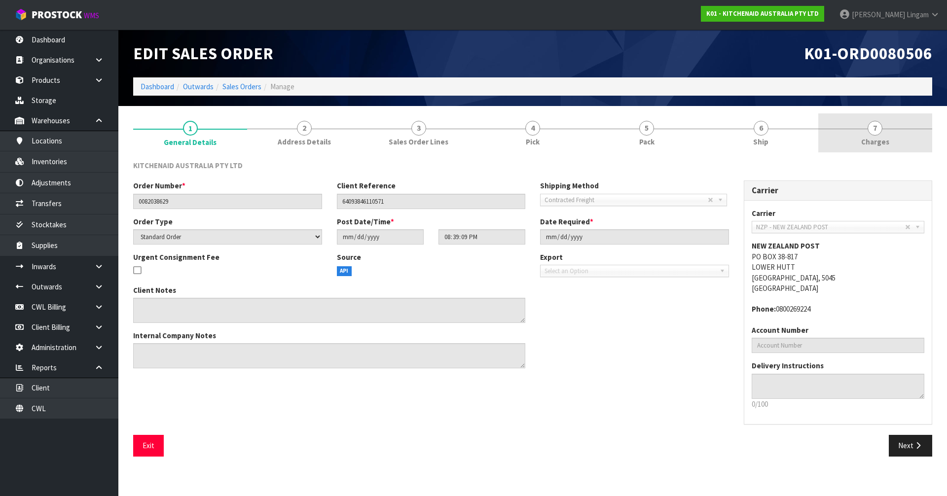
click at [901, 126] on link "7 [GEOGRAPHIC_DATA]" at bounding box center [875, 132] width 114 height 39
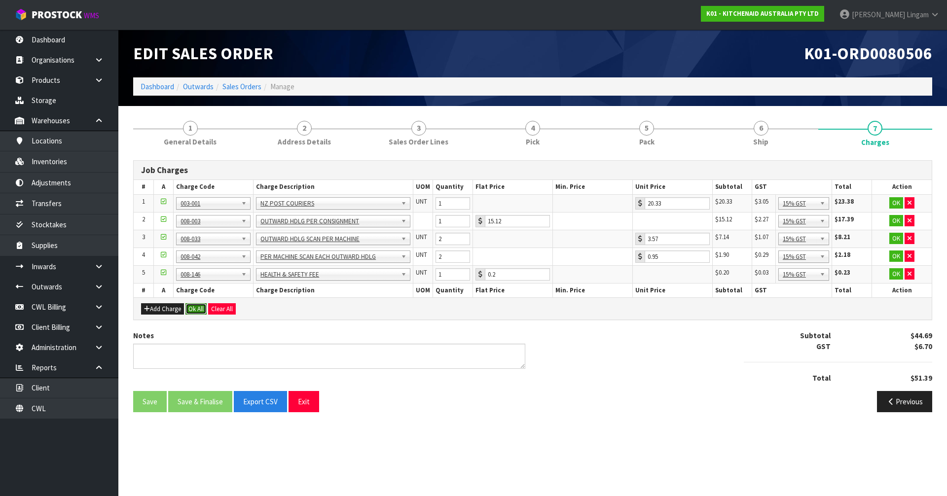
click at [193, 311] on button "Ok All" at bounding box center [195, 309] width 21 height 12
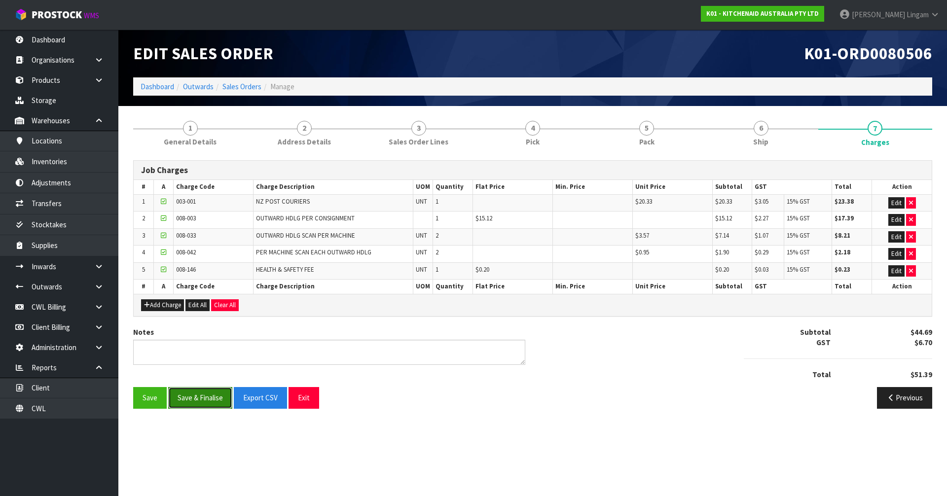
click at [212, 406] on button "Save & Finalise" at bounding box center [200, 397] width 64 height 21
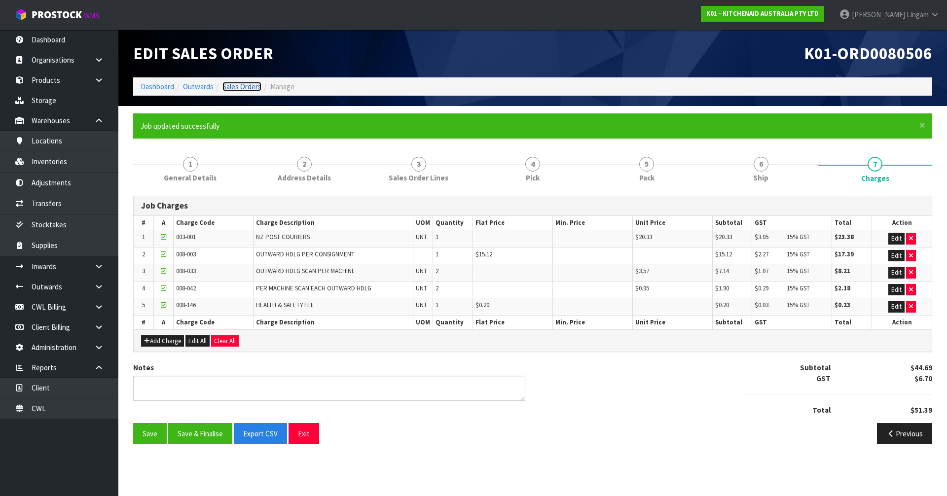
click at [238, 86] on link "Sales Orders" at bounding box center [241, 86] width 39 height 9
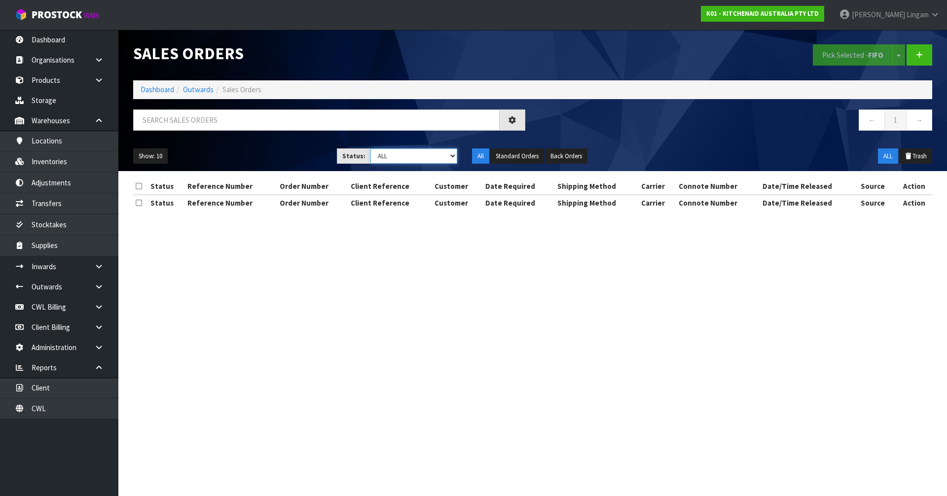
click at [444, 156] on select "Draft Pending Allocated Pending Pick Goods Picked Goods Packed Pending Charges …" at bounding box center [413, 155] width 87 height 15
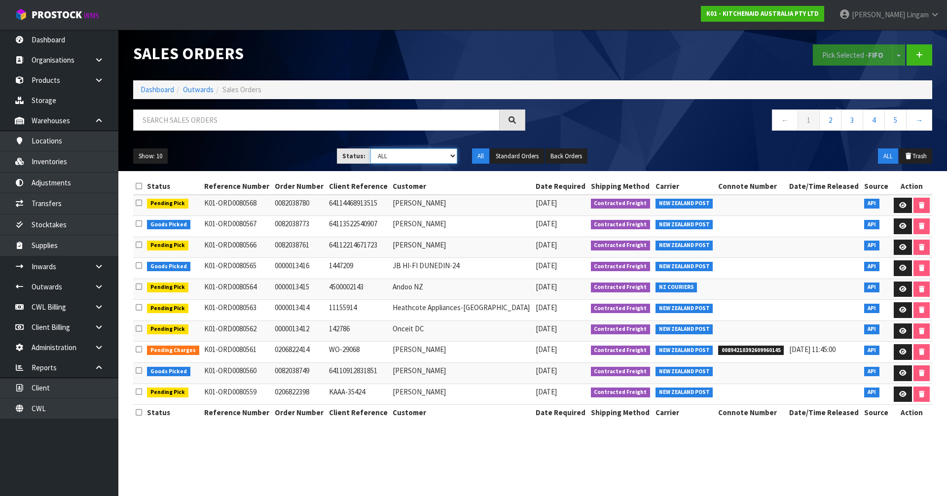
click at [440, 158] on select "Draft Pending Allocated Pending Pick Goods Picked Goods Packed Pending Charges …" at bounding box center [413, 155] width 87 height 15
select select "string:6"
click at [370, 148] on select "Draft Pending Allocated Pending Pick Goods Picked Goods Packed Pending Charges …" at bounding box center [413, 155] width 87 height 15
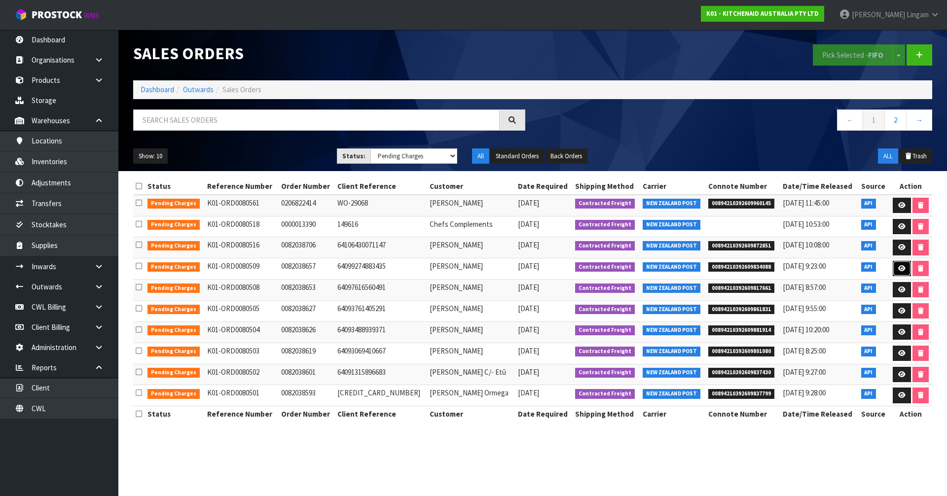
click at [895, 263] on link at bounding box center [901, 269] width 18 height 16
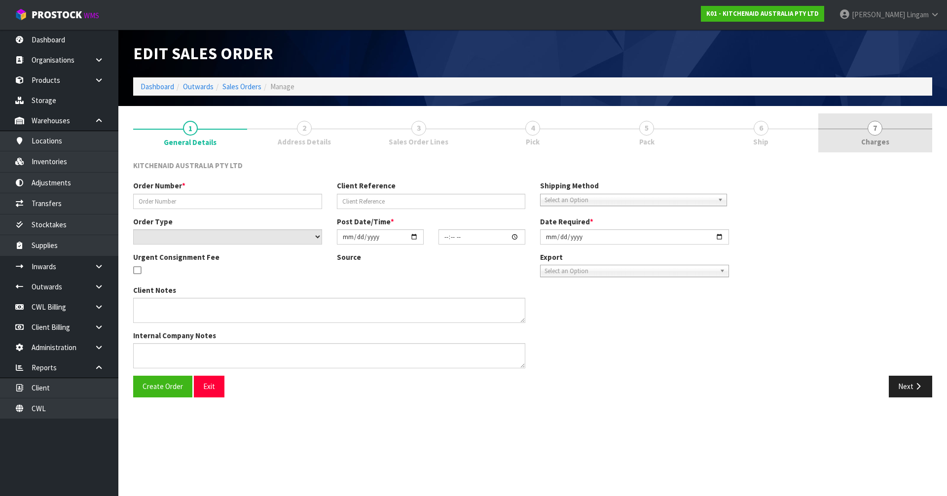
type input "0082038657"
type input "64099274883435"
select select "number:0"
type input "[DATE]"
type input "12:37:54.000"
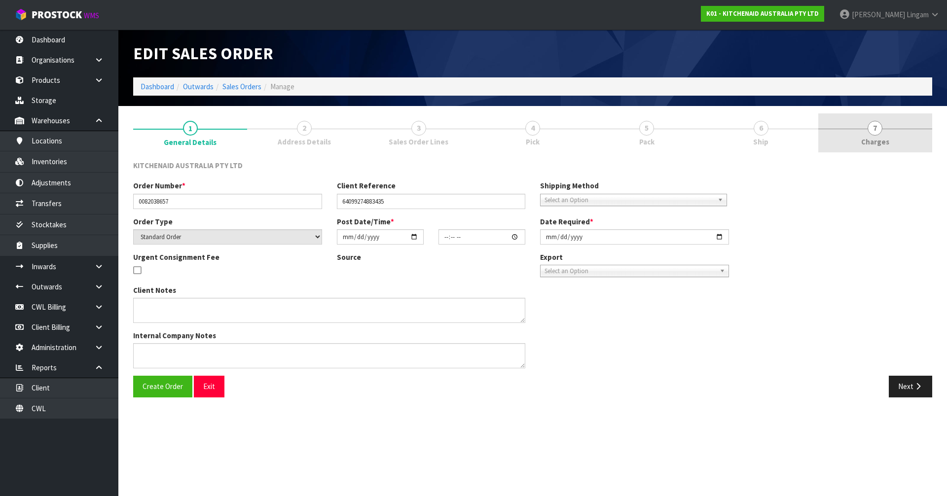
type input "[DATE]"
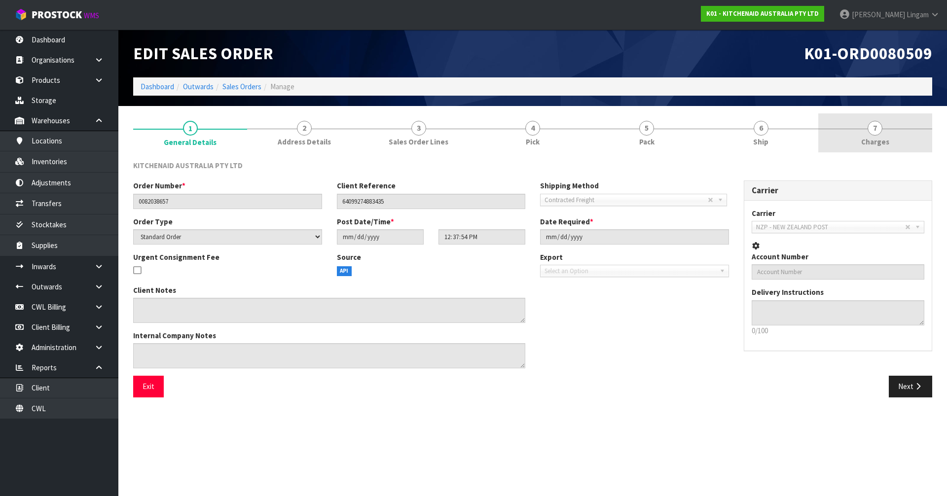
click at [897, 140] on link "7 [GEOGRAPHIC_DATA]" at bounding box center [875, 132] width 114 height 39
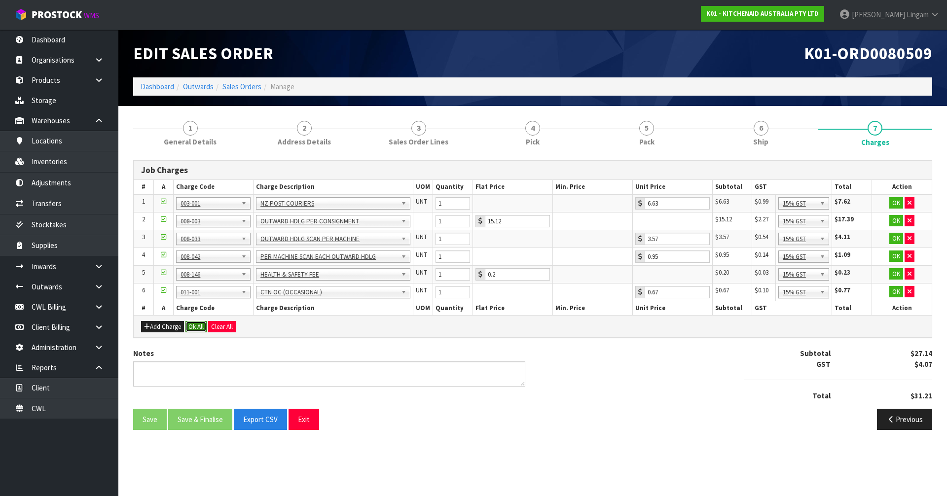
click at [192, 329] on button "Ok All" at bounding box center [195, 327] width 21 height 12
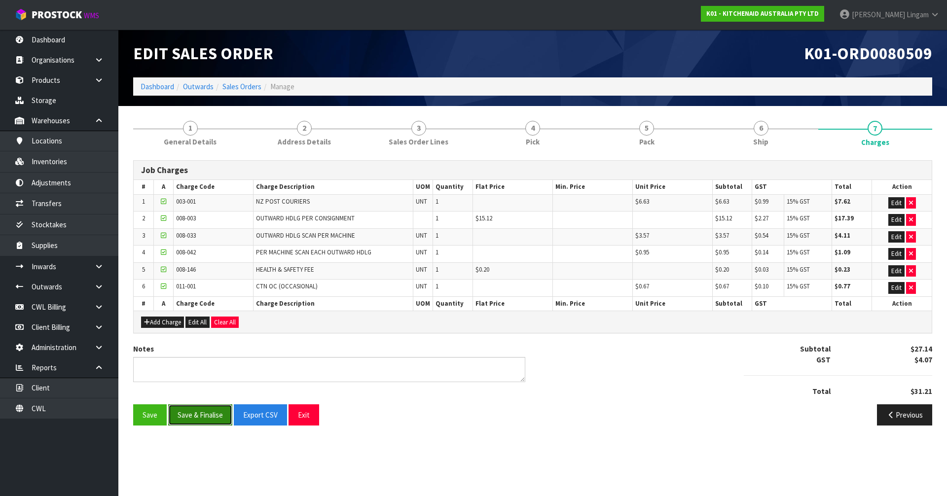
click at [214, 423] on button "Save & Finalise" at bounding box center [200, 414] width 64 height 21
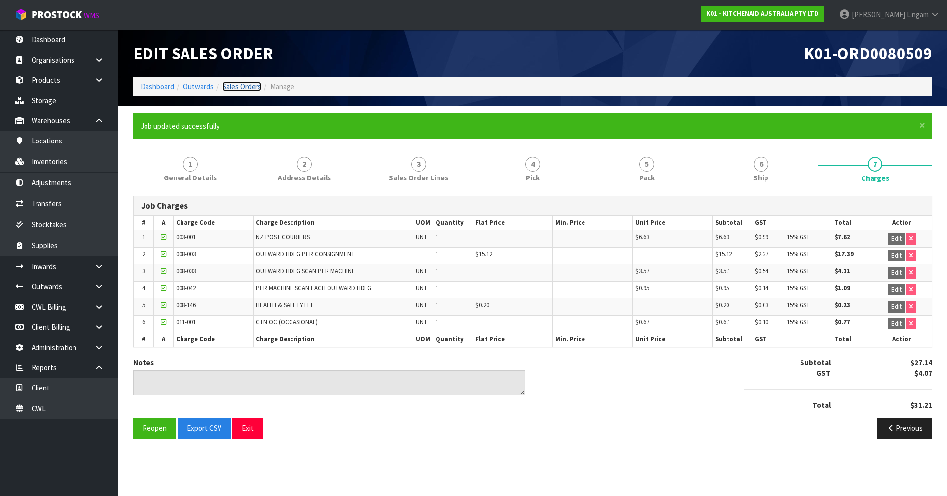
click at [247, 86] on link "Sales Orders" at bounding box center [241, 86] width 39 height 9
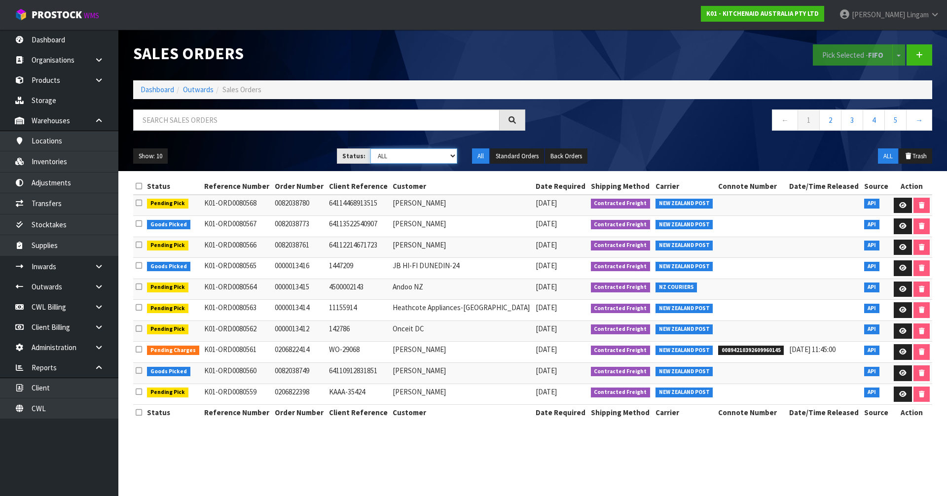
click at [438, 152] on select "Draft Pending Allocated Pending Pick Goods Picked Goods Packed Pending Charges …" at bounding box center [413, 155] width 87 height 15
select select "string:6"
click at [370, 148] on select "Draft Pending Allocated Pending Pick Goods Picked Goods Packed Pending Charges …" at bounding box center [413, 155] width 87 height 15
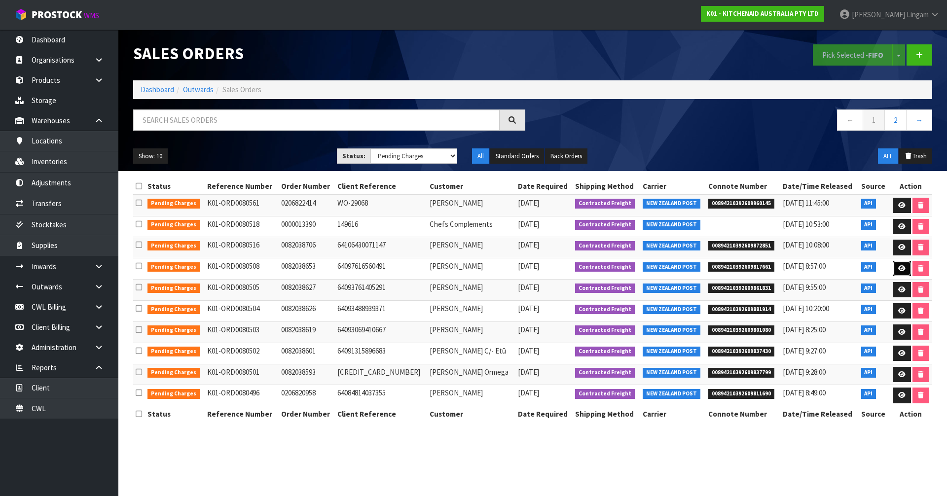
click at [898, 263] on link at bounding box center [901, 269] width 18 height 16
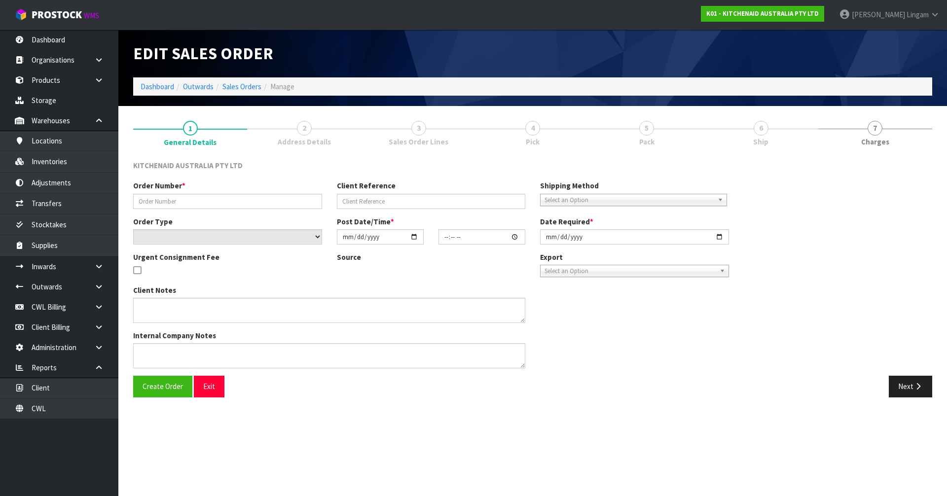
type input "0082038653"
type input "64097616560491"
select select "number:0"
type input "[DATE]"
type input "08:37:39.000"
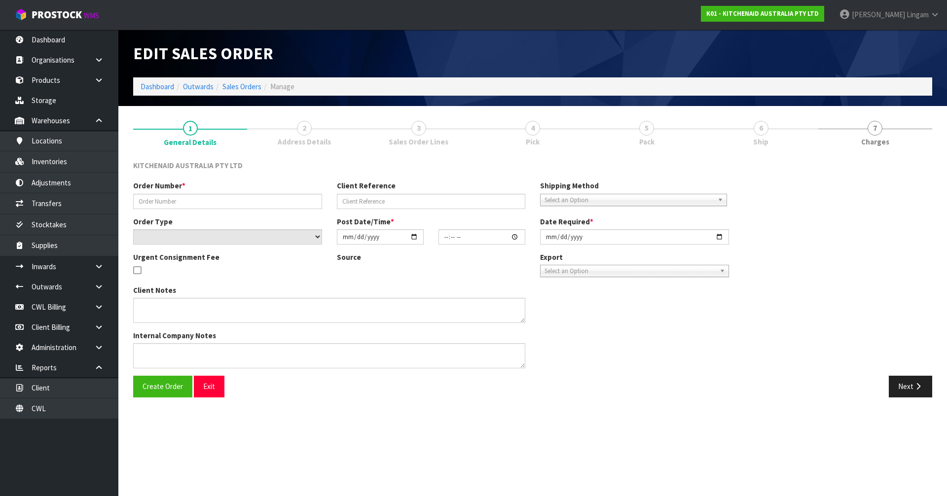
type input "[DATE]"
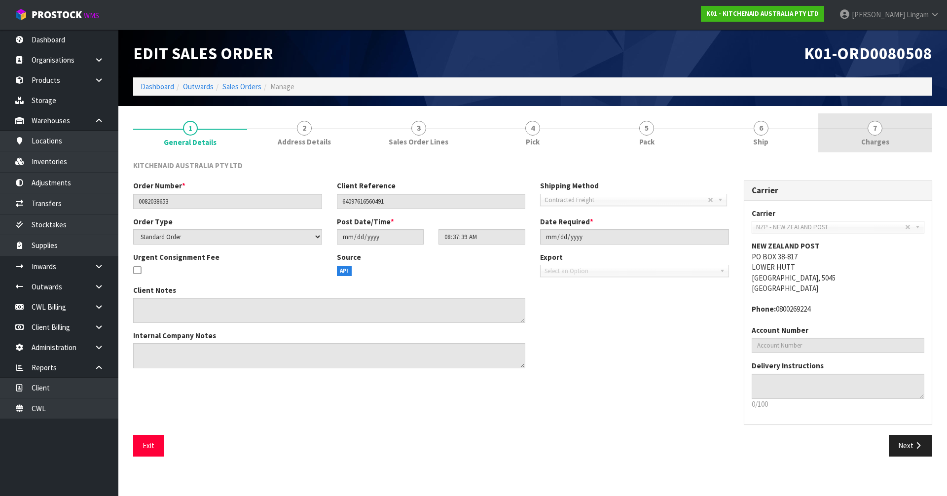
click at [891, 140] on link "7 [GEOGRAPHIC_DATA]" at bounding box center [875, 132] width 114 height 39
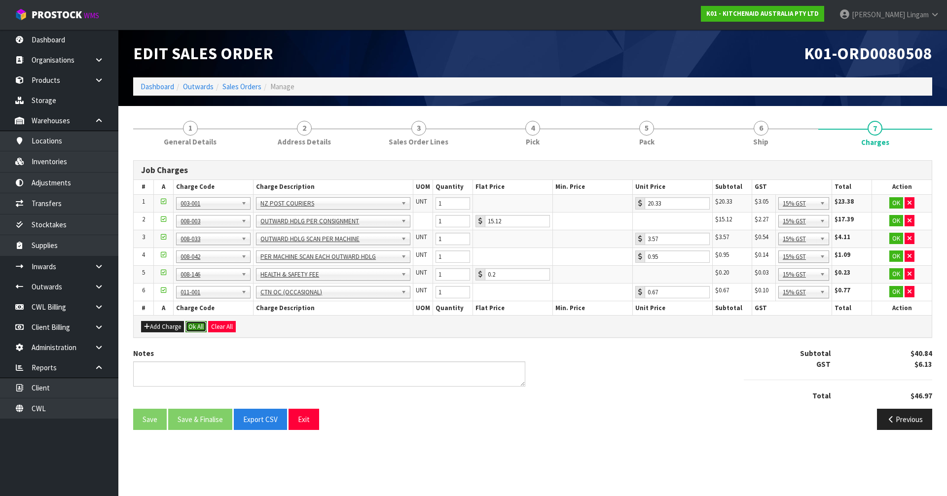
click at [193, 325] on button "Ok All" at bounding box center [195, 327] width 21 height 12
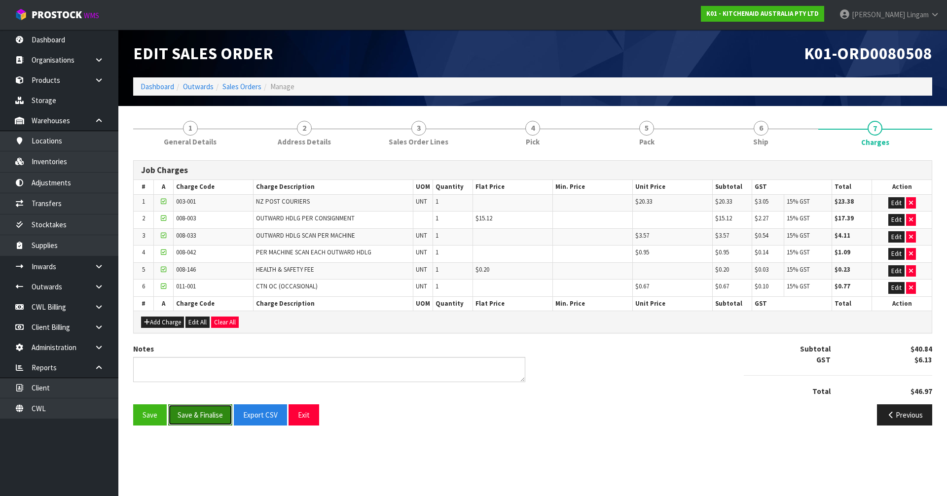
click at [207, 411] on button "Save & Finalise" at bounding box center [200, 414] width 64 height 21
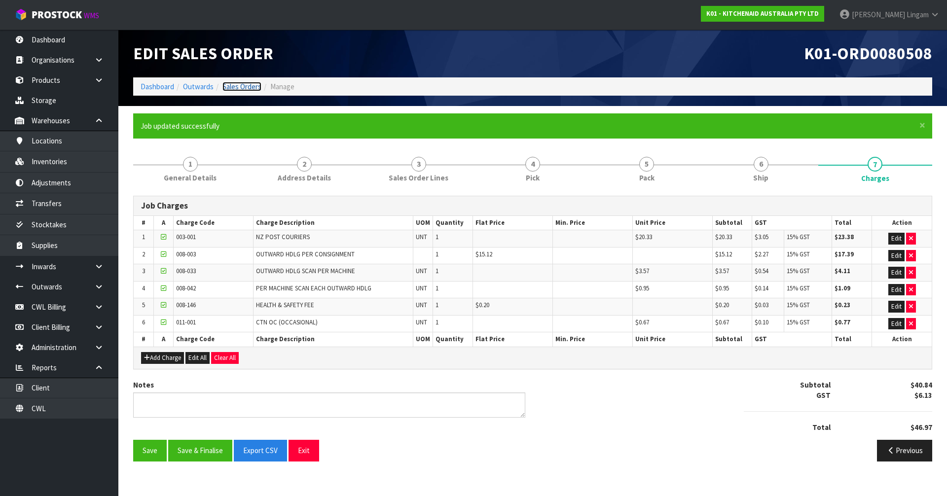
click at [252, 87] on link "Sales Orders" at bounding box center [241, 86] width 39 height 9
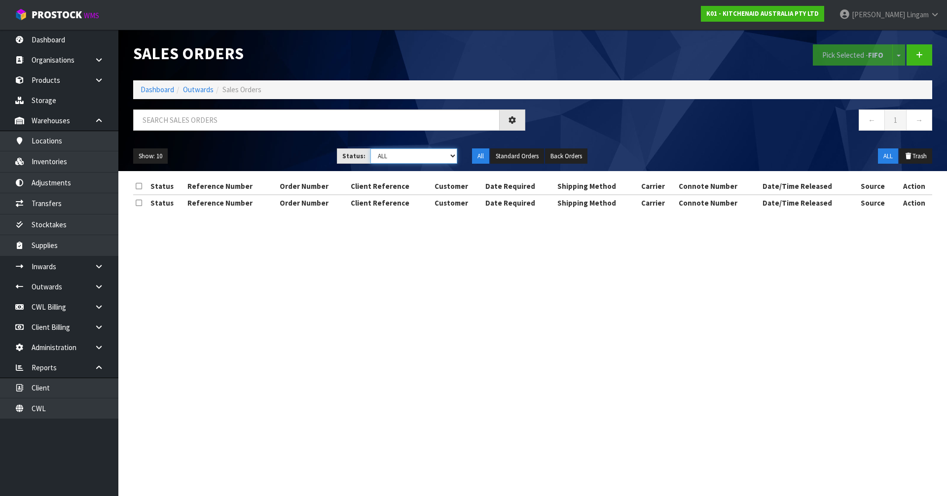
click at [431, 155] on select "Draft Pending Allocated Pending Pick Goods Picked Goods Packed Pending Charges …" at bounding box center [413, 155] width 87 height 15
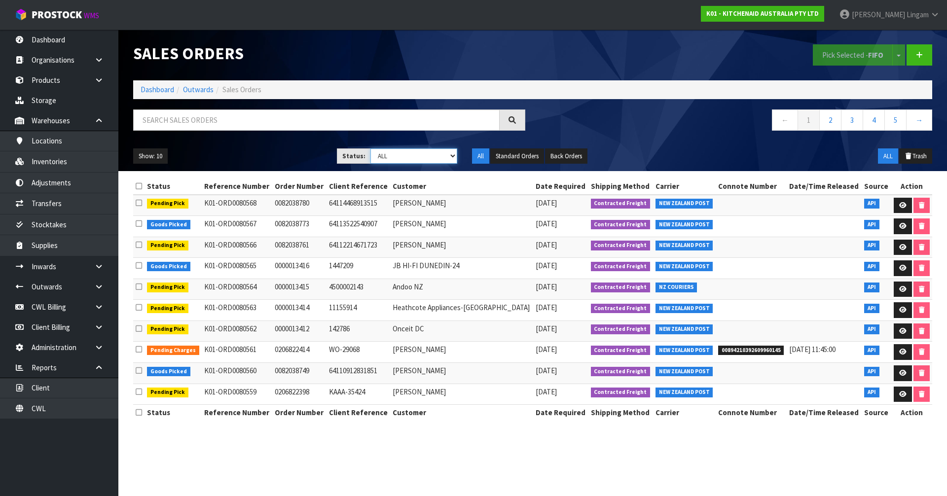
click at [438, 156] on select "Draft Pending Allocated Pending Pick Goods Picked Goods Packed Pending Charges …" at bounding box center [413, 155] width 87 height 15
select select "string:6"
click at [370, 148] on select "Draft Pending Allocated Pending Pick Goods Picked Goods Packed Pending Charges …" at bounding box center [413, 155] width 87 height 15
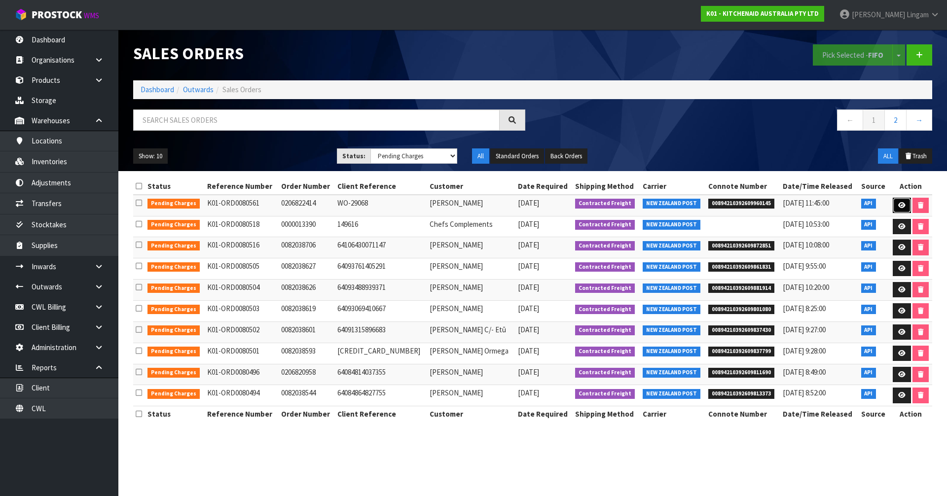
click at [898, 203] on icon at bounding box center [901, 205] width 7 height 6
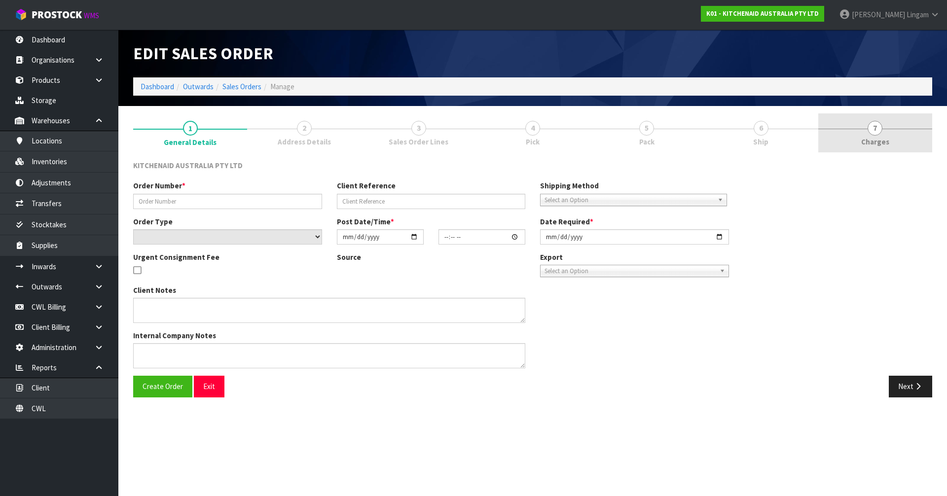
type input "0206822414"
type input "WO-29068"
select select "number:0"
type input "[DATE]"
type input "18:40:51.000"
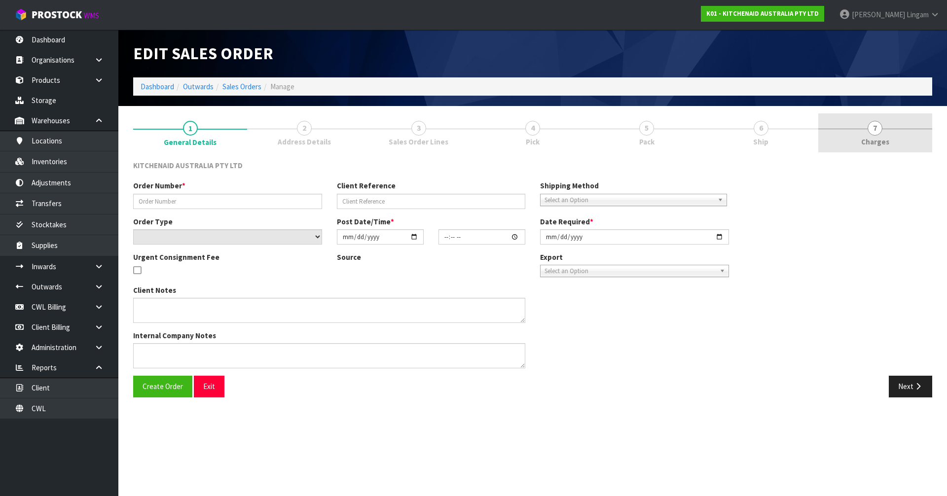
type input "[DATE]"
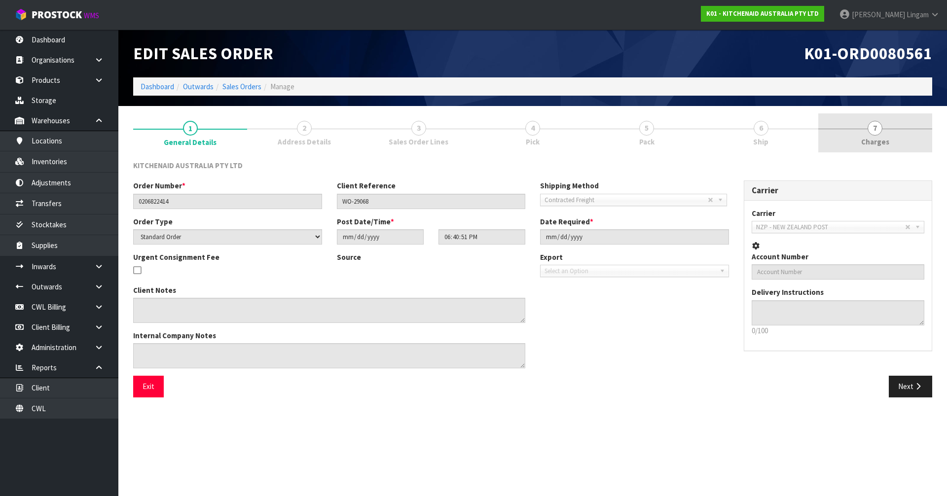
click at [885, 141] on span "Charges" at bounding box center [875, 142] width 28 height 10
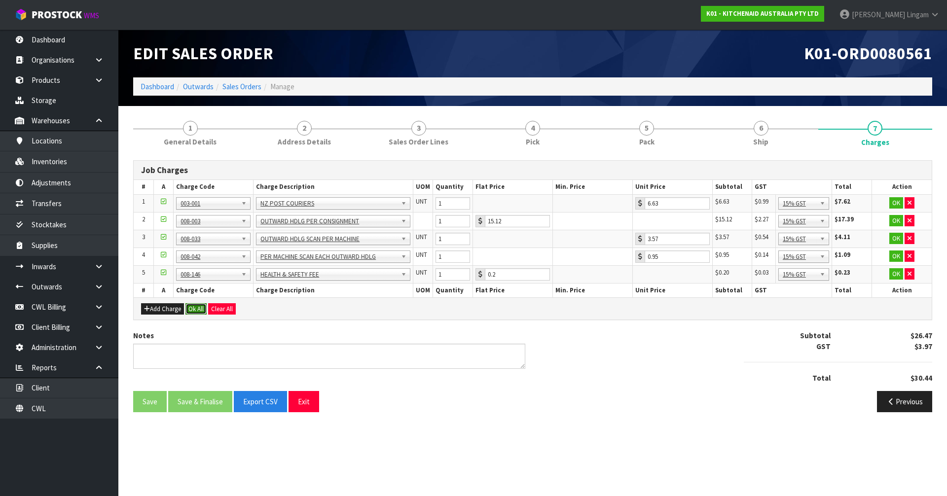
click at [201, 309] on button "Ok All" at bounding box center [195, 309] width 21 height 12
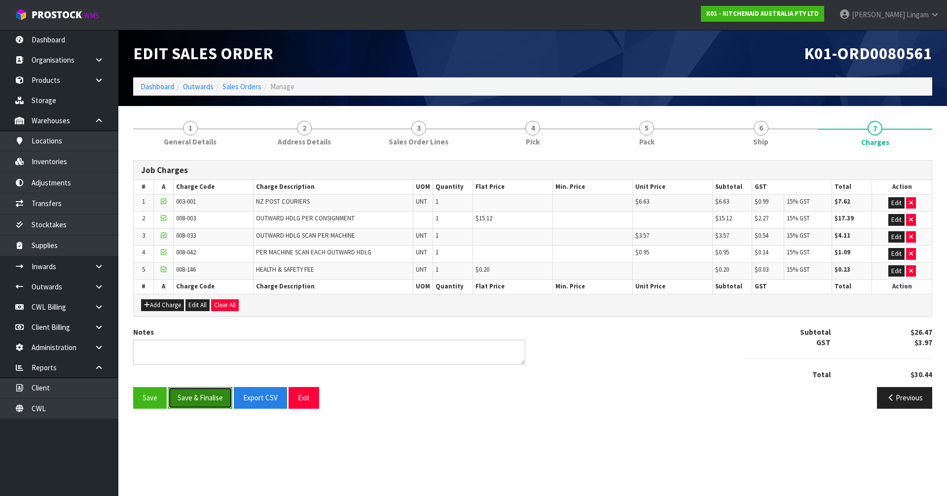
click at [205, 399] on button "Save & Finalise" at bounding box center [200, 397] width 64 height 21
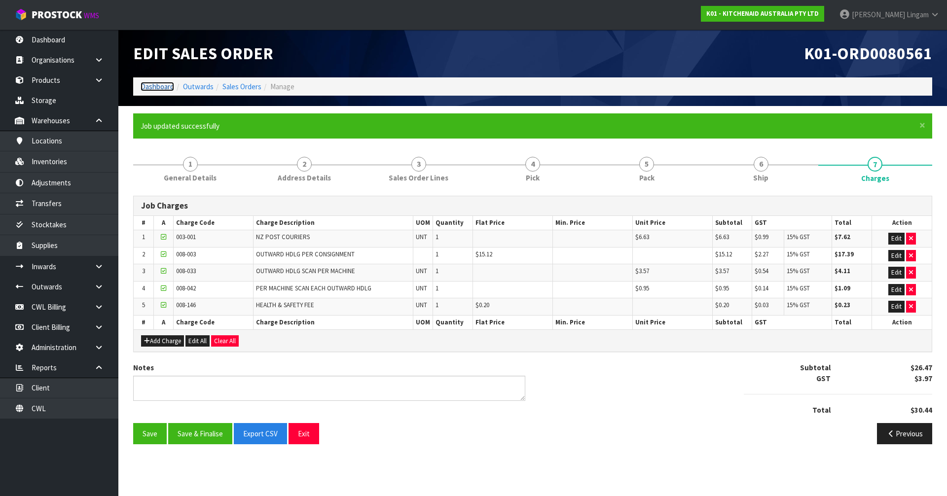
click at [160, 89] on link "Dashboard" at bounding box center [158, 86] width 34 height 9
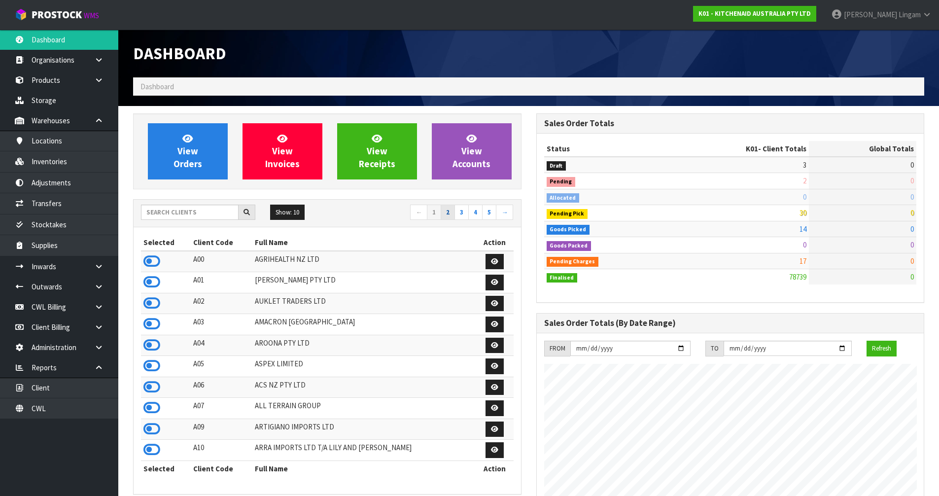
scroll to position [747, 403]
click at [444, 210] on link "2" at bounding box center [448, 213] width 14 height 16
click at [154, 303] on icon at bounding box center [151, 303] width 17 height 15
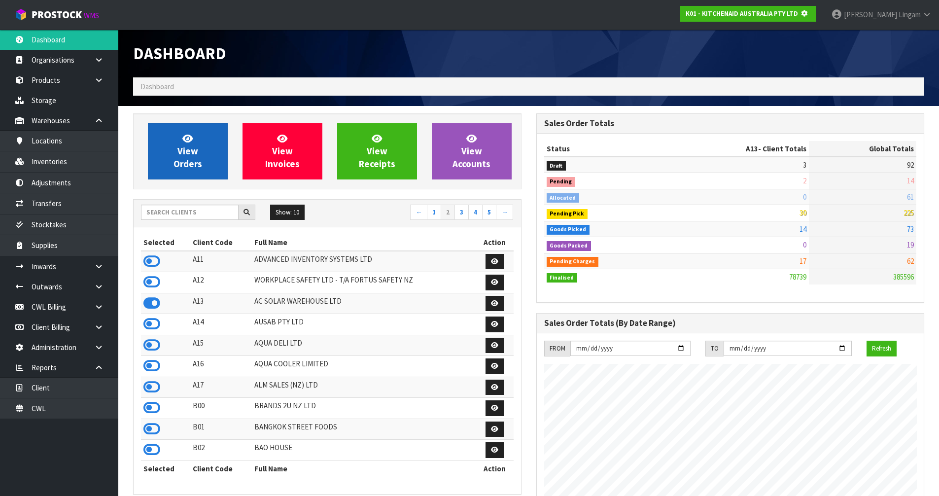
scroll to position [615, 403]
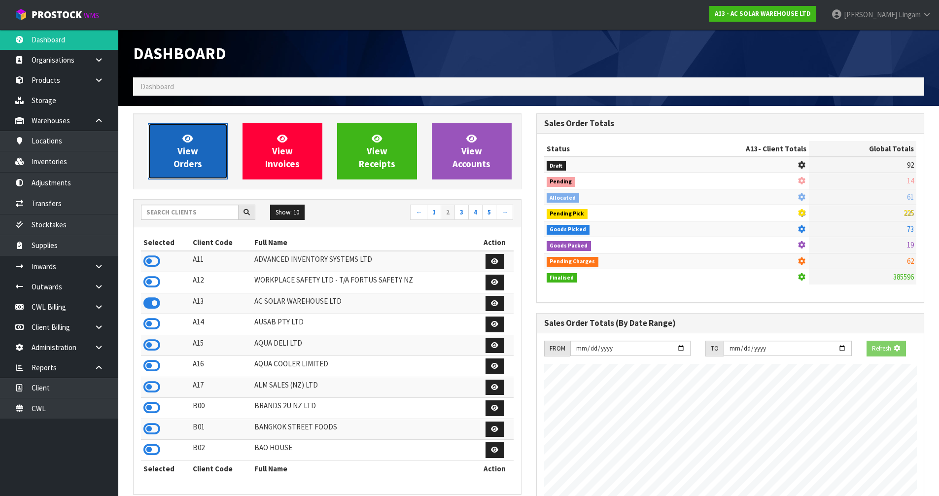
click at [193, 165] on span "View Orders" at bounding box center [188, 151] width 29 height 37
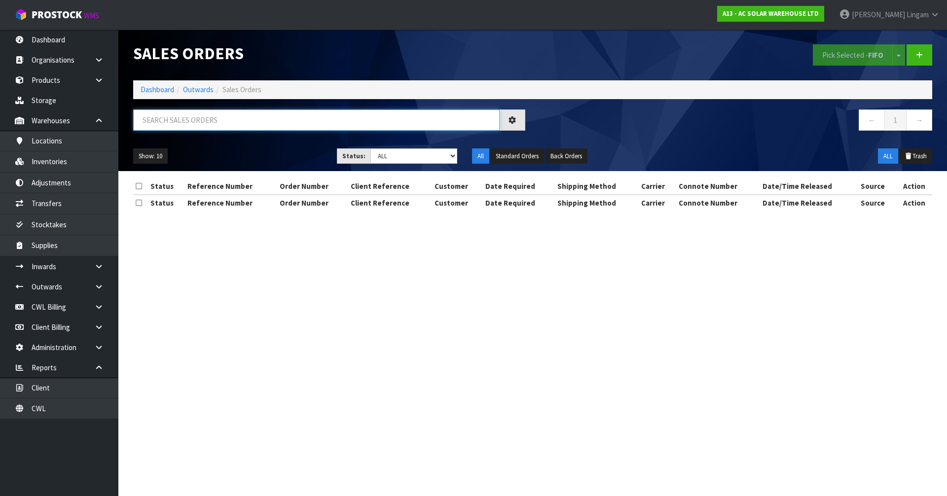
click at [259, 124] on input "text" at bounding box center [316, 119] width 366 height 21
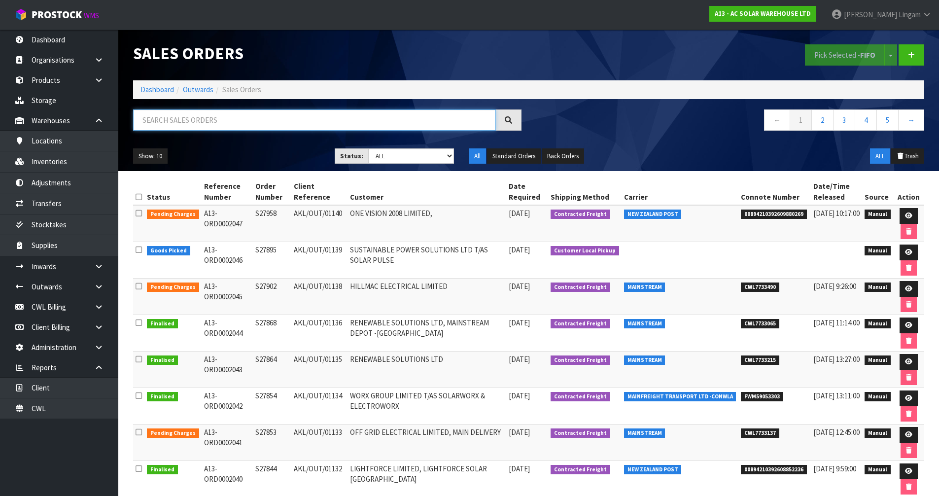
paste input "ORD0002041"
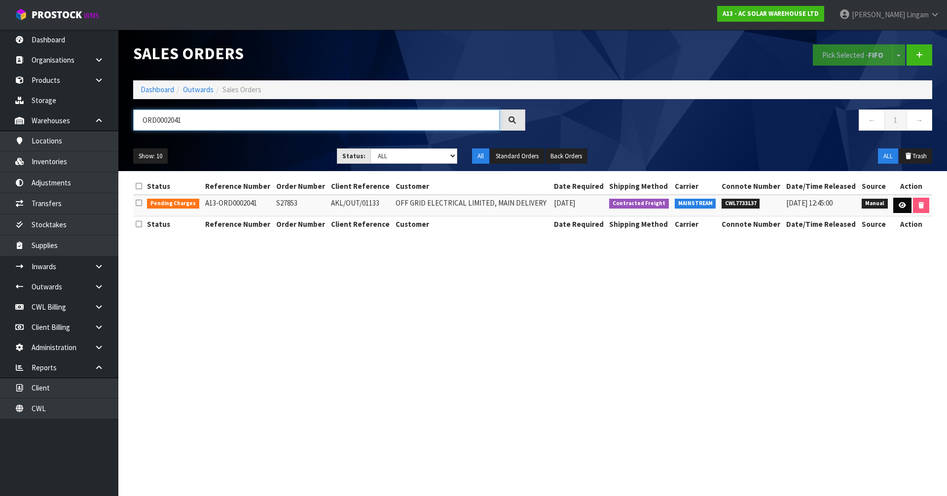
type input "ORD0002041"
click at [900, 205] on icon at bounding box center [901, 205] width 7 height 6
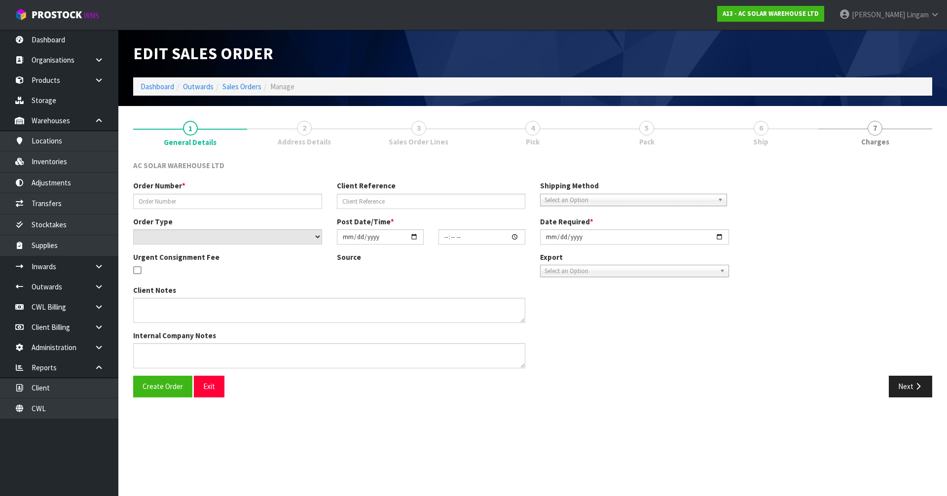
type input "S27853"
type input "AKL/OUT/01133"
select select "number:0"
type input "[DATE]"
type input "12:14:00.000"
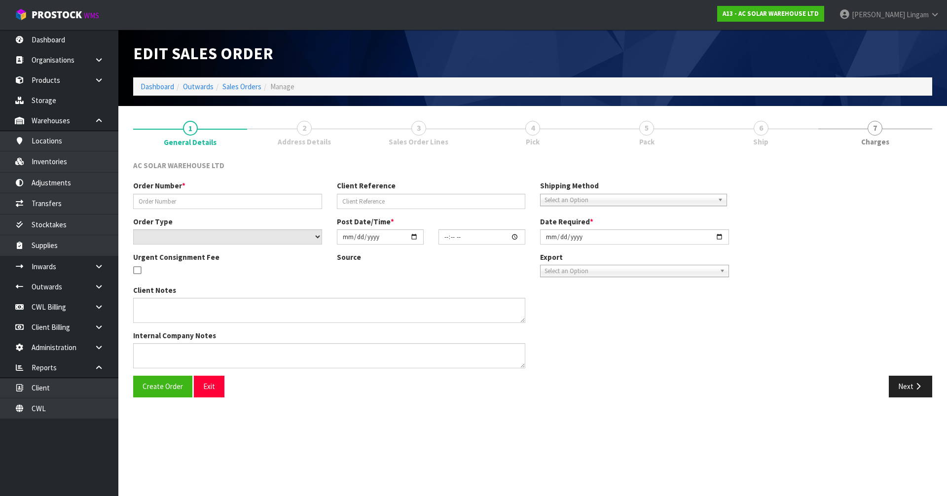
type input "[DATE]"
type textarea "SEND WITH MAINSTREAM"
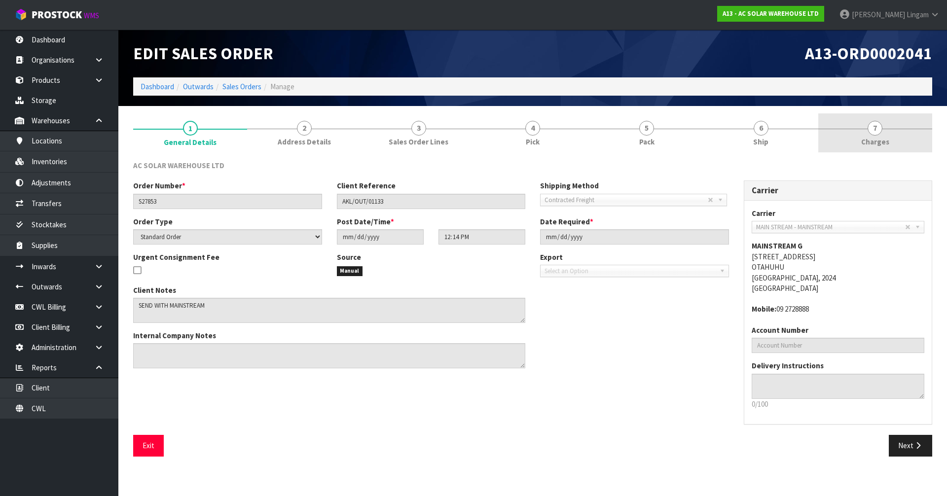
click at [899, 137] on link "7 [GEOGRAPHIC_DATA]" at bounding box center [875, 132] width 114 height 39
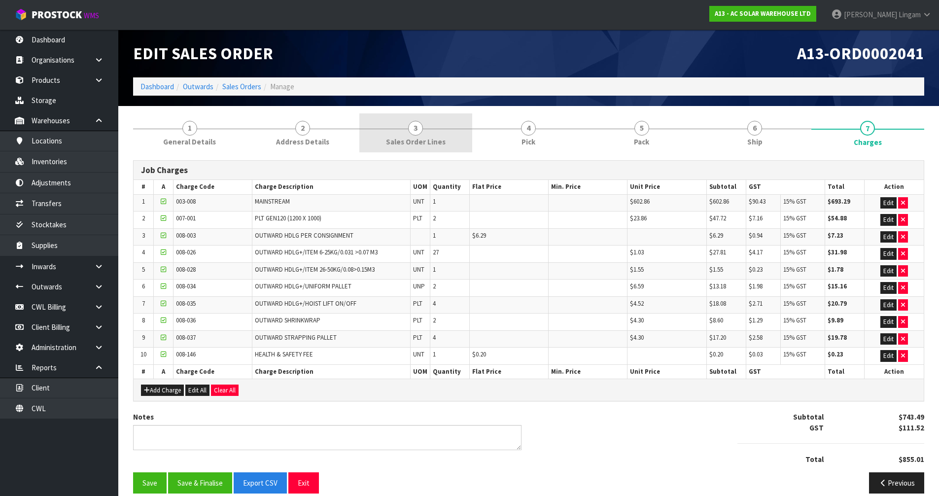
click at [446, 136] on link "3 Sales Order Lines" at bounding box center [415, 132] width 113 height 39
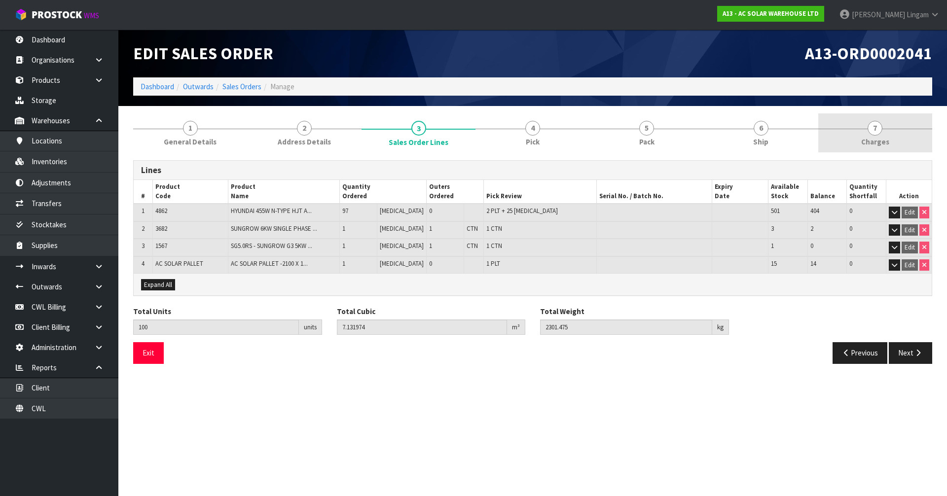
click at [872, 134] on span "7" at bounding box center [874, 128] width 15 height 15
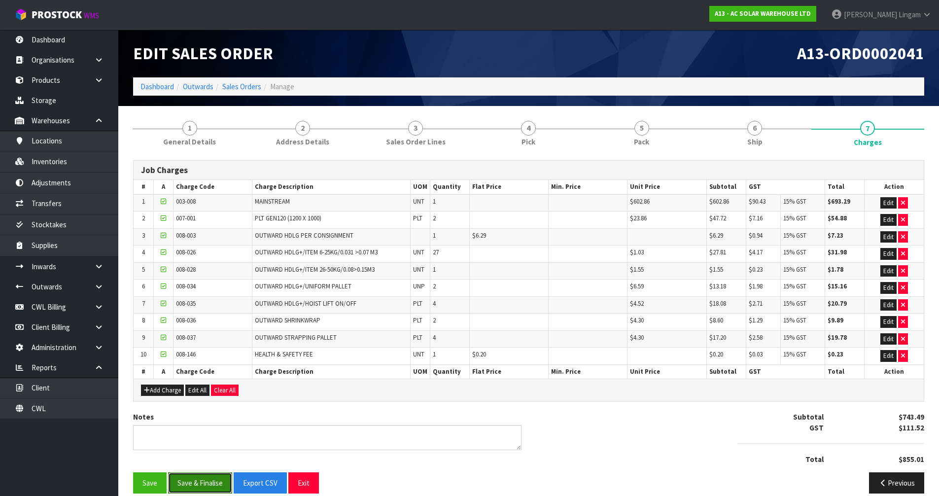
click at [210, 481] on button "Save & Finalise" at bounding box center [200, 482] width 64 height 21
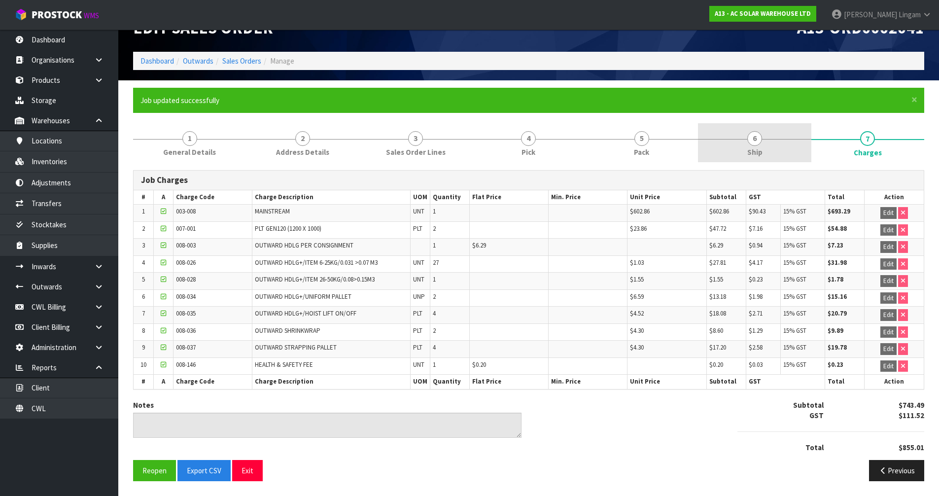
scroll to position [26, 0]
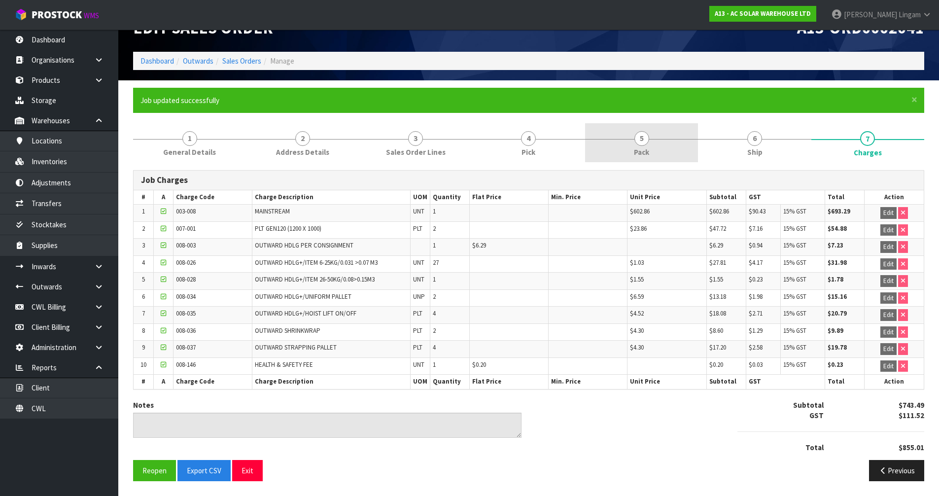
click at [660, 149] on link "5 Pack" at bounding box center [641, 142] width 113 height 39
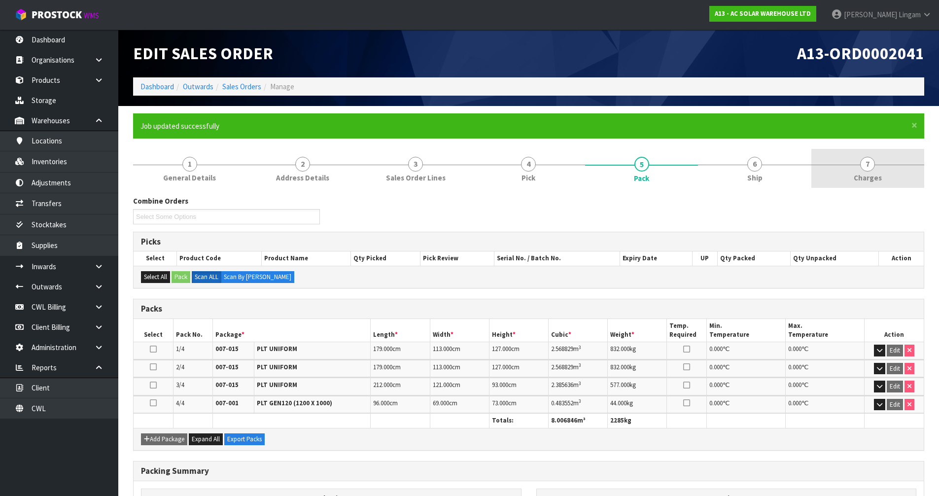
click at [873, 177] on span "Charges" at bounding box center [868, 178] width 28 height 10
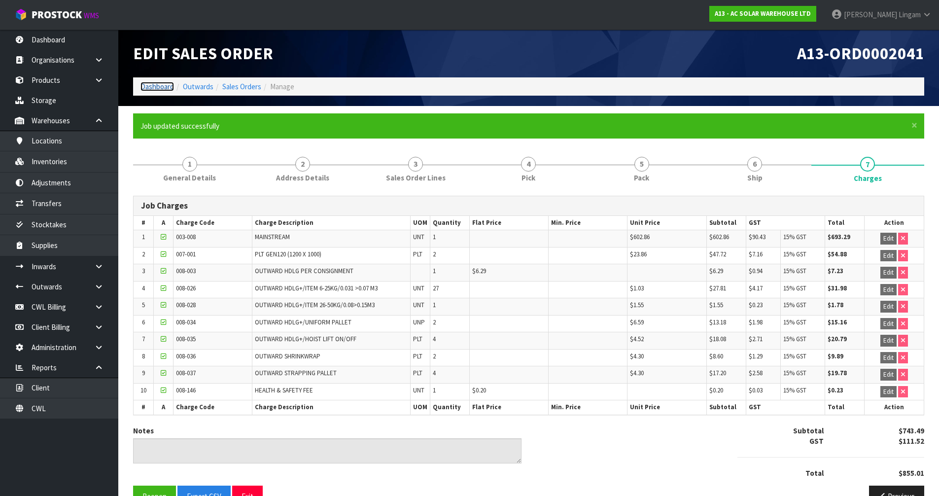
click at [156, 84] on link "Dashboard" at bounding box center [158, 86] width 34 height 9
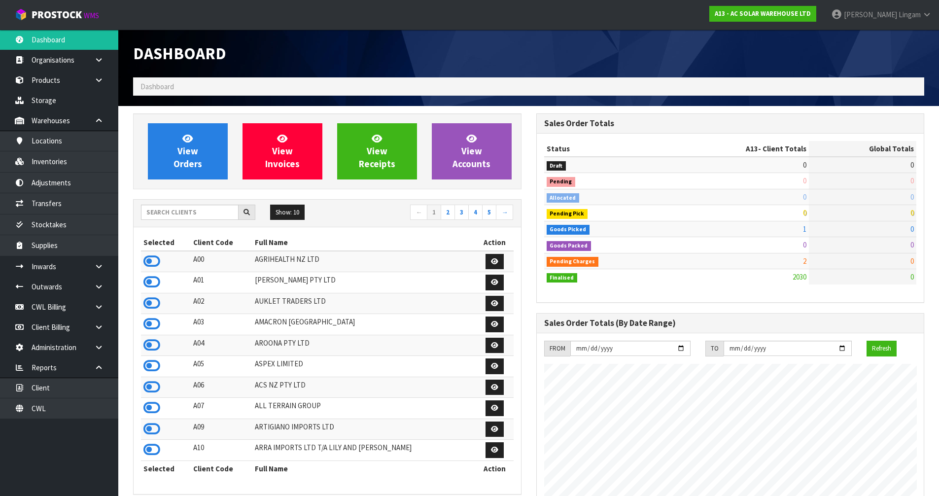
scroll to position [800, 403]
click at [177, 148] on link "View Orders" at bounding box center [188, 151] width 80 height 56
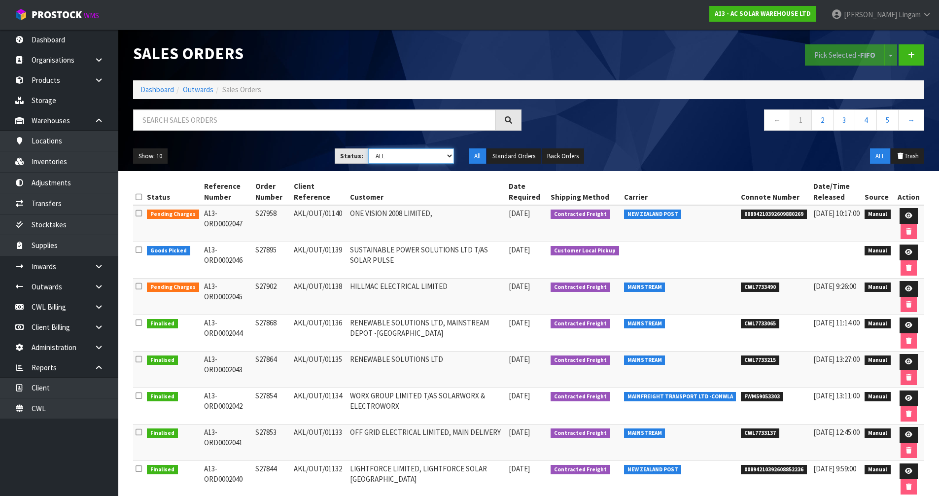
click at [439, 162] on select "Draft Pending Allocated Pending Pick Goods Picked Goods Packed Pending Charges …" at bounding box center [411, 155] width 86 height 15
select select "string:6"
click at [368, 148] on select "Draft Pending Allocated Pending Pick Goods Picked Goods Packed Pending Charges …" at bounding box center [411, 155] width 86 height 15
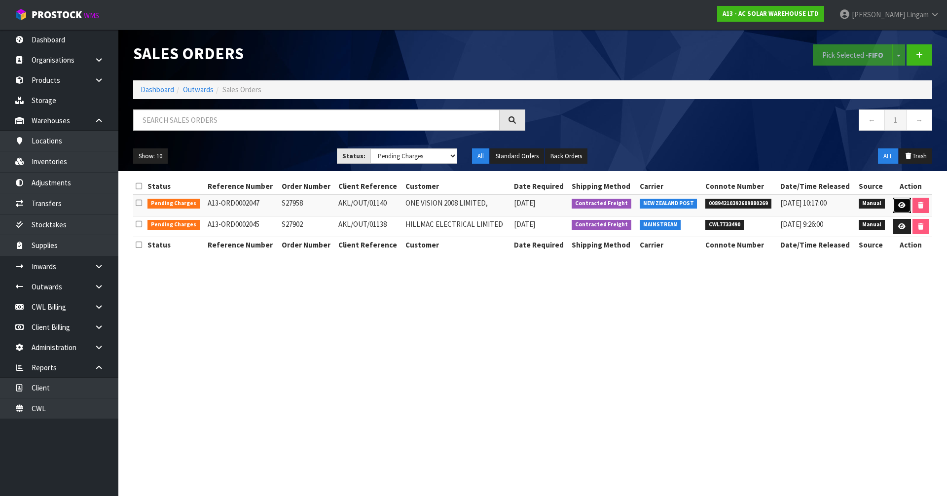
click at [901, 206] on icon at bounding box center [901, 205] width 7 height 6
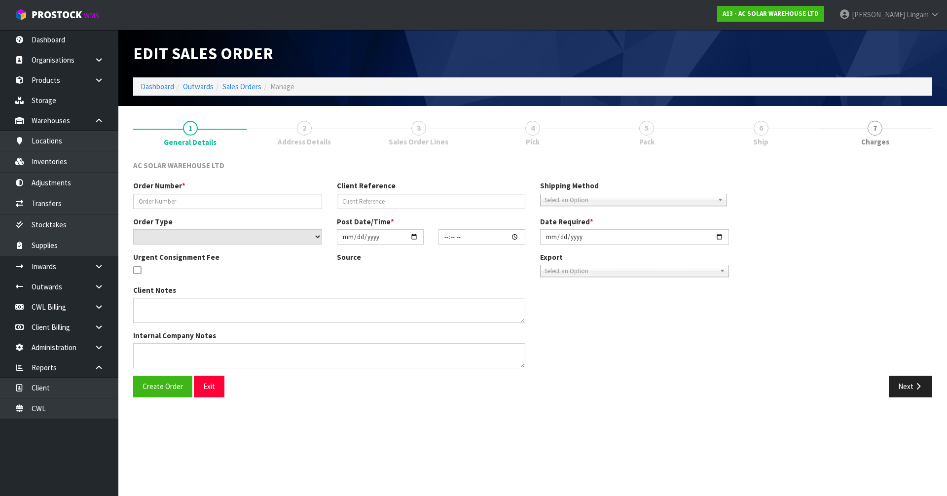
type input "S27958"
type input "AKL/OUT/01140"
select select "number:0"
type input "[DATE]"
type input "08:42:00.000"
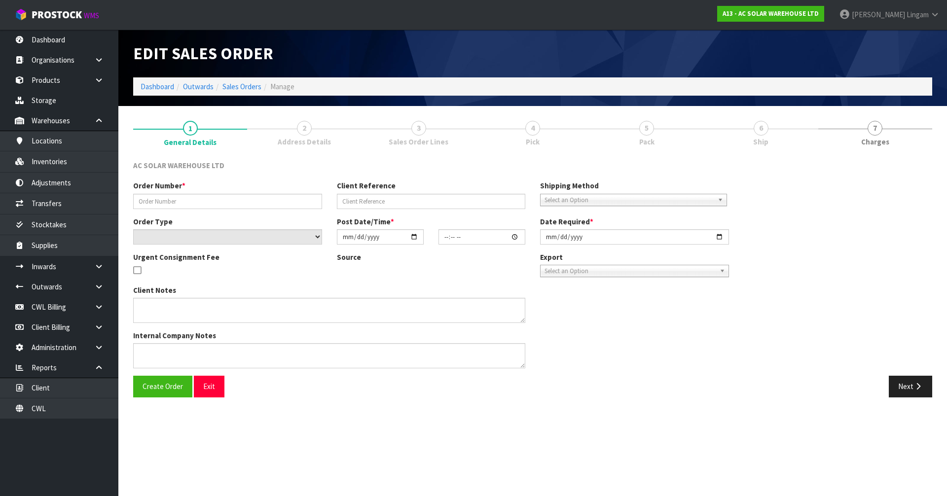
type input "[DATE]"
type textarea "PACK AND SEND TOGETHER WITH NZ POST"
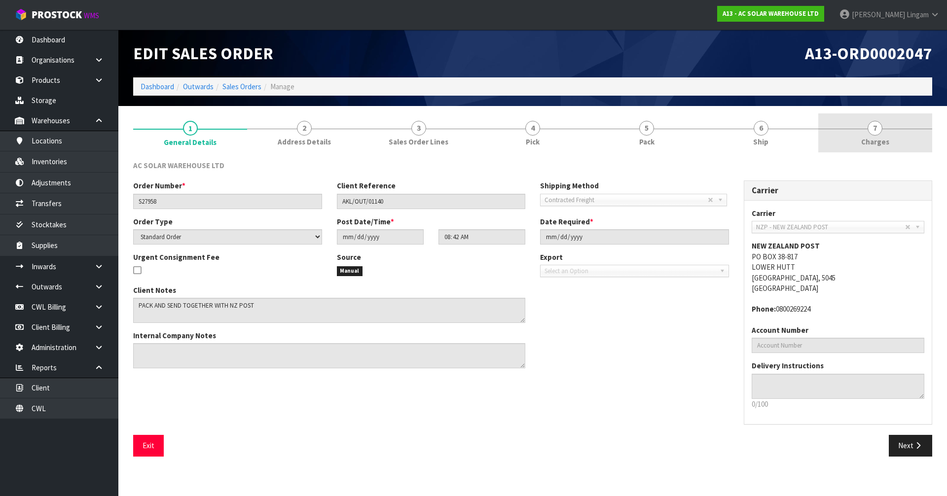
click at [905, 144] on link "7 [GEOGRAPHIC_DATA]" at bounding box center [875, 132] width 114 height 39
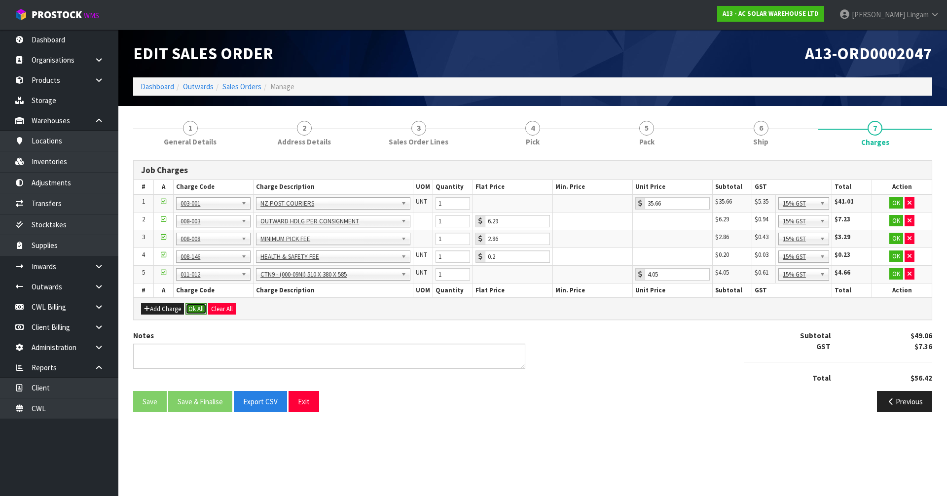
click at [198, 311] on button "Ok All" at bounding box center [195, 309] width 21 height 12
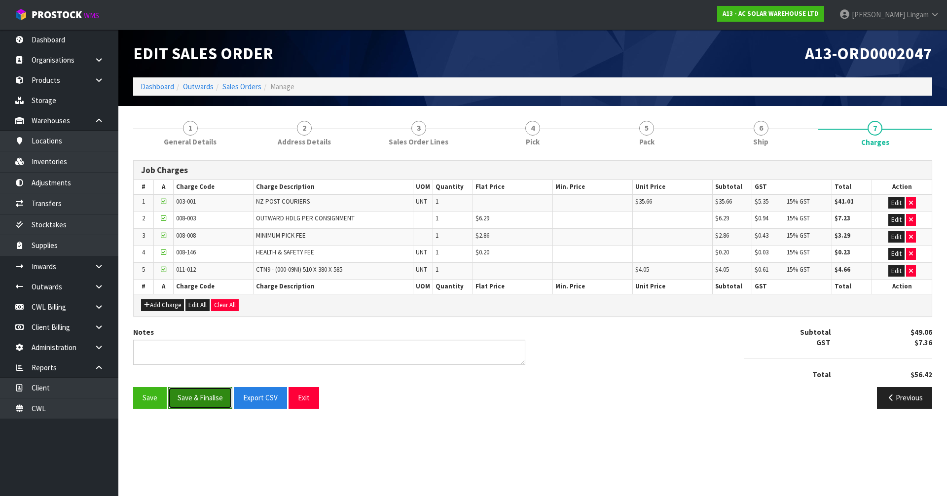
click at [202, 399] on button "Save & Finalise" at bounding box center [200, 397] width 64 height 21
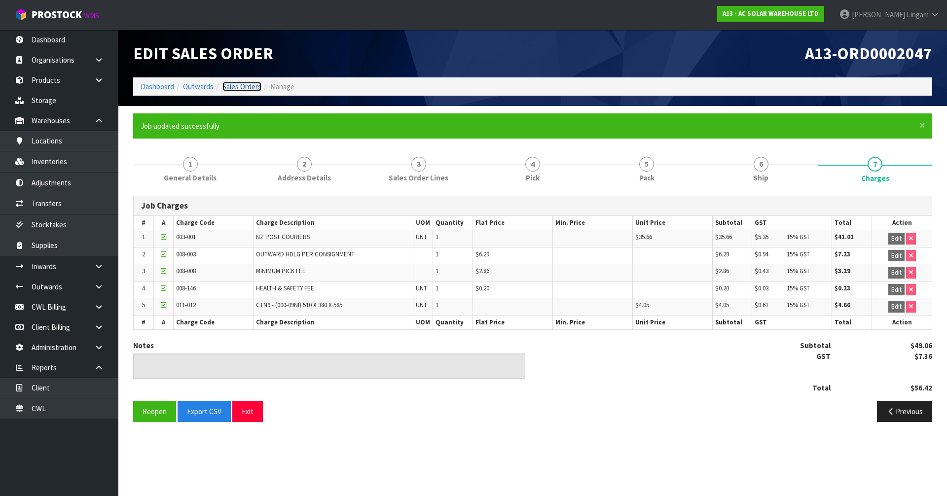
click at [255, 84] on link "Sales Orders" at bounding box center [241, 86] width 39 height 9
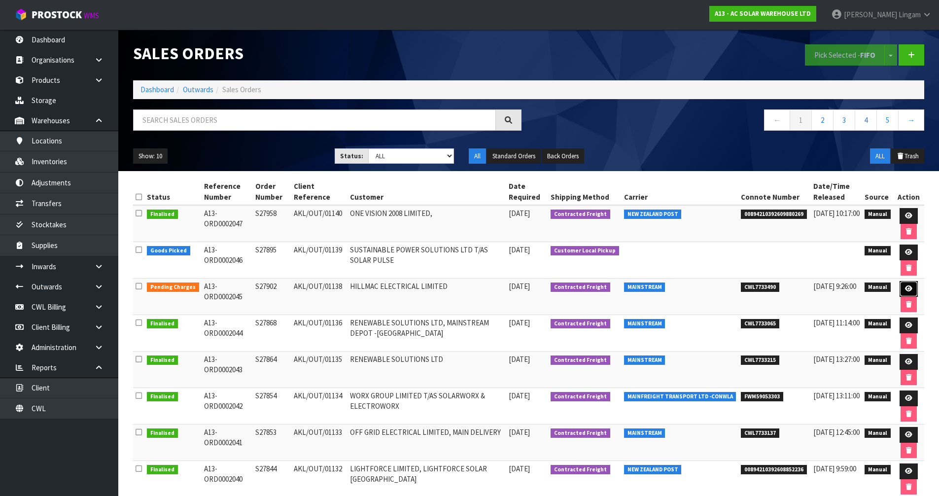
click at [906, 289] on icon at bounding box center [908, 288] width 7 height 6
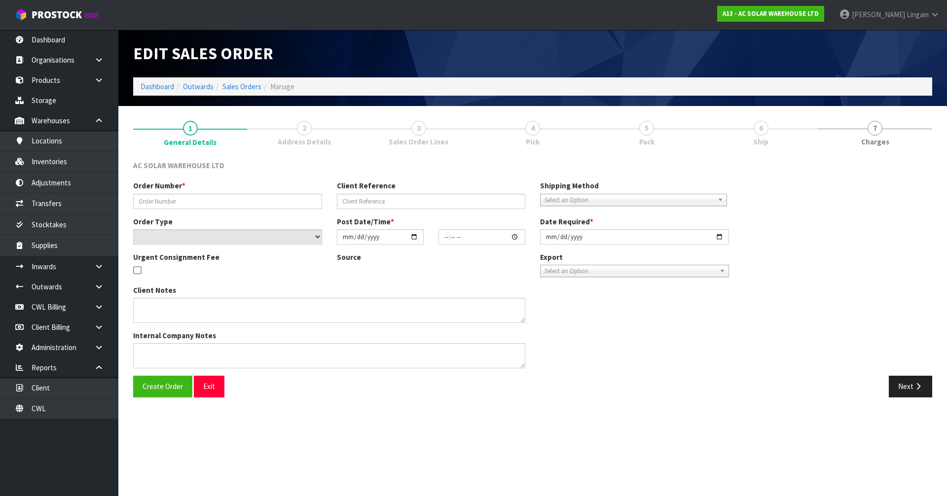
type input "S27902"
type input "AKL/OUT/01138"
select select "number:0"
type input "[DATE]"
type input "12:31:00.000"
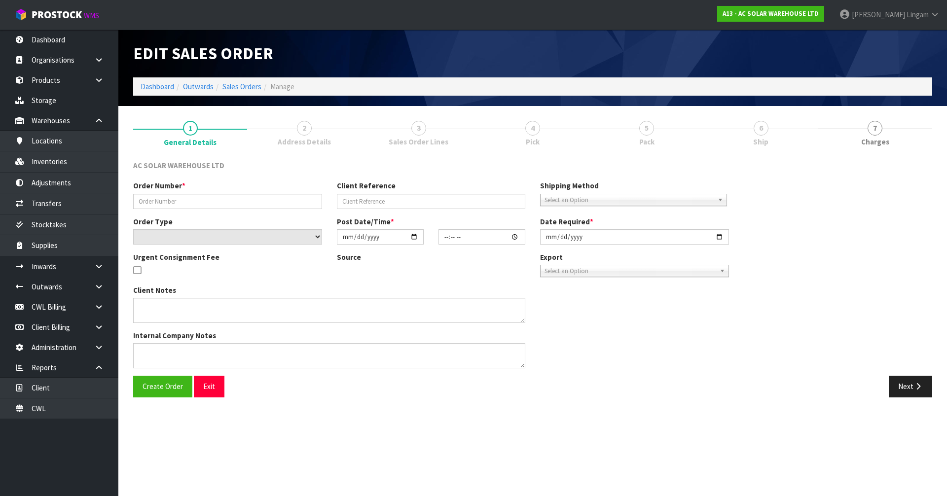
type input "[DATE]"
type textarea "SEND WITH MAINSTREAM"
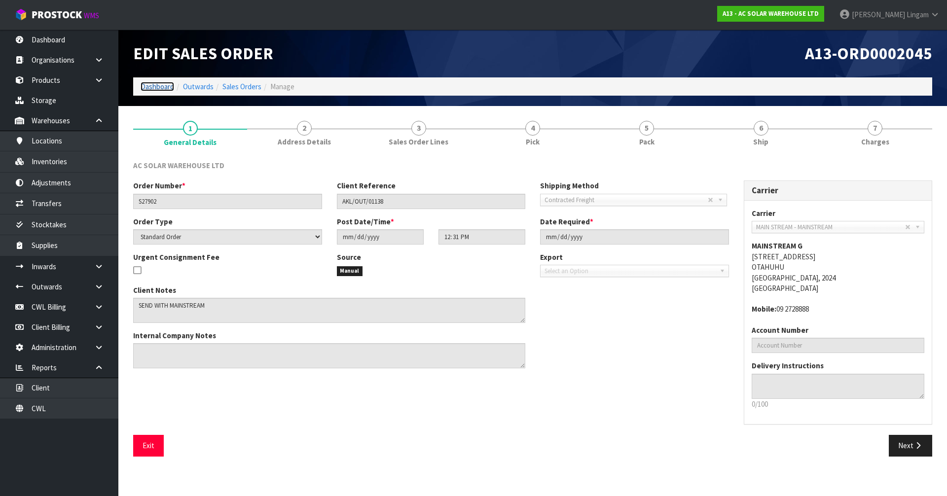
click at [161, 88] on link "Dashboard" at bounding box center [158, 86] width 34 height 9
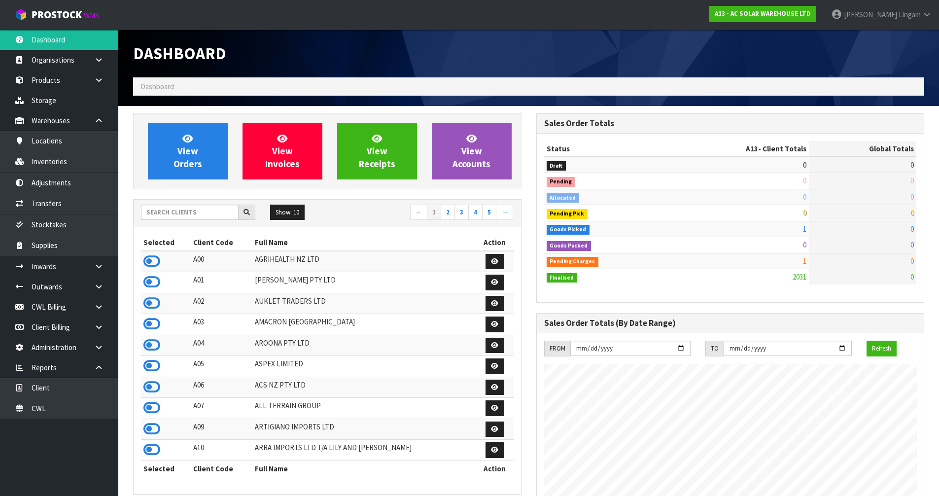
scroll to position [800, 403]
click at [200, 152] on link "View Orders" at bounding box center [188, 151] width 80 height 56
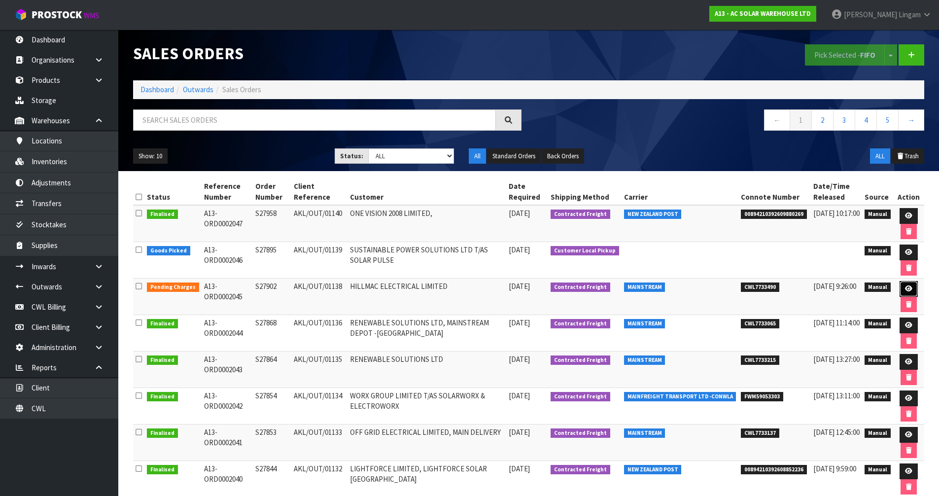
click at [905, 285] on icon at bounding box center [908, 288] width 7 height 6
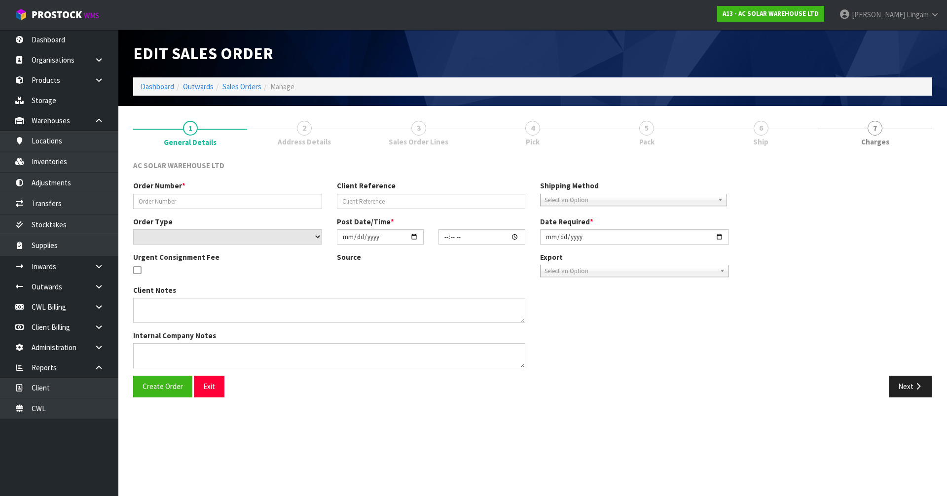
type input "S27902"
type input "AKL/OUT/01138"
select select "number:0"
type input "[DATE]"
type input "12:31:00.000"
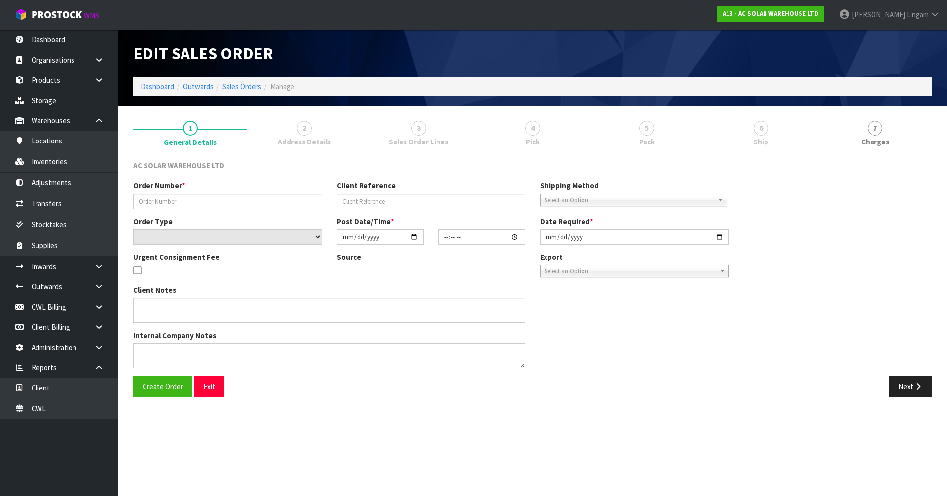
type input "[DATE]"
type textarea "SEND WITH MAINSTREAM"
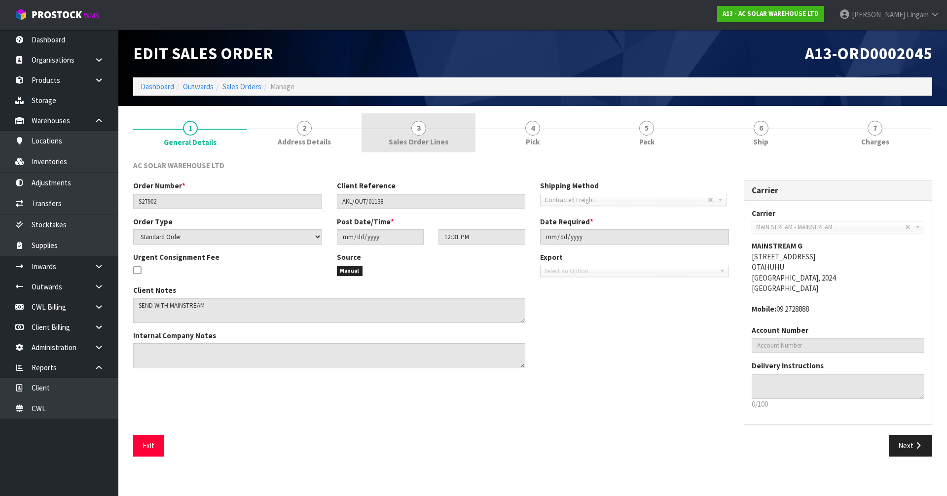
click at [435, 139] on span "Sales Order Lines" at bounding box center [419, 142] width 60 height 10
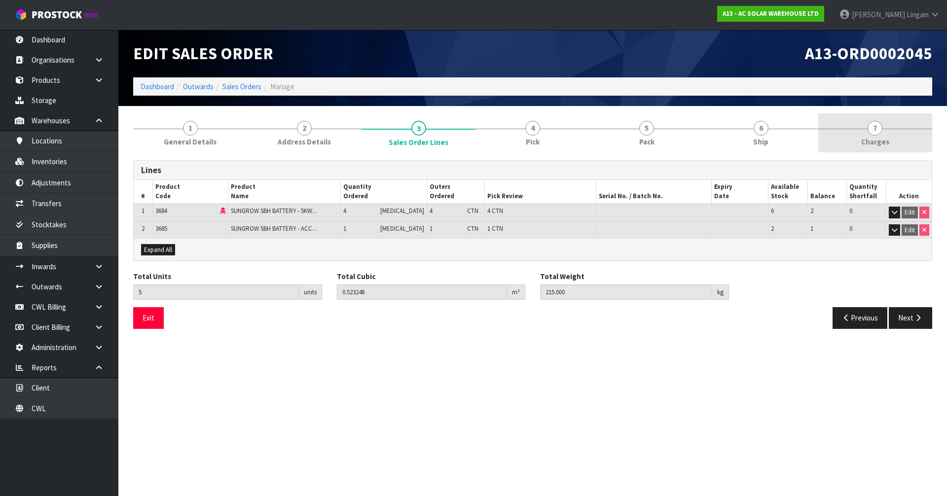
click at [894, 130] on link "7 [GEOGRAPHIC_DATA]" at bounding box center [875, 132] width 114 height 39
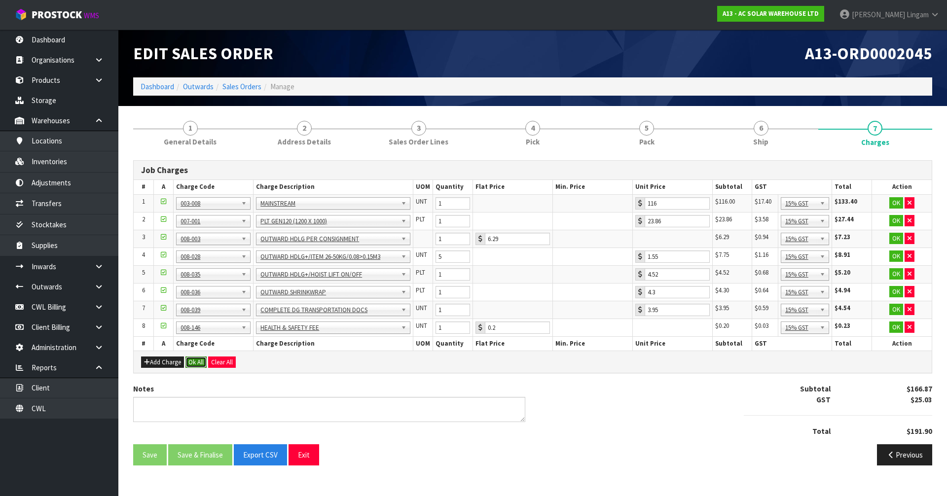
click at [192, 362] on button "Ok All" at bounding box center [195, 362] width 21 height 12
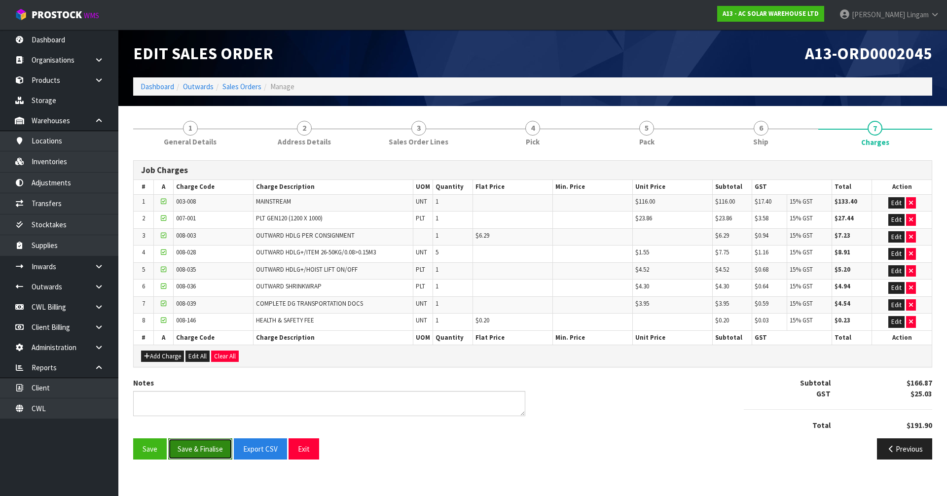
click at [210, 449] on button "Save & Finalise" at bounding box center [200, 448] width 64 height 21
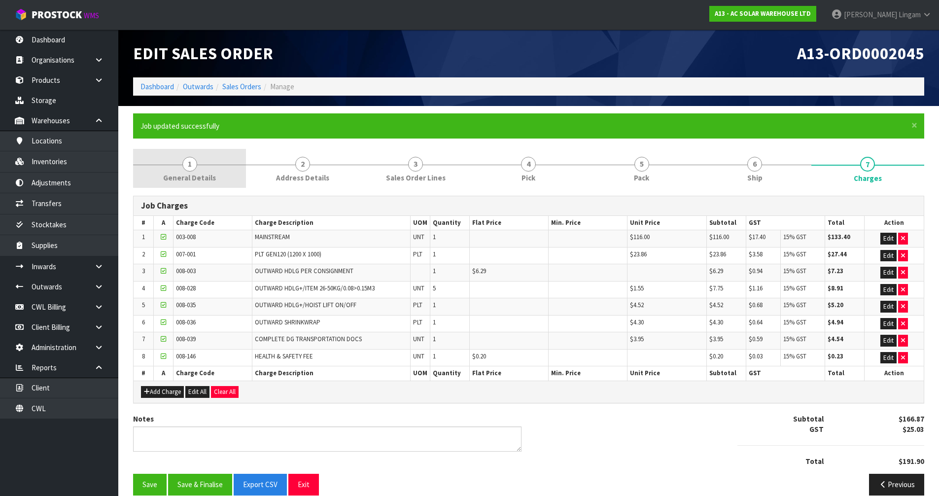
click at [227, 179] on link "1 General Details" at bounding box center [189, 168] width 113 height 39
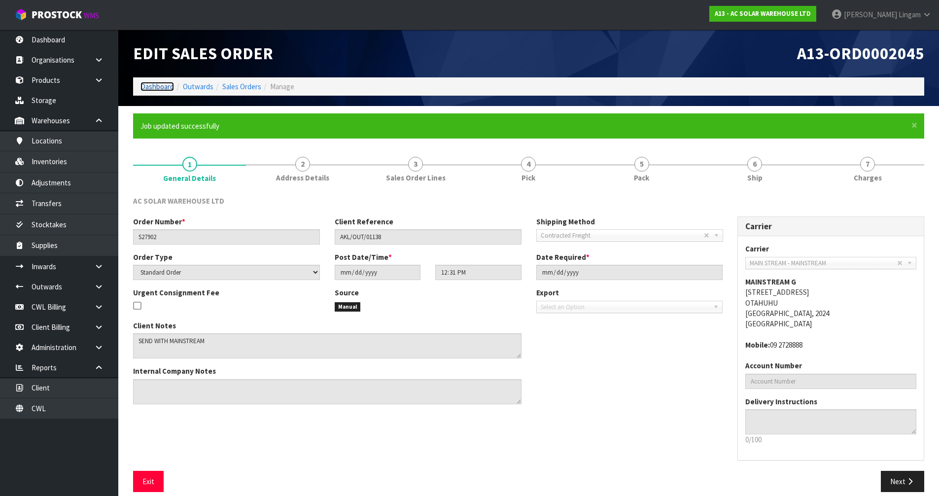
click at [152, 84] on link "Dashboard" at bounding box center [158, 86] width 34 height 9
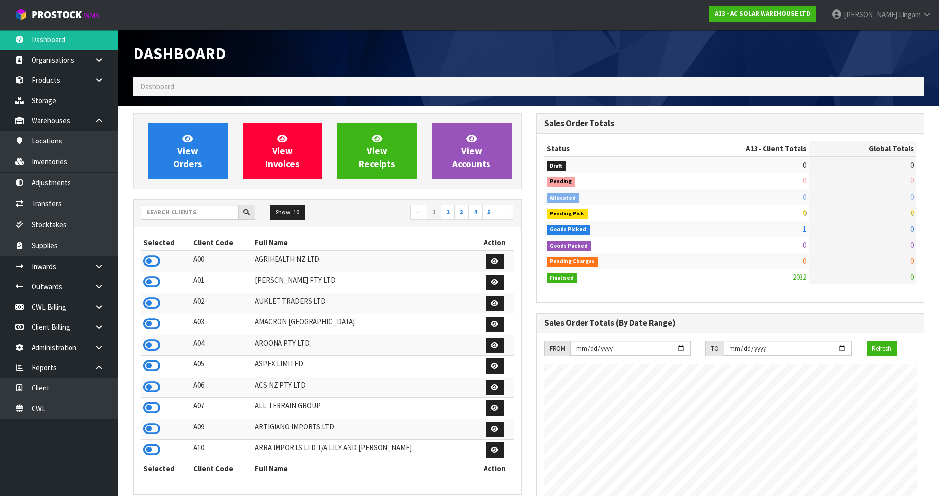
scroll to position [800, 403]
click at [200, 212] on input "text" at bounding box center [190, 212] width 98 height 15
click at [192, 214] on input "text" at bounding box center [190, 212] width 98 height 15
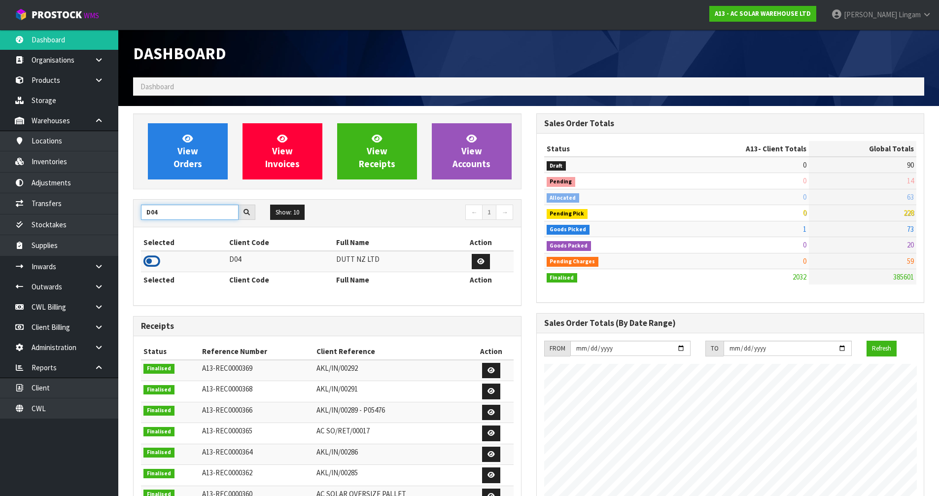
type input "D04"
click at [156, 260] on icon at bounding box center [151, 261] width 17 height 15
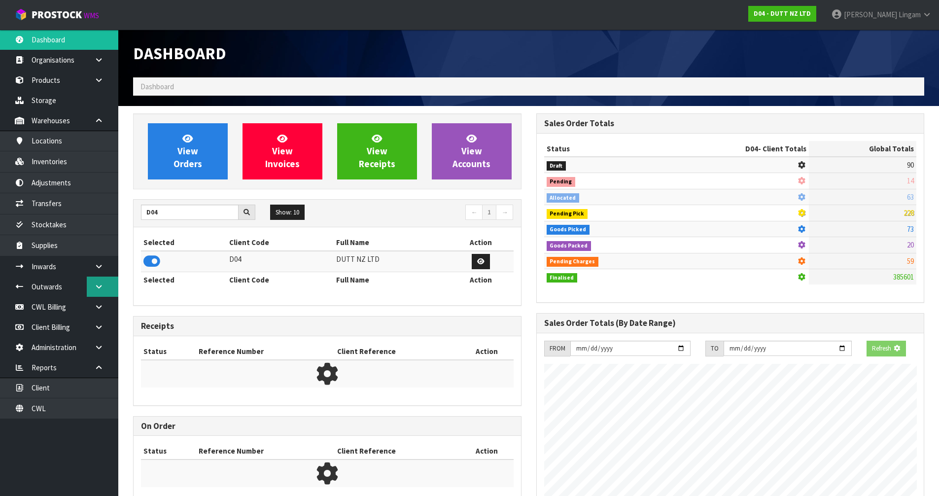
scroll to position [747, 403]
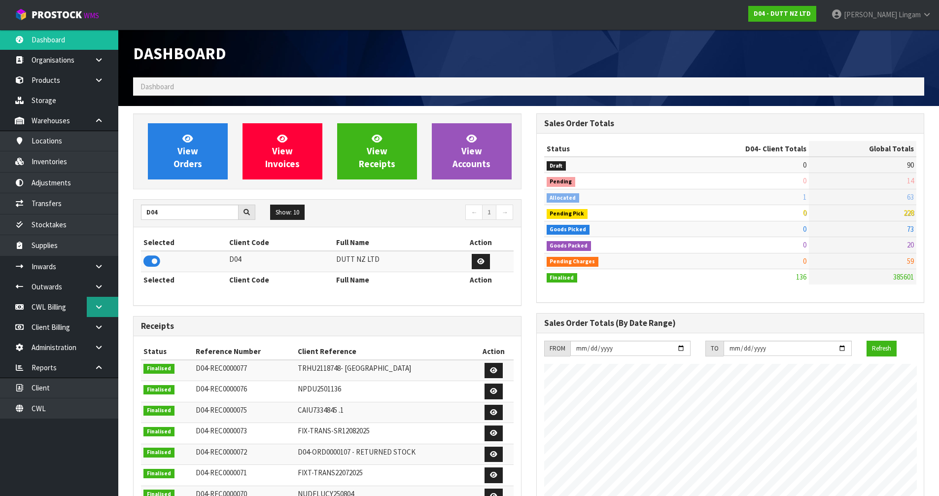
click at [95, 311] on link at bounding box center [103, 307] width 32 height 20
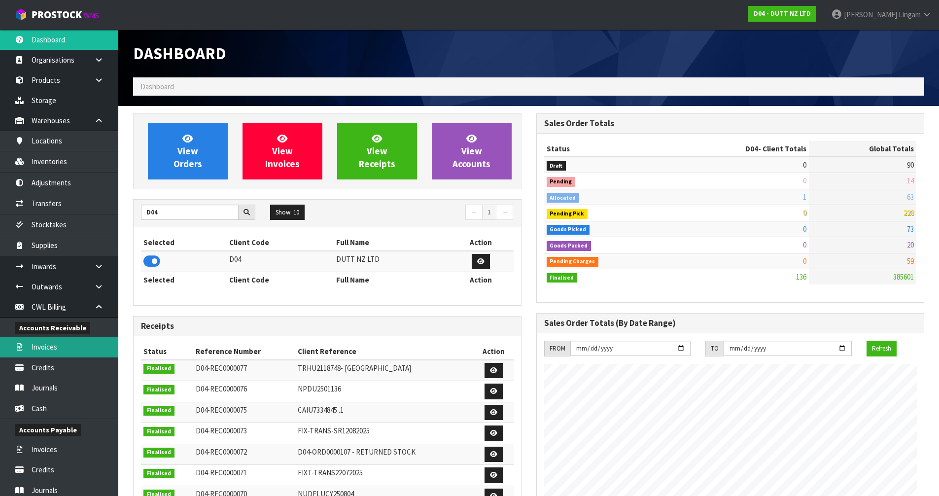
click at [47, 350] on link "Invoices" at bounding box center [59, 347] width 118 height 20
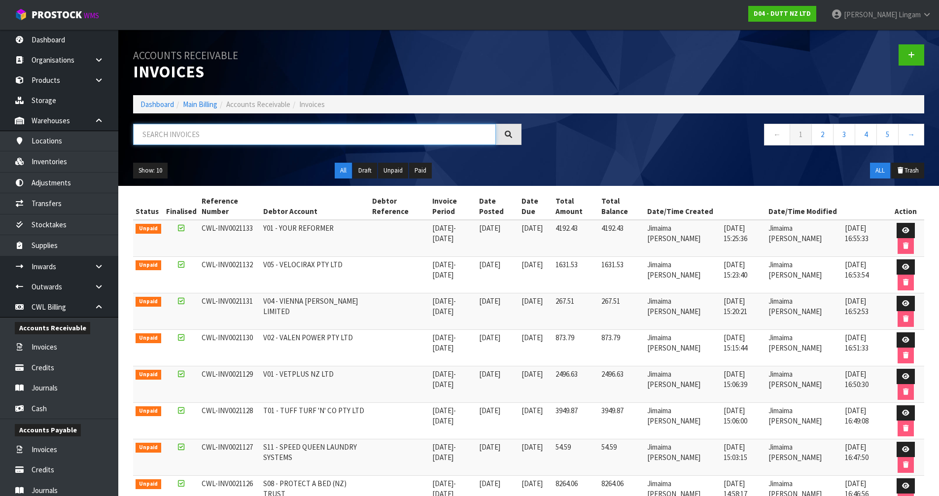
click at [283, 132] on input "text" at bounding box center [314, 134] width 363 height 21
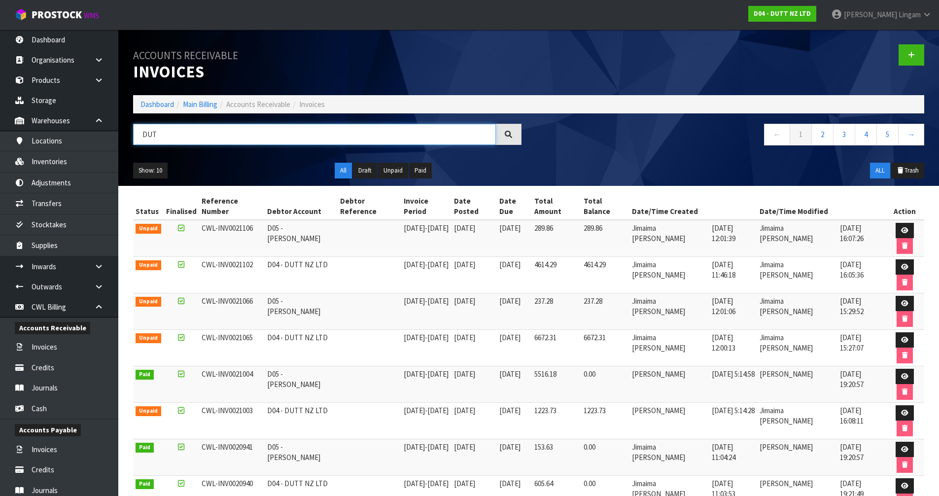
scroll to position [49, 0]
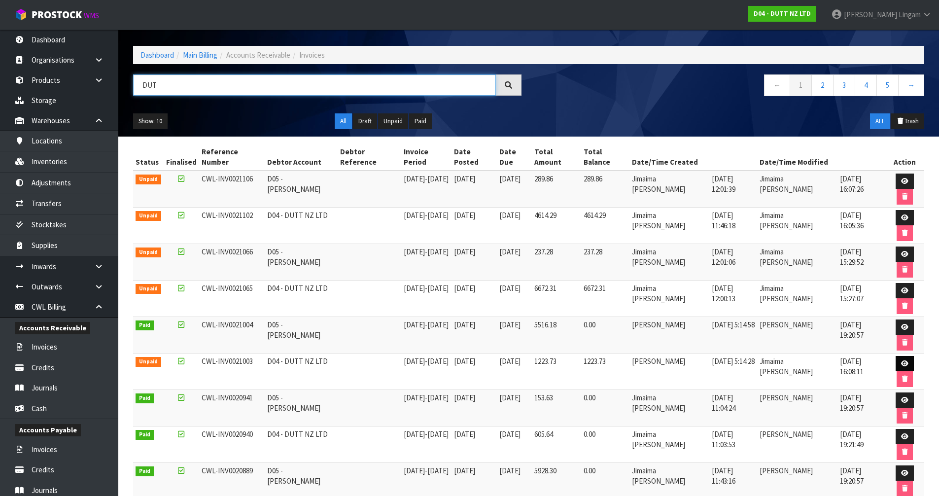
type input "DUT"
click at [904, 366] on icon at bounding box center [904, 363] width 7 height 6
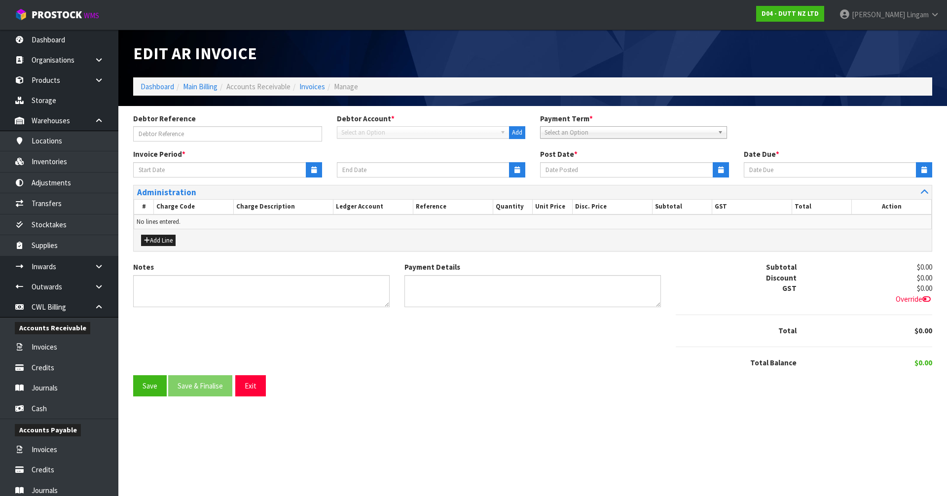
type input "[DATE]"
type textarea "Please contact us [DATE] should there be any discrepancies."
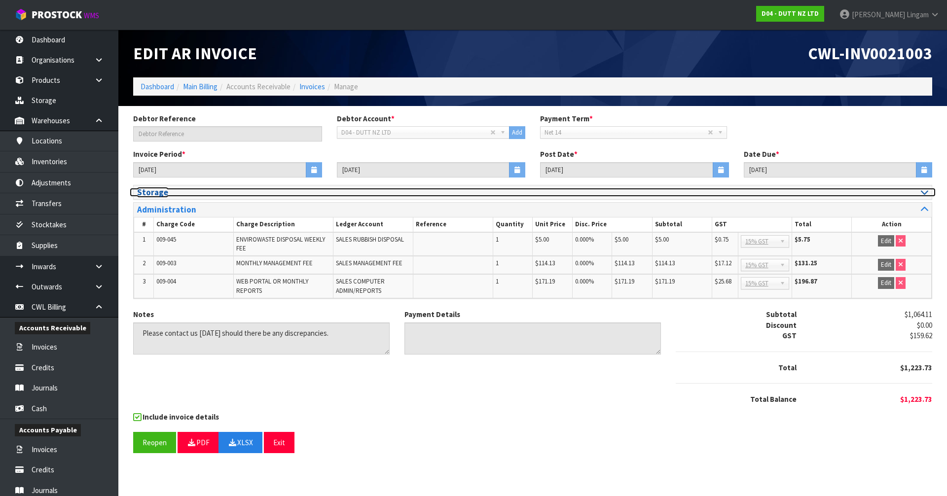
click at [924, 194] on icon at bounding box center [923, 192] width 7 height 8
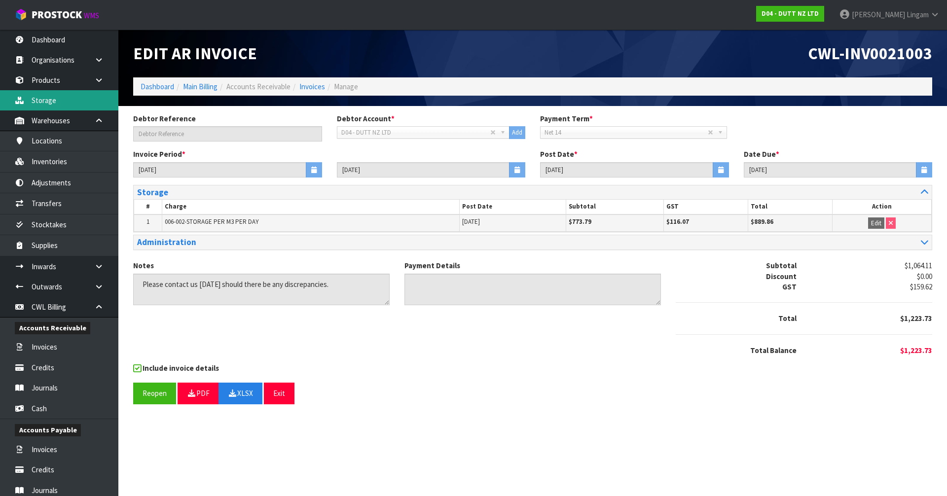
click at [39, 100] on link "Storage" at bounding box center [59, 100] width 118 height 20
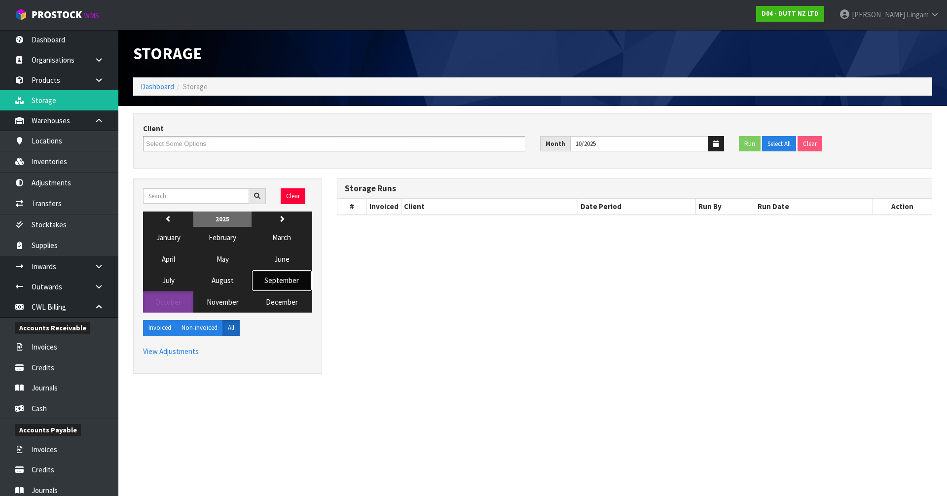
click at [277, 282] on span "September" at bounding box center [281, 280] width 35 height 9
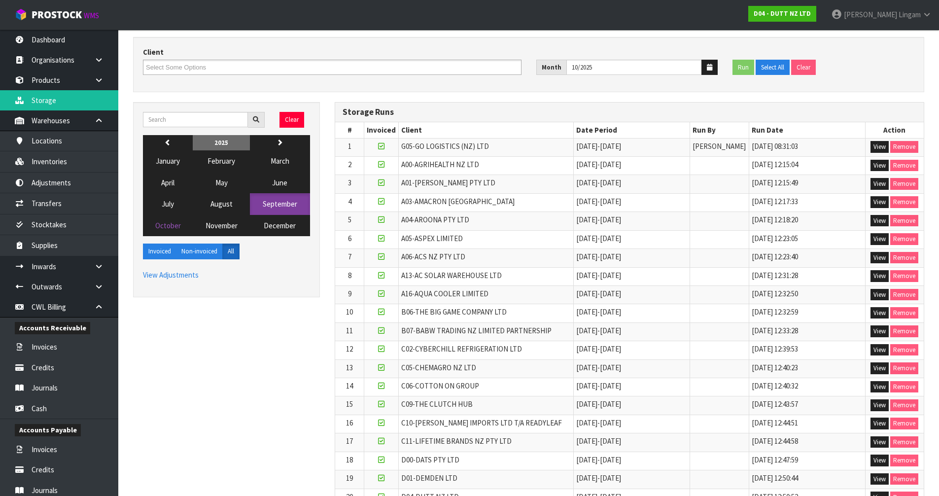
scroll to position [99, 0]
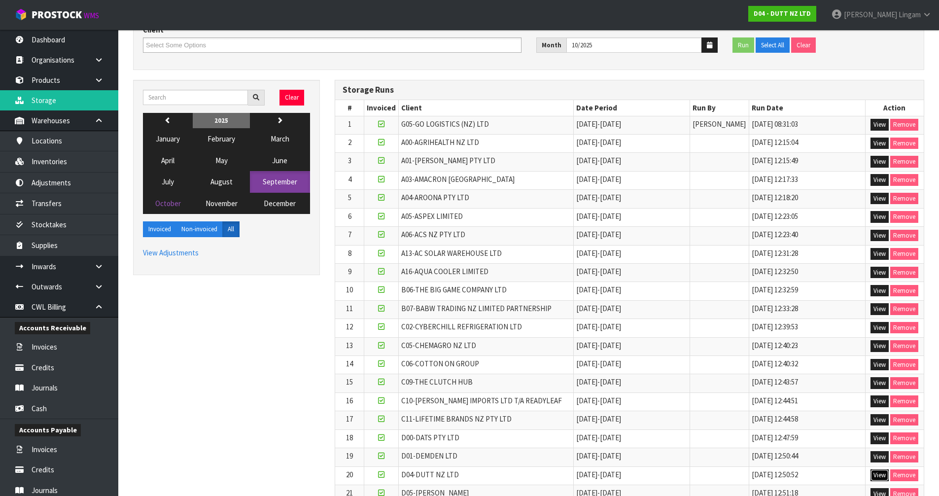
click at [877, 475] on button "View" at bounding box center [880, 475] width 18 height 12
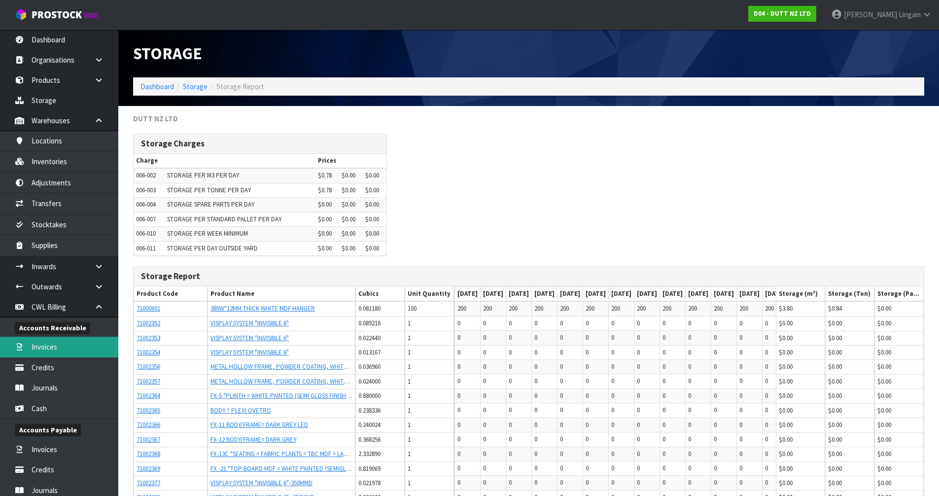
click at [61, 346] on link "Invoices" at bounding box center [59, 347] width 118 height 20
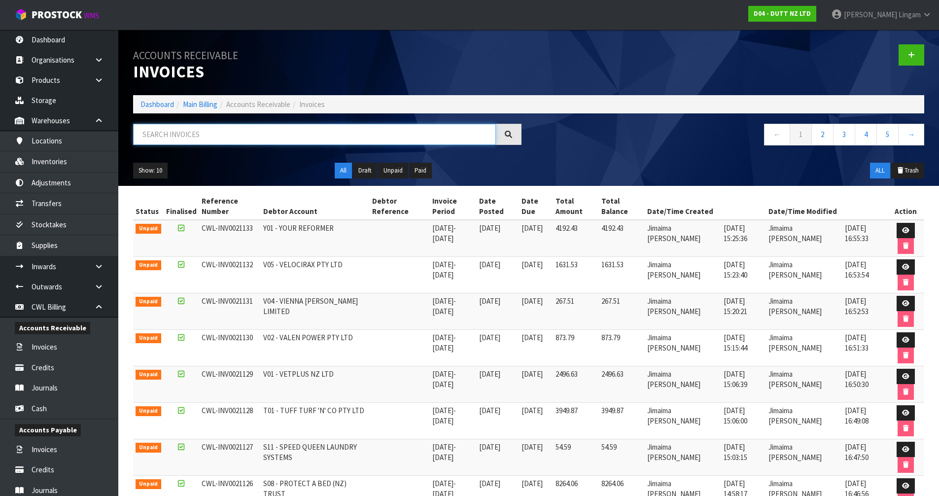
click at [317, 139] on input "text" at bounding box center [314, 134] width 363 height 21
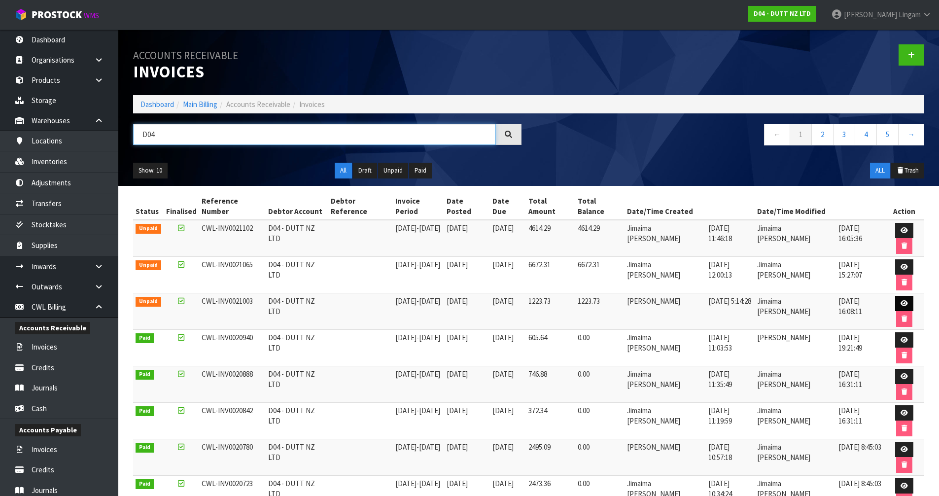
type input "D04"
click at [901, 305] on icon at bounding box center [904, 303] width 7 height 6
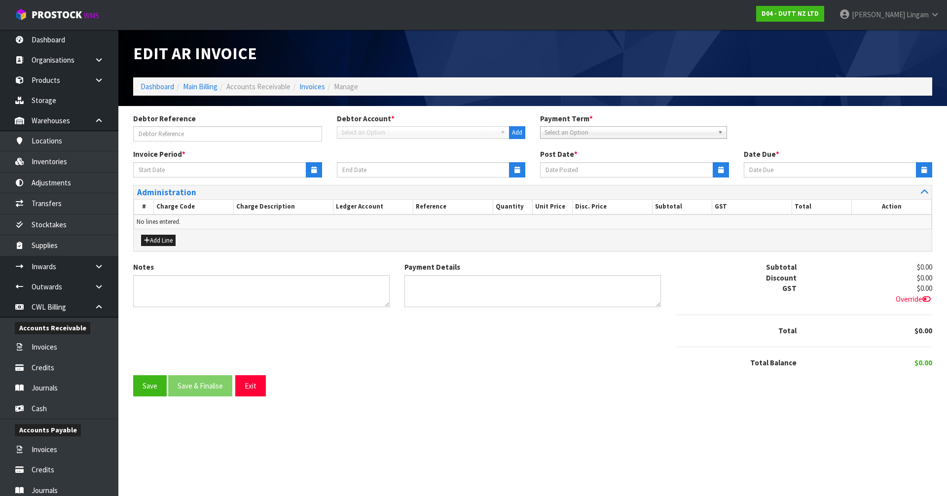
type input "[DATE]"
type textarea "Please contact us [DATE] should there be any discrepancies."
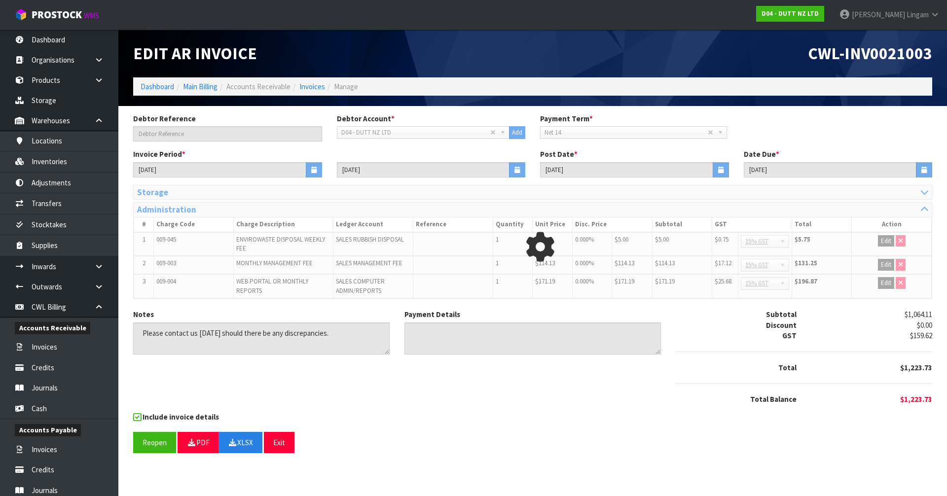
click at [924, 192] on div at bounding box center [540, 247] width 814 height 125
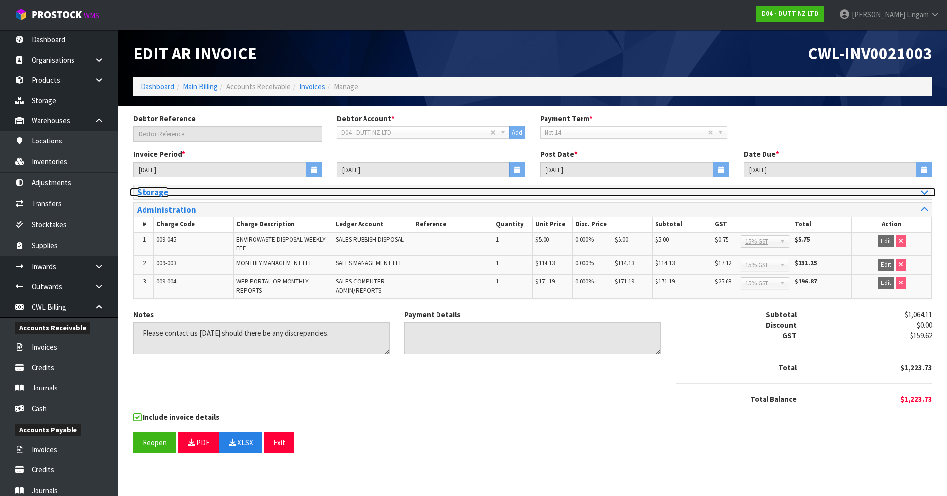
click at [924, 192] on icon at bounding box center [923, 192] width 7 height 8
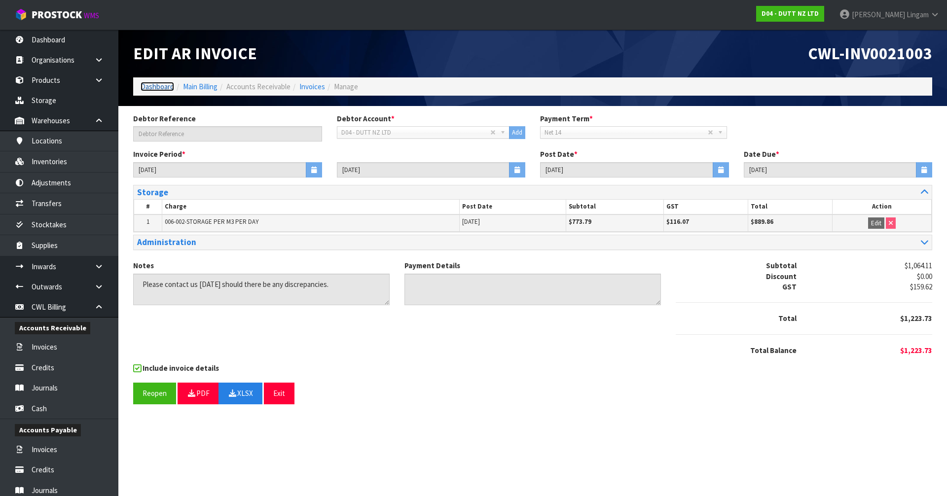
click at [161, 87] on link "Dashboard" at bounding box center [158, 86] width 34 height 9
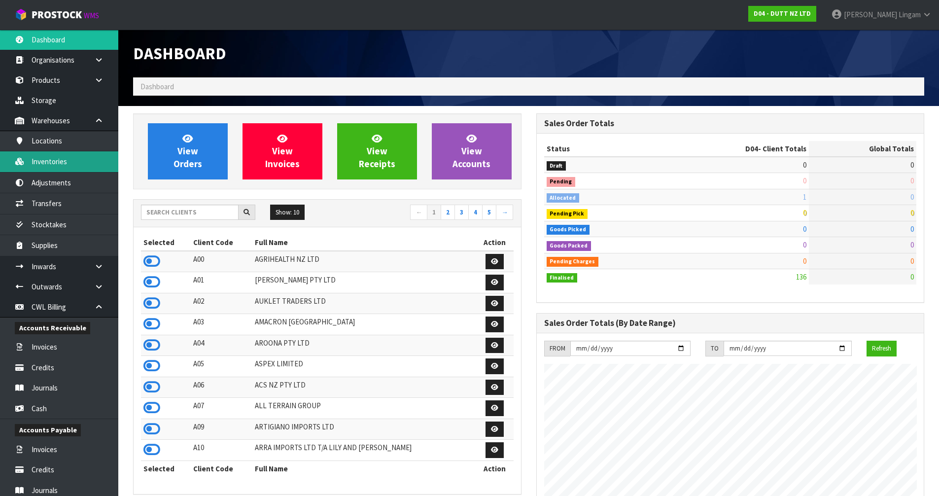
scroll to position [747, 403]
click at [209, 216] on input "text" at bounding box center [190, 212] width 98 height 15
drag, startPoint x: 172, startPoint y: 216, endPoint x: 166, endPoint y: 215, distance: 6.1
click at [166, 215] on input "text" at bounding box center [190, 212] width 98 height 15
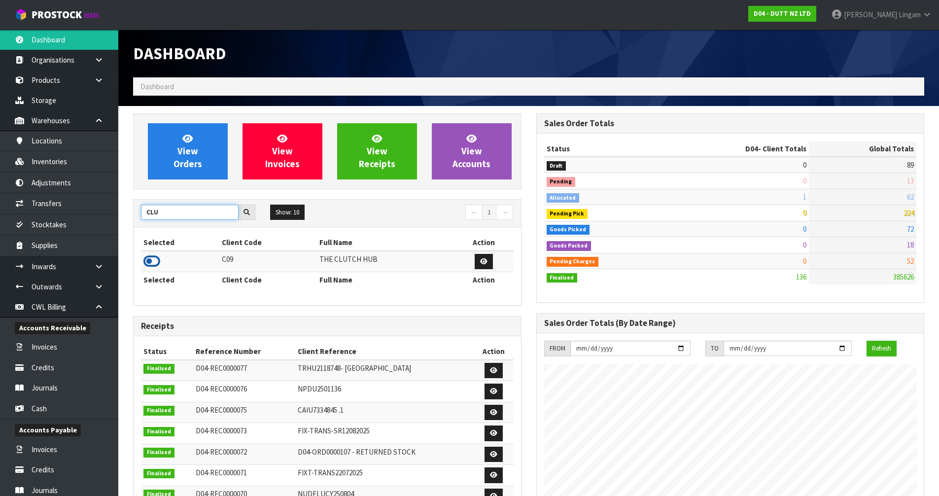
type input "CLU"
click at [156, 263] on icon at bounding box center [151, 261] width 17 height 15
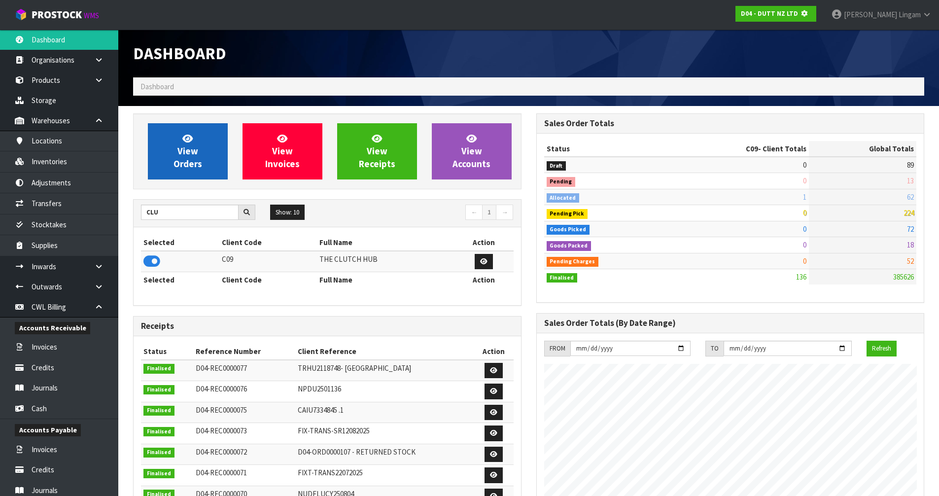
scroll to position [615, 403]
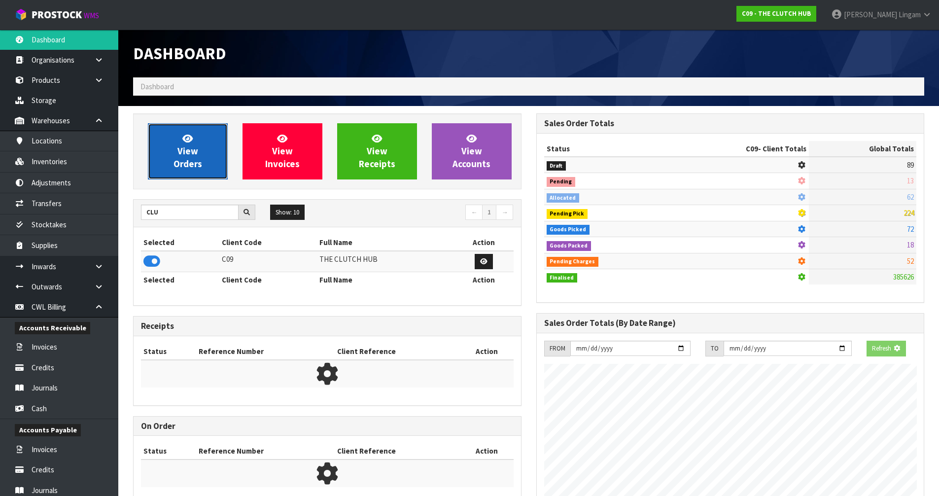
click at [209, 159] on link "View Orders" at bounding box center [188, 151] width 80 height 56
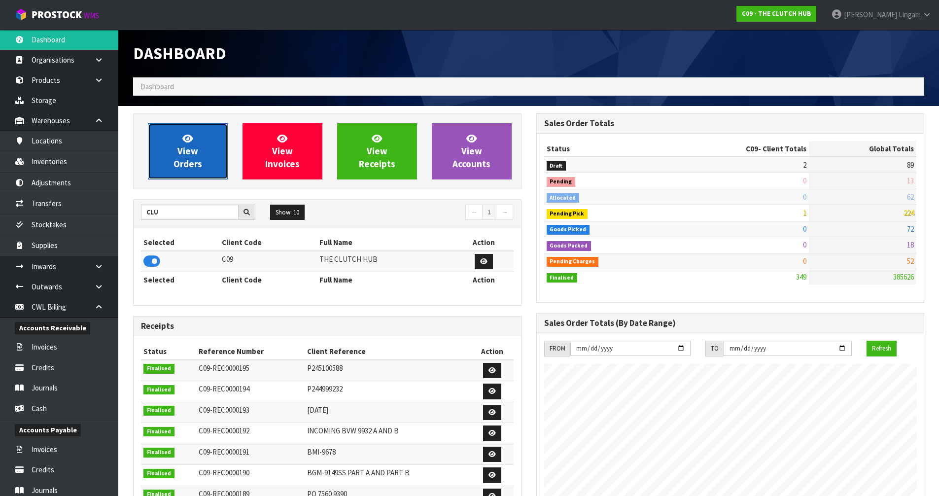
scroll to position [683, 403]
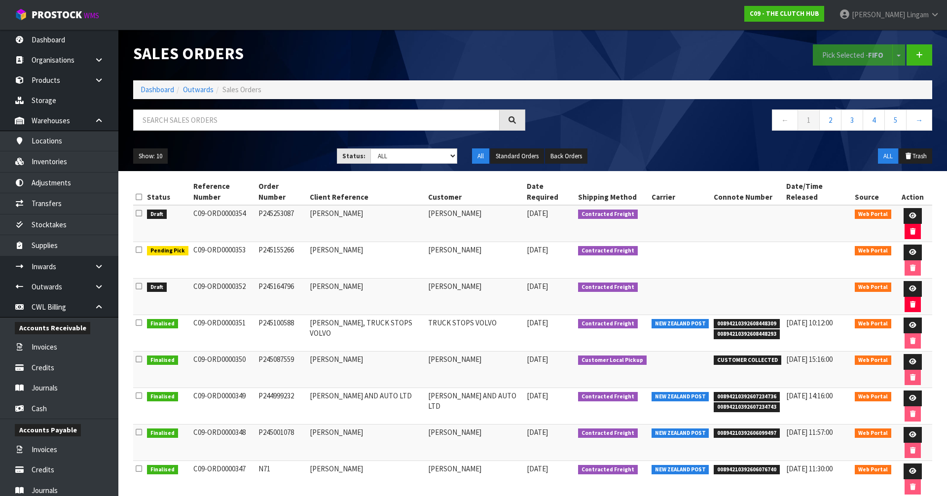
click at [138, 193] on icon at bounding box center [139, 196] width 6 height 7
click at [832, 52] on button "Pick Selected - FIFO" at bounding box center [853, 54] width 80 height 21
click at [153, 91] on link "Dashboard" at bounding box center [158, 89] width 34 height 9
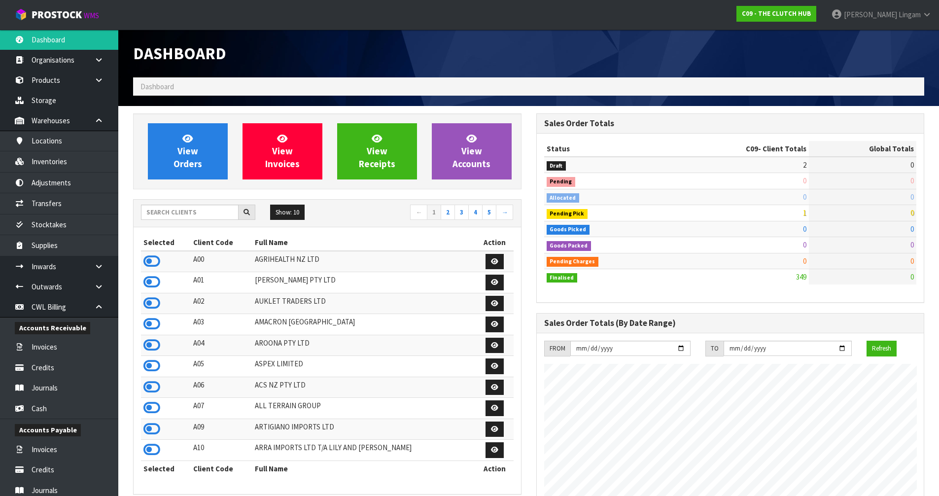
scroll to position [683, 403]
click at [178, 216] on input "text" at bounding box center [190, 212] width 98 height 15
click at [160, 210] on input "text" at bounding box center [190, 212] width 98 height 15
